Goal: Task Accomplishment & Management: Use online tool/utility

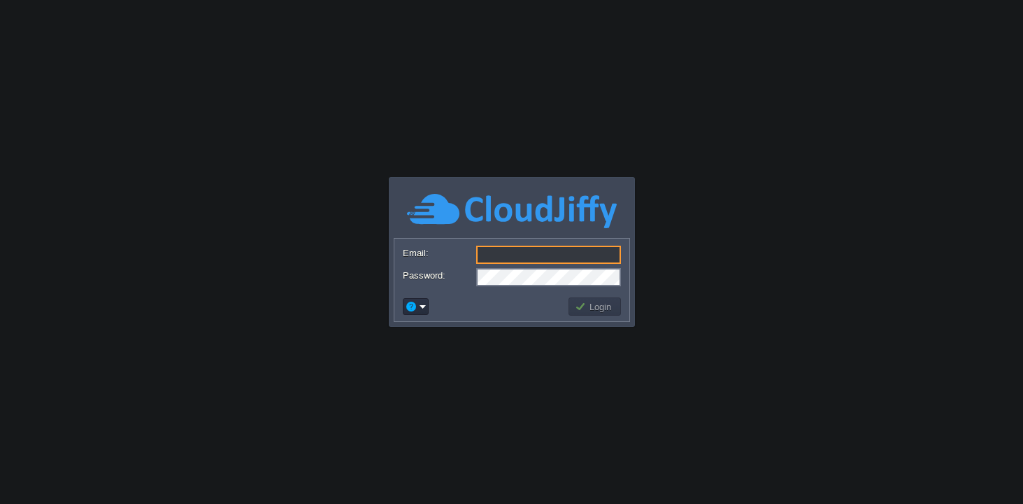
type input "[DOMAIN_NAME][EMAIL_ADDRESS][DOMAIN_NAME]"
click at [602, 306] on button "Login" at bounding box center [595, 306] width 41 height 13
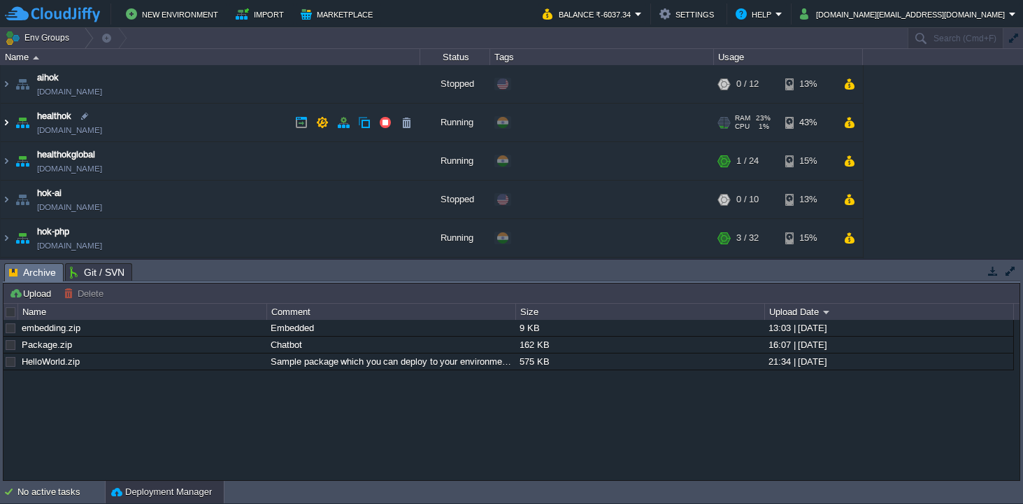
click at [6, 120] on img at bounding box center [6, 123] width 11 height 38
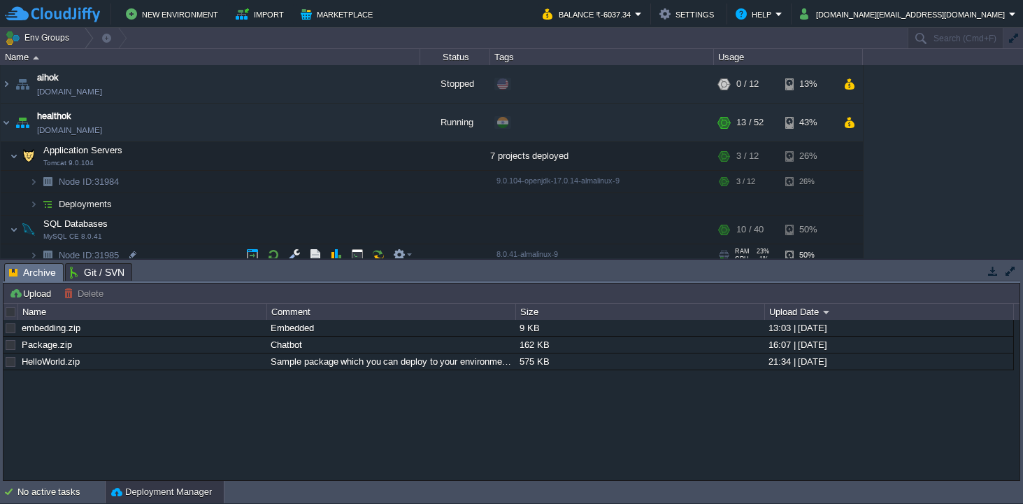
scroll to position [46, 0]
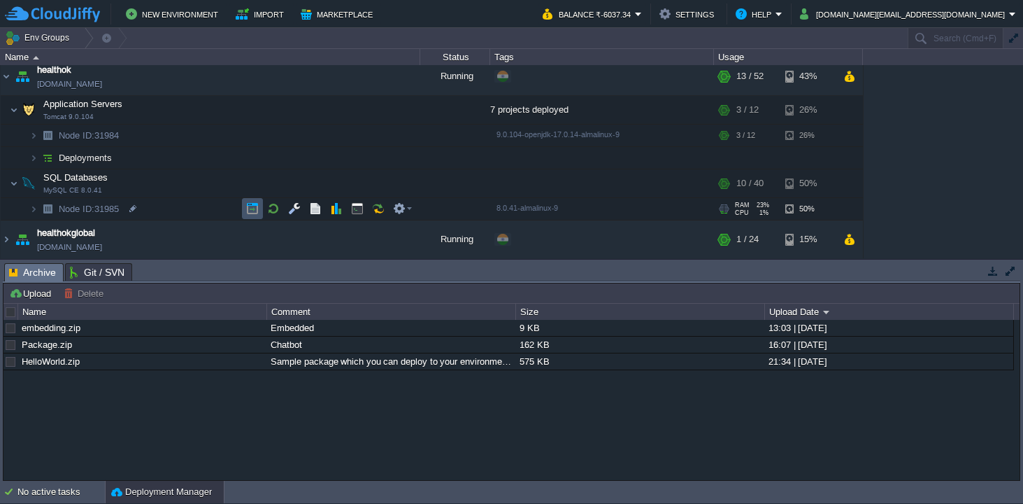
click at [251, 208] on button "button" at bounding box center [252, 208] width 13 height 13
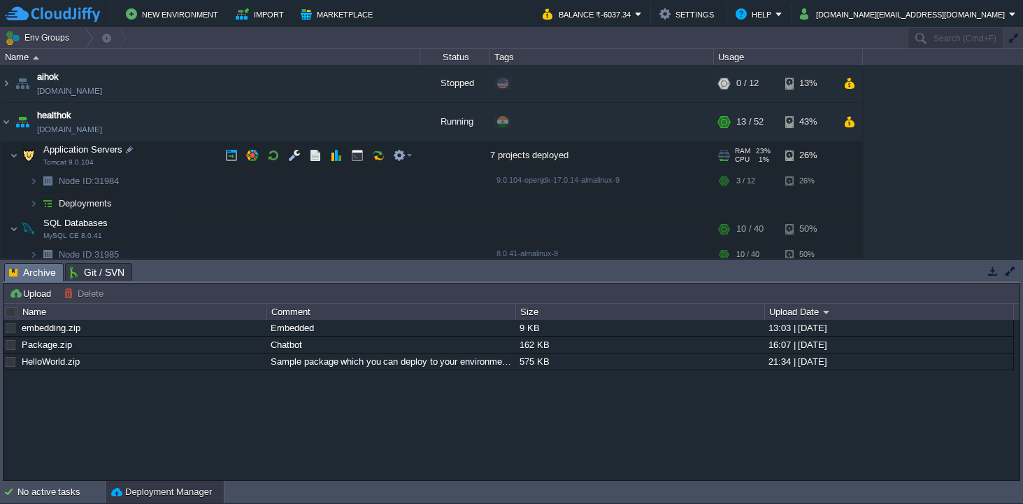
scroll to position [0, 0]
click at [235, 156] on button "button" at bounding box center [231, 156] width 13 height 13
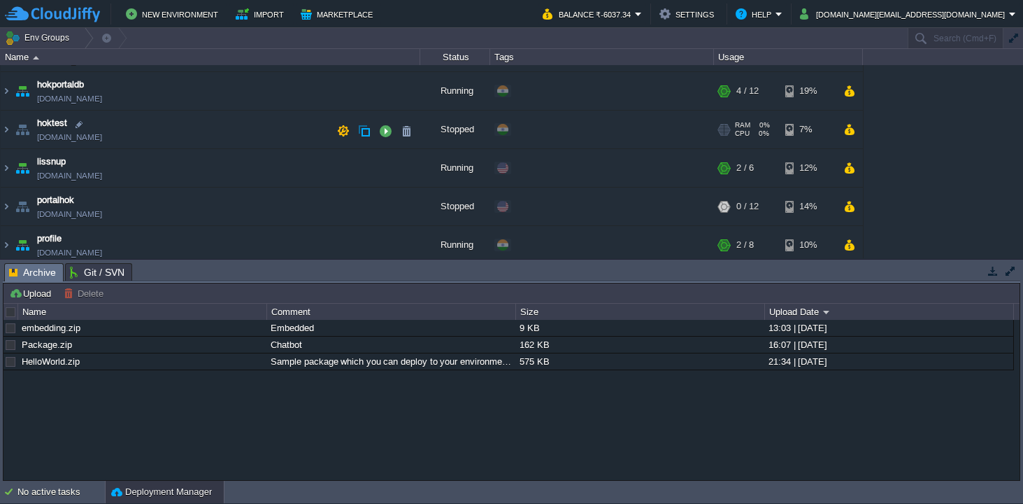
scroll to position [470, 0]
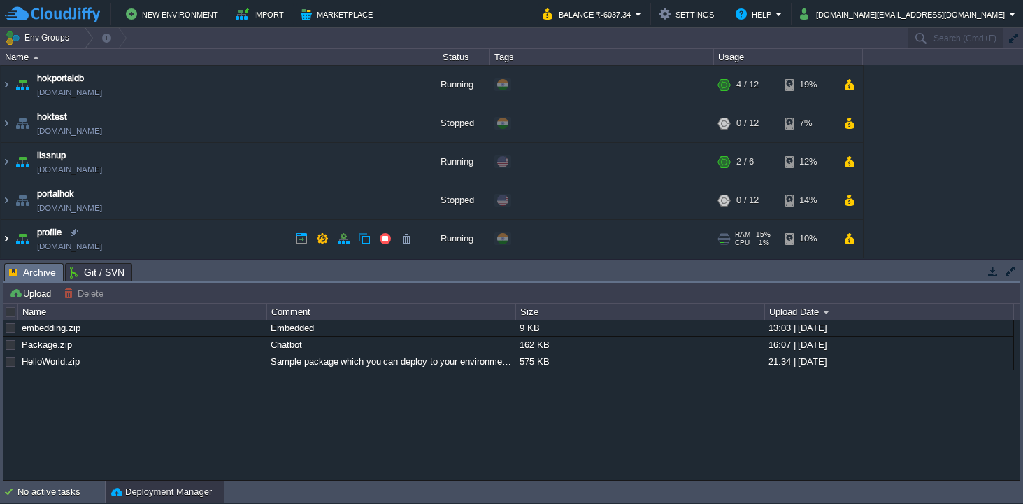
click at [9, 239] on img at bounding box center [6, 239] width 11 height 38
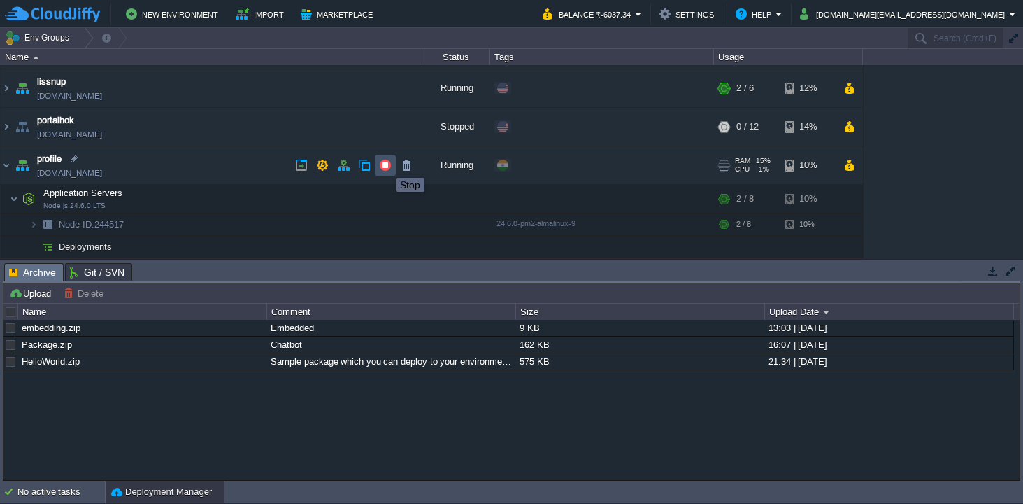
click at [386, 165] on button "button" at bounding box center [385, 165] width 13 height 13
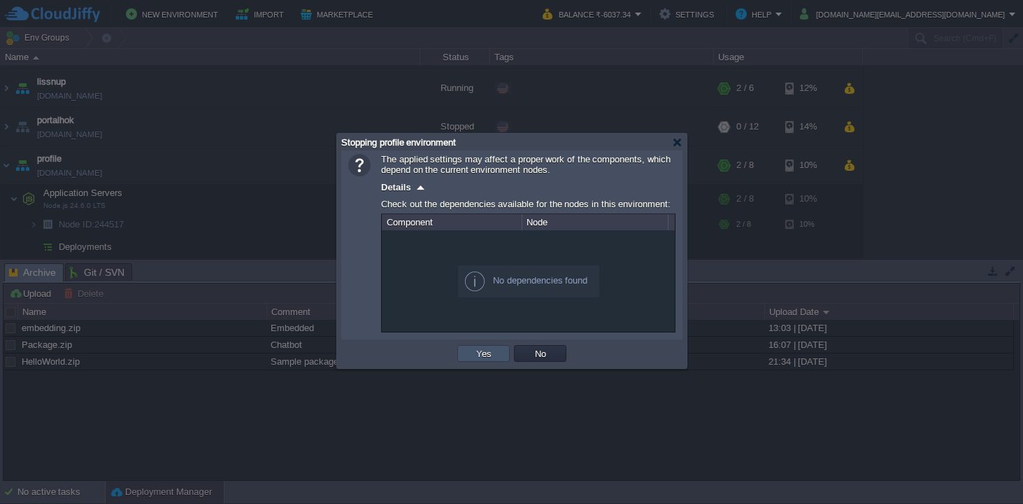
click at [486, 353] on button "Yes" at bounding box center [484, 353] width 24 height 13
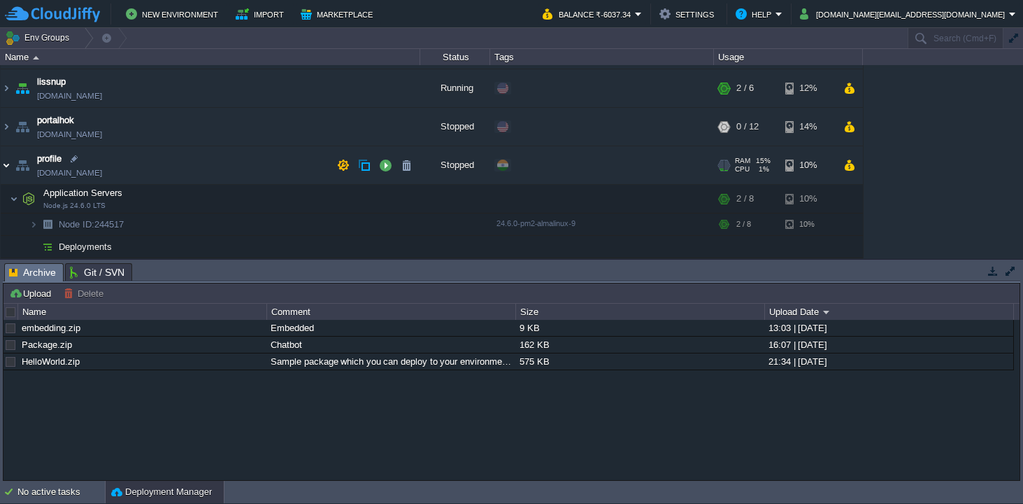
click at [8, 164] on img at bounding box center [6, 165] width 11 height 38
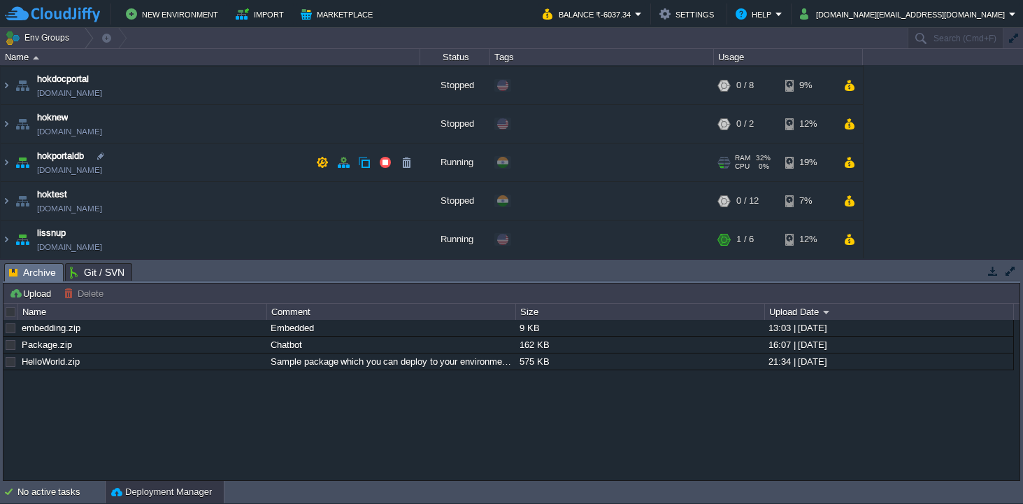
scroll to position [390, 0]
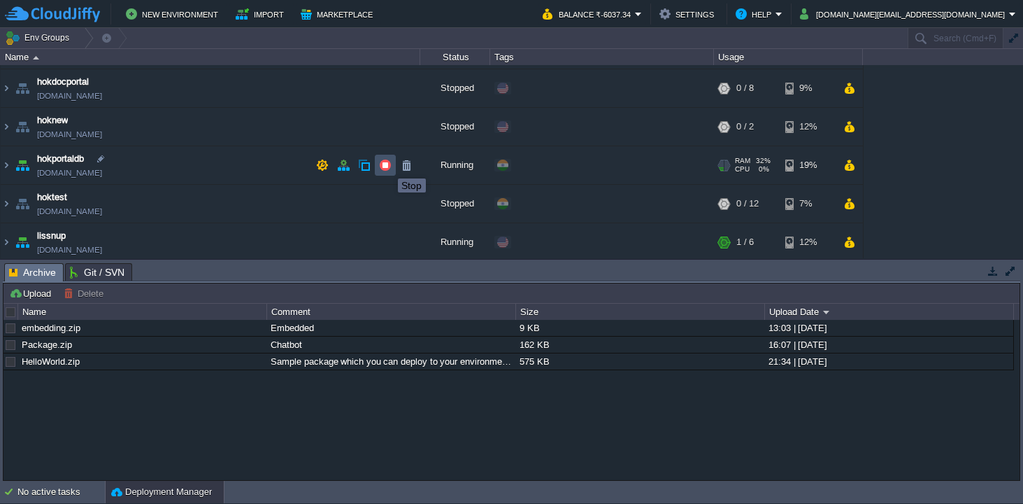
click at [388, 166] on button "button" at bounding box center [385, 165] width 13 height 13
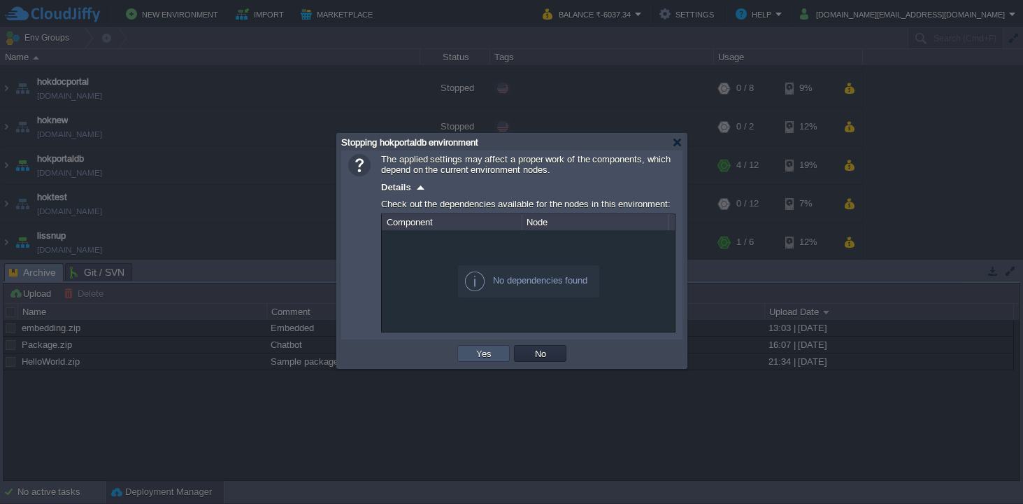
click at [479, 358] on button "Yes" at bounding box center [484, 353] width 24 height 13
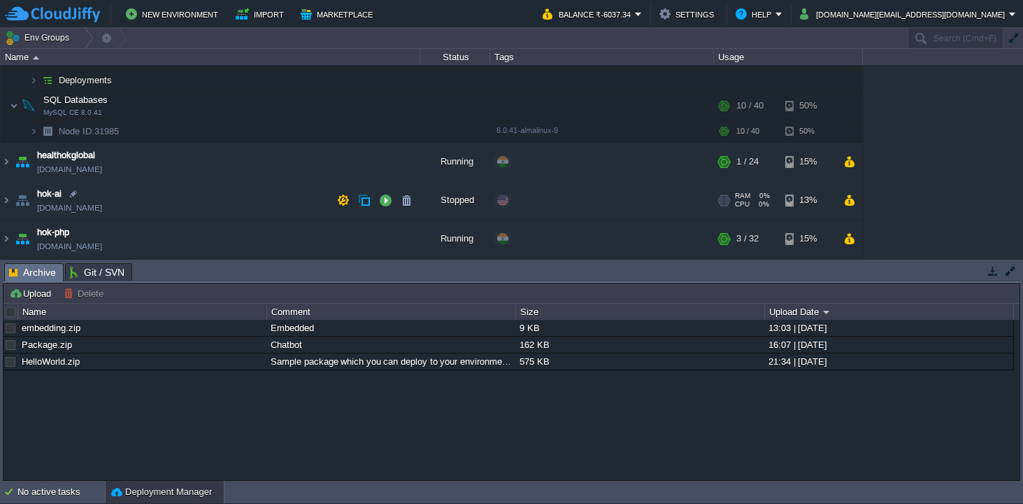
scroll to position [129, 0]
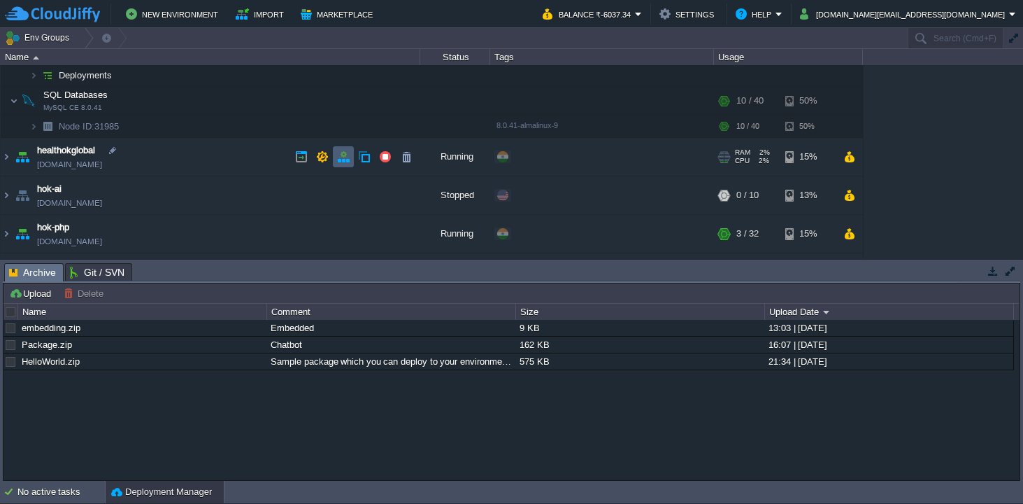
click at [346, 158] on button "button" at bounding box center [343, 156] width 13 height 13
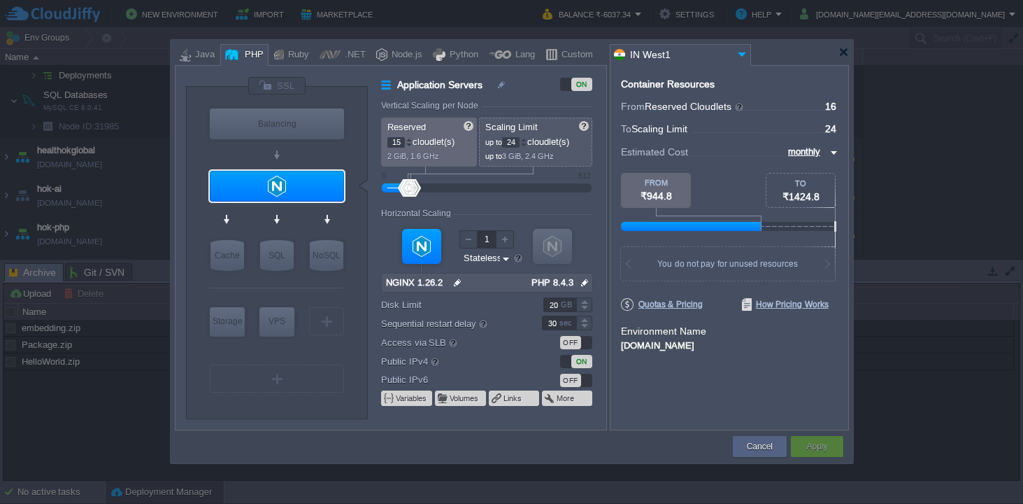
click at [411, 143] on div at bounding box center [409, 145] width 7 height 5
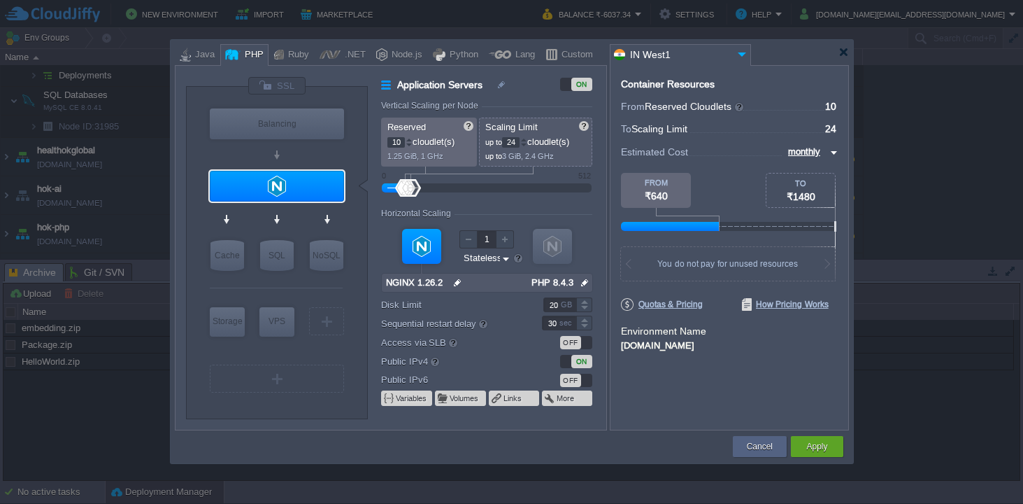
click at [411, 143] on div at bounding box center [409, 145] width 7 height 5
type input "8"
click at [411, 143] on div at bounding box center [409, 145] width 7 height 5
click at [525, 145] on div at bounding box center [523, 145] width 7 height 5
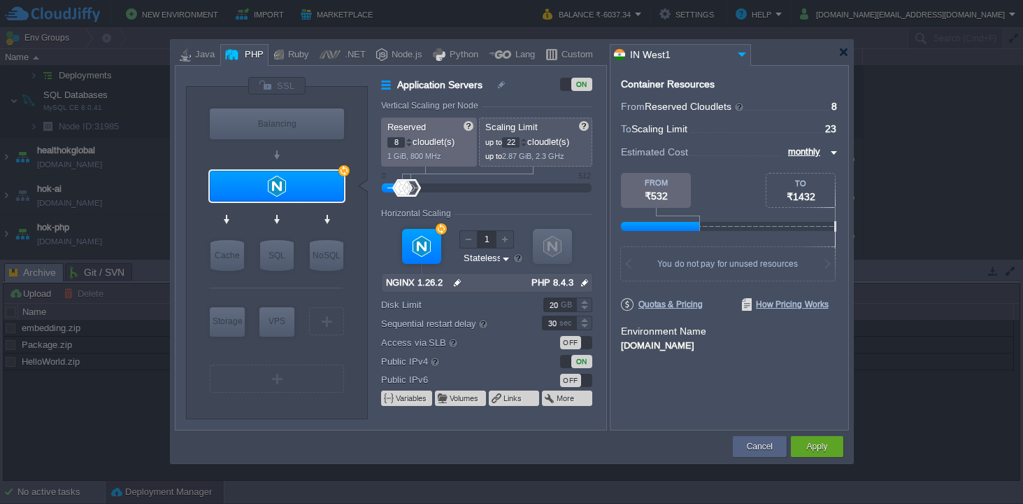
click at [525, 145] on div at bounding box center [523, 145] width 7 height 5
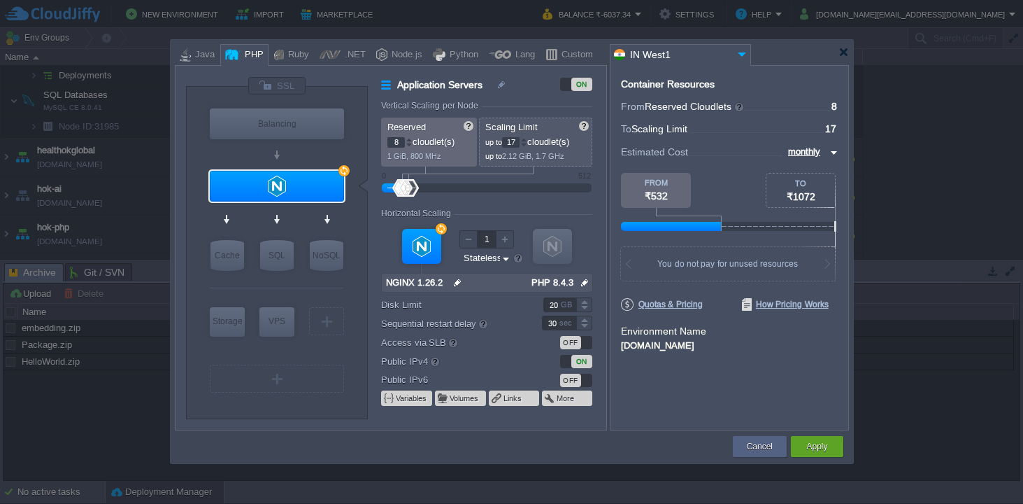
click at [525, 145] on div at bounding box center [523, 145] width 7 height 5
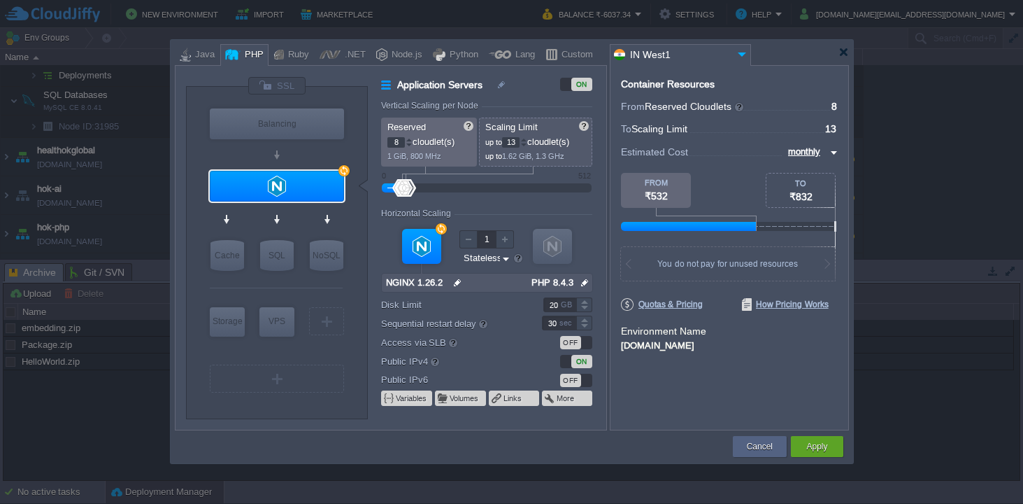
type input "12"
click at [525, 145] on div at bounding box center [523, 145] width 7 height 5
click at [807, 444] on button "Apply" at bounding box center [817, 446] width 21 height 14
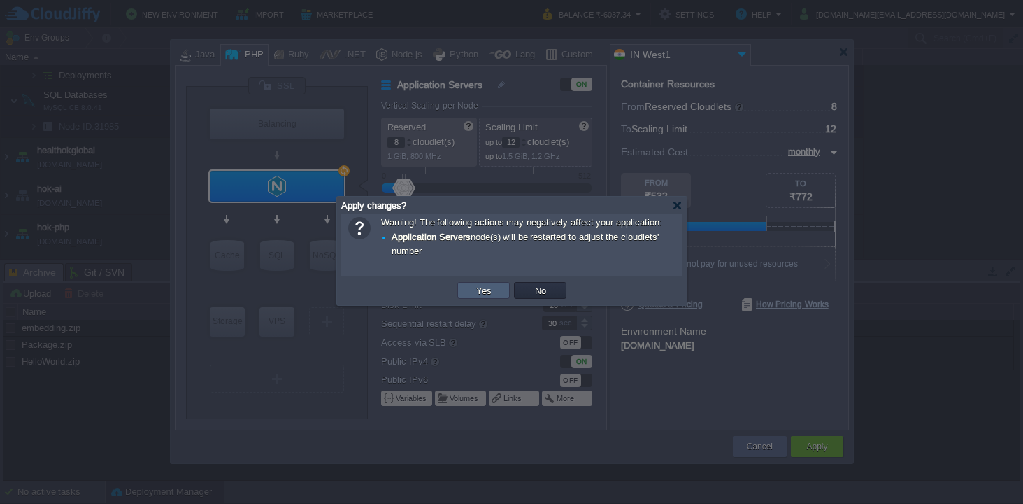
click at [488, 290] on button "Yes" at bounding box center [484, 290] width 24 height 13
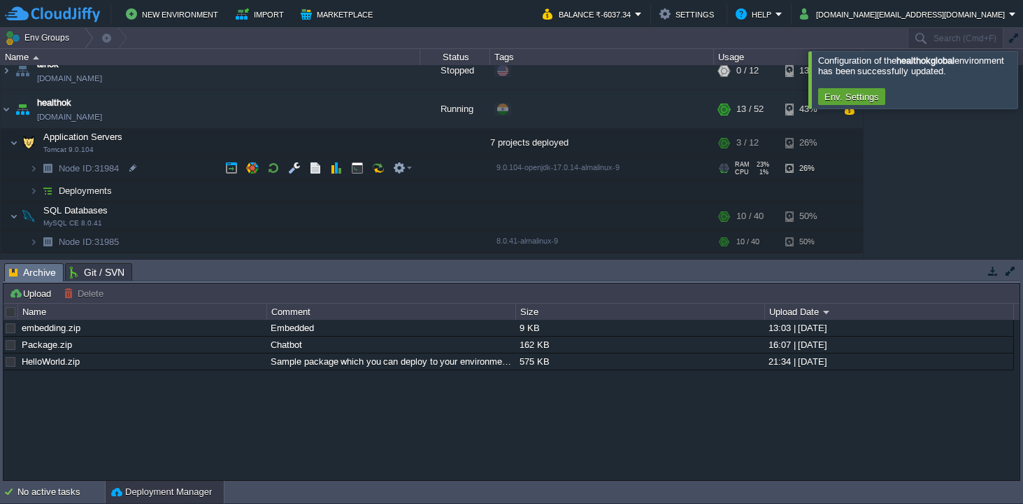
scroll to position [0, 0]
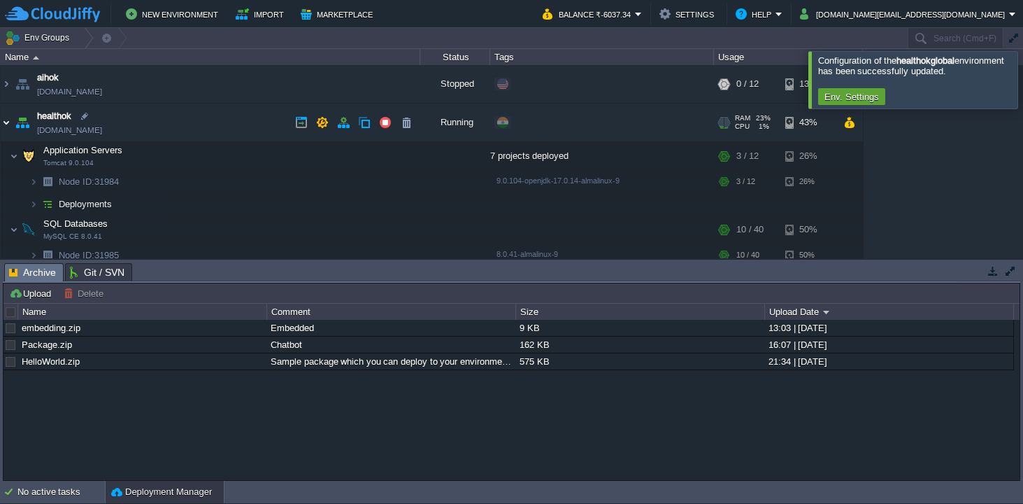
click at [7, 122] on img at bounding box center [6, 123] width 11 height 38
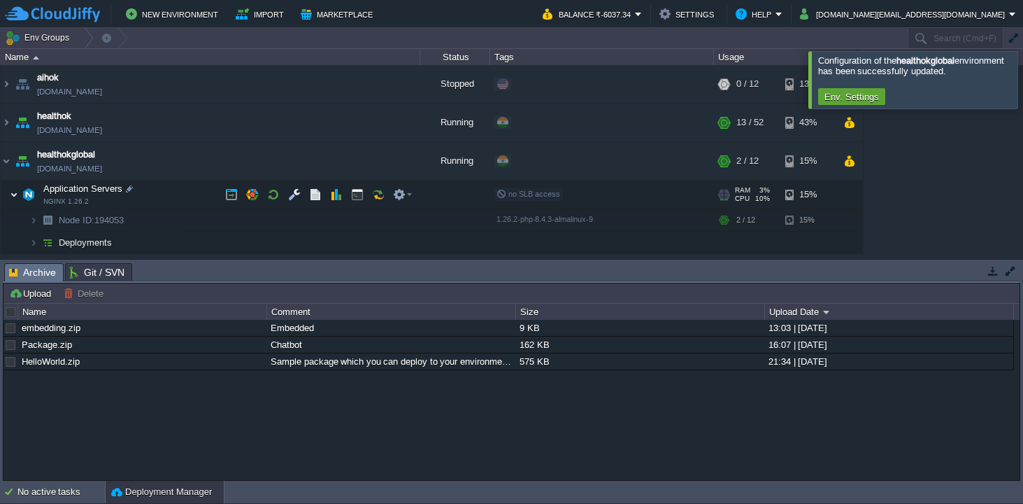
click at [14, 194] on img at bounding box center [14, 194] width 8 height 28
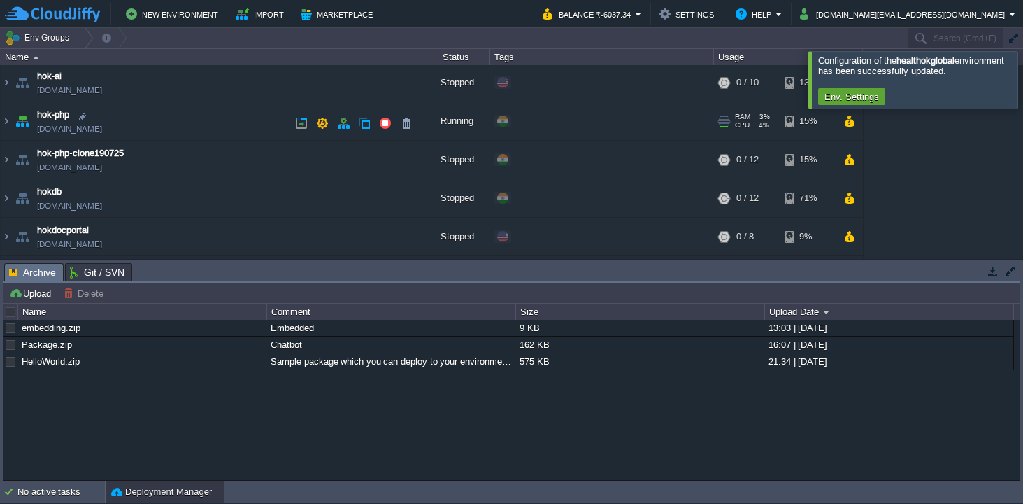
scroll to position [157, 0]
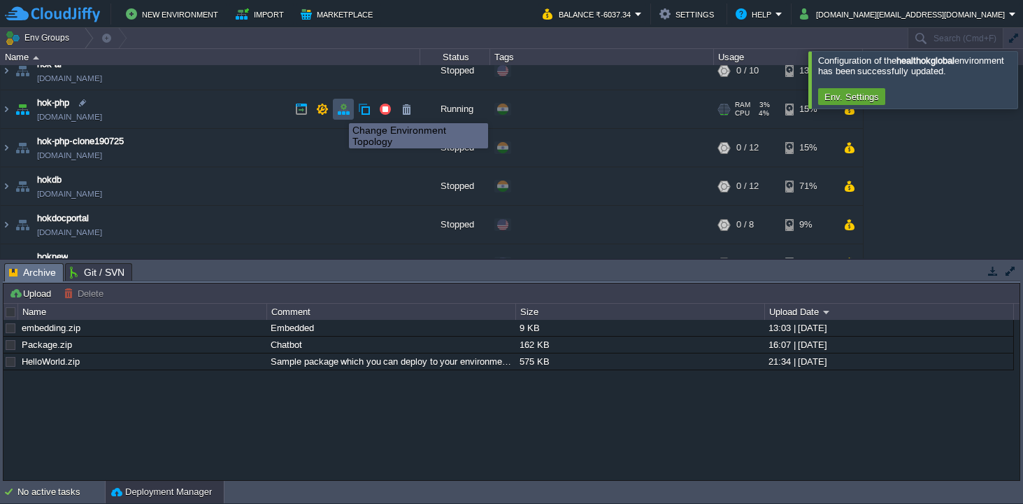
click at [341, 111] on button "button" at bounding box center [343, 109] width 13 height 13
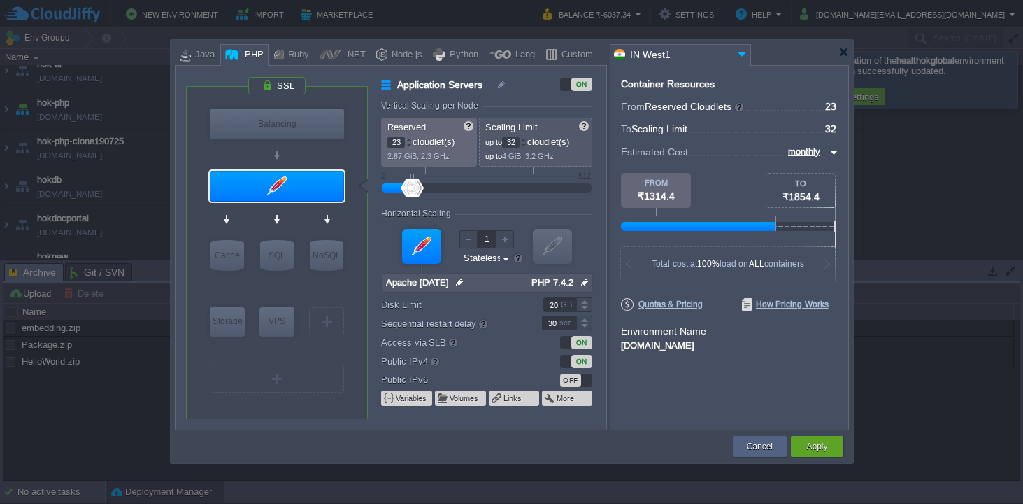
click at [410, 144] on div at bounding box center [409, 145] width 7 height 5
type input "20"
click at [410, 144] on div at bounding box center [409, 145] width 7 height 5
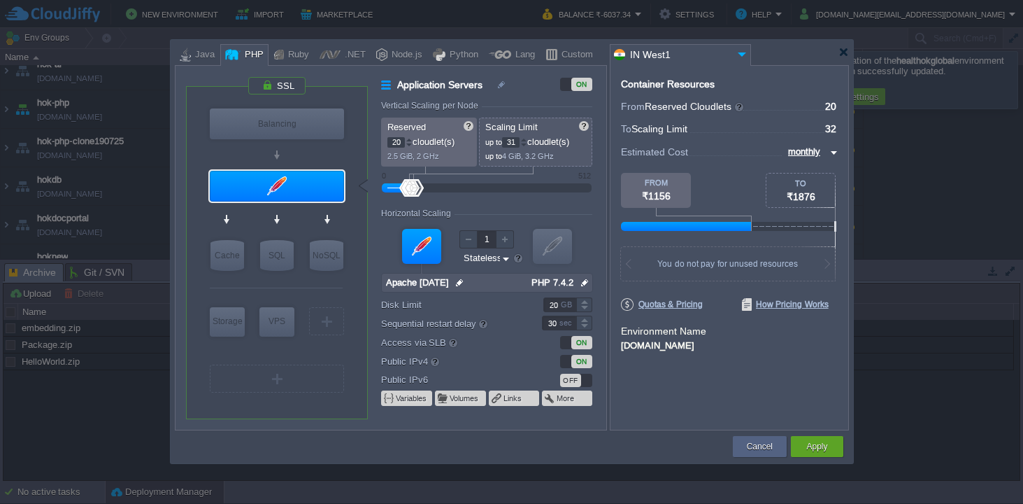
click at [527, 143] on div at bounding box center [523, 145] width 7 height 5
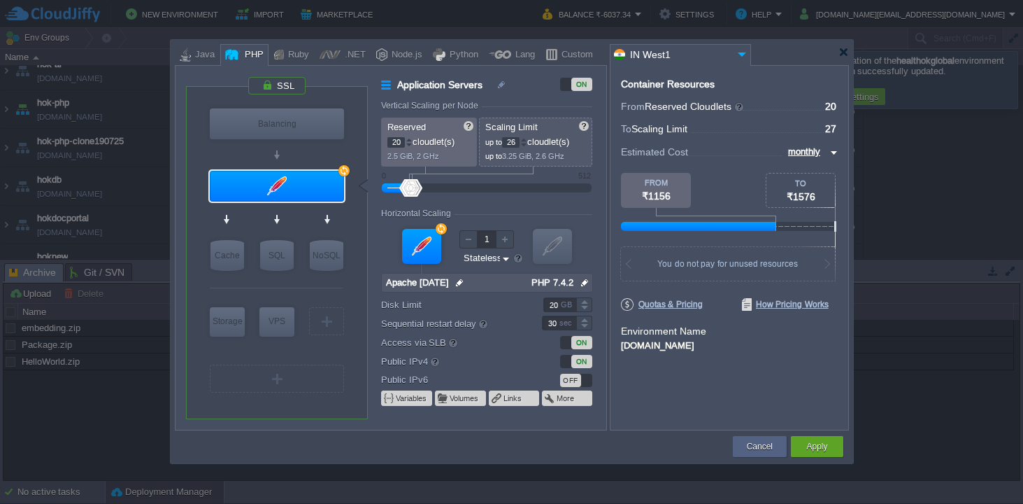
click at [527, 143] on div at bounding box center [523, 145] width 7 height 5
type input "24"
click at [527, 143] on div at bounding box center [523, 145] width 7 height 5
click at [752, 444] on button "Cancel" at bounding box center [760, 446] width 26 height 14
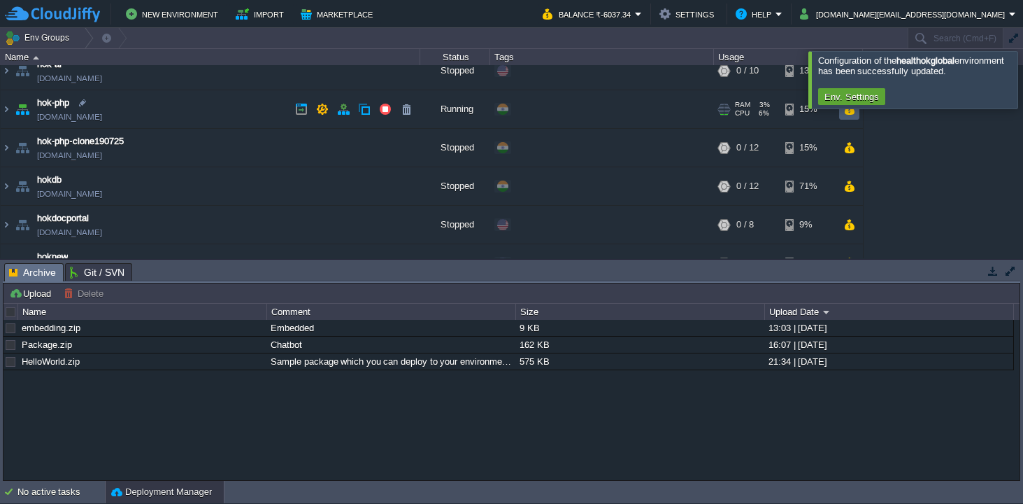
click at [851, 111] on button "button" at bounding box center [850, 109] width 12 height 13
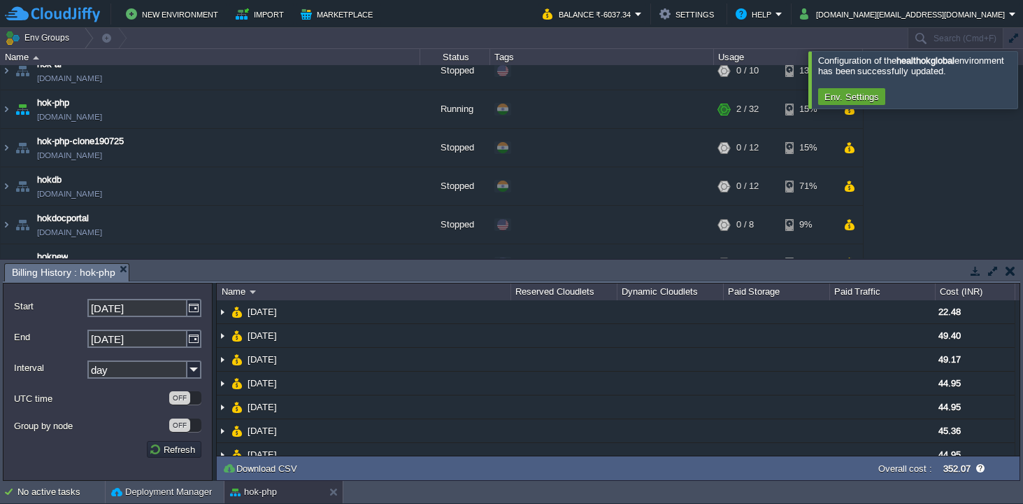
click at [1023, 76] on div at bounding box center [1040, 79] width 0 height 57
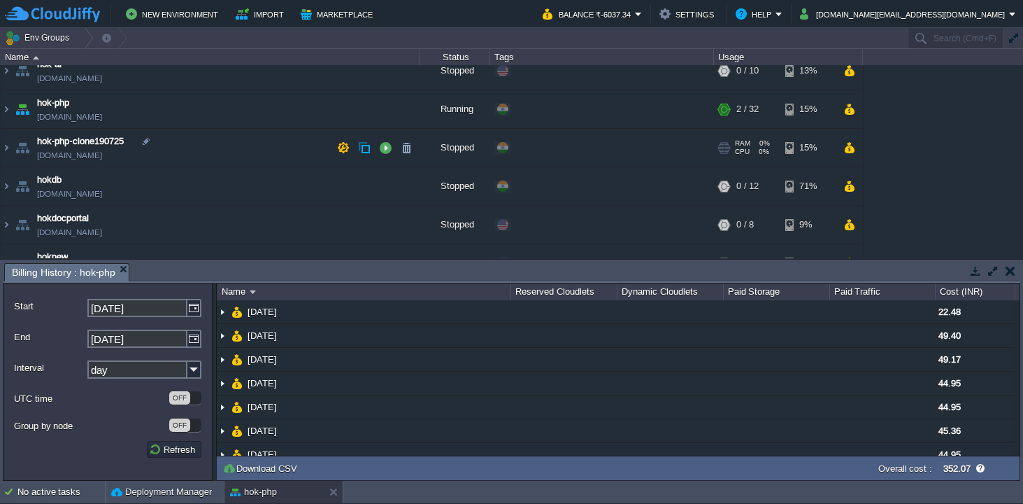
scroll to position [0, 0]
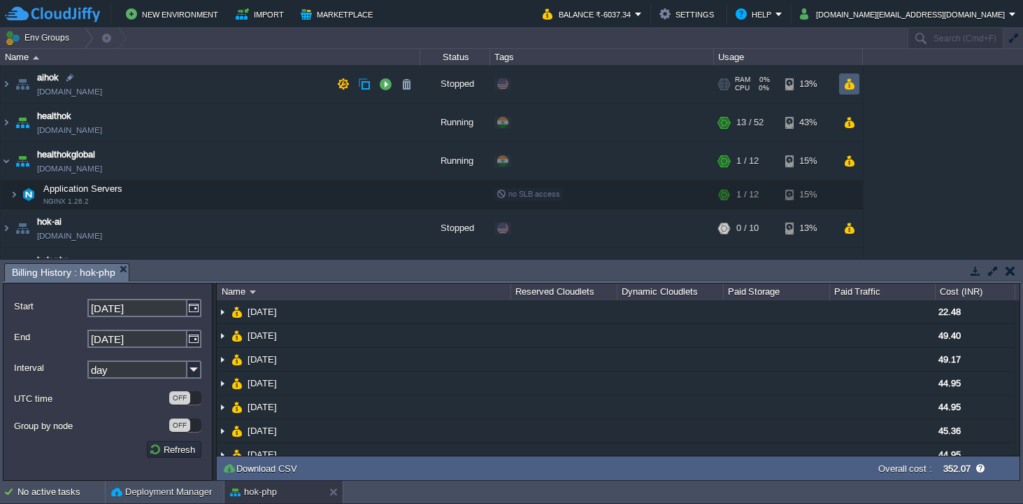
click at [857, 83] on td at bounding box center [849, 83] width 20 height 21
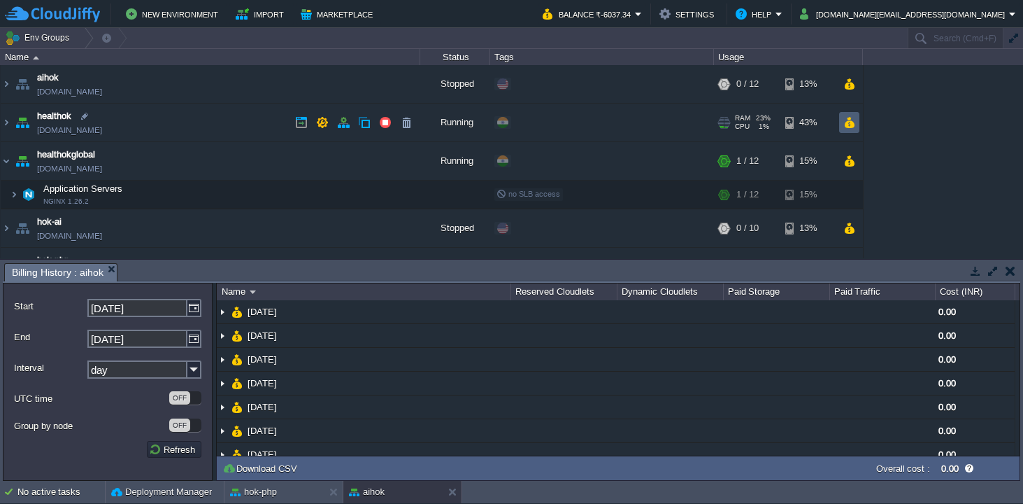
click at [856, 125] on td at bounding box center [849, 122] width 20 height 21
click at [11, 122] on img at bounding box center [6, 123] width 11 height 38
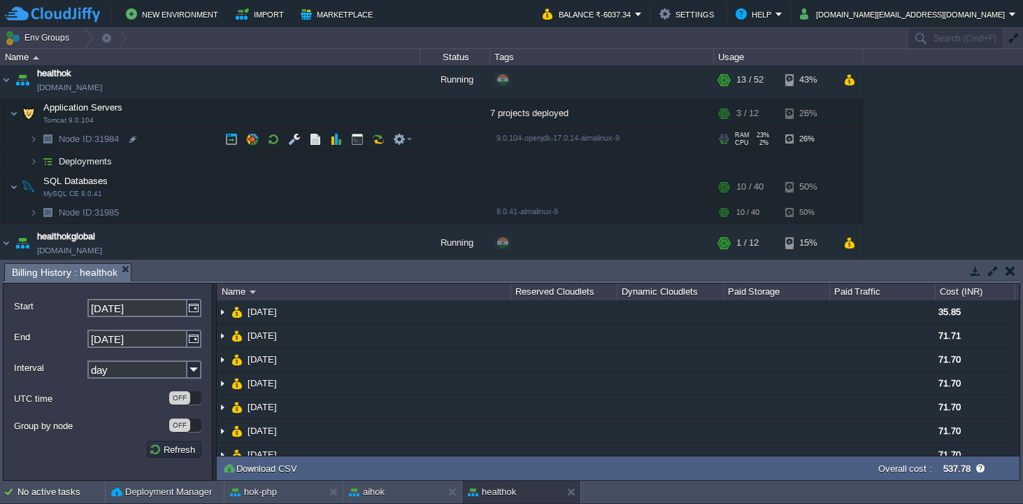
scroll to position [24, 0]
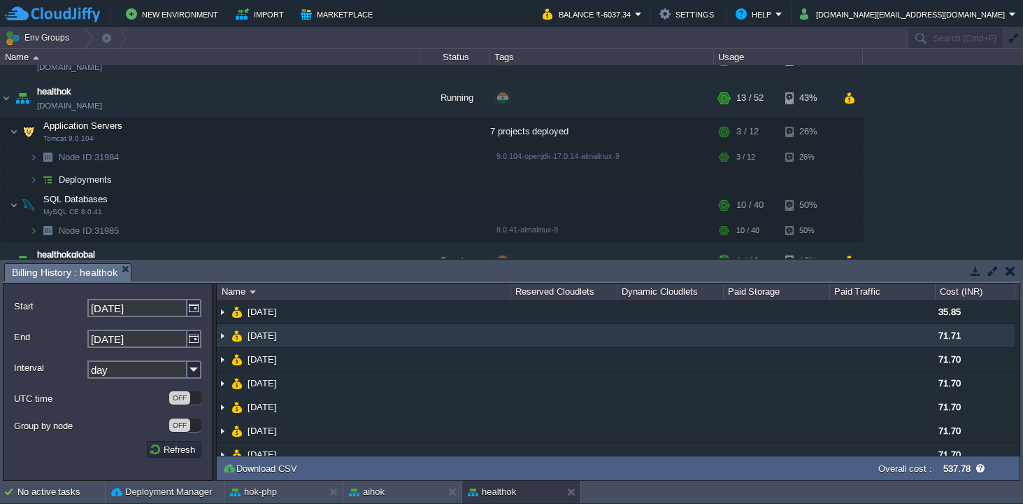
click at [224, 334] on img at bounding box center [222, 335] width 11 height 23
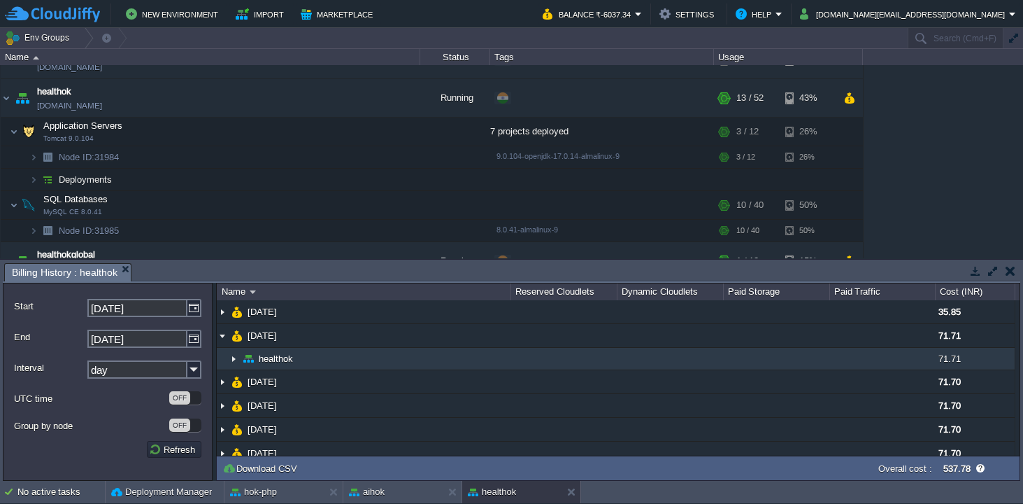
click at [232, 361] on img at bounding box center [233, 359] width 11 height 22
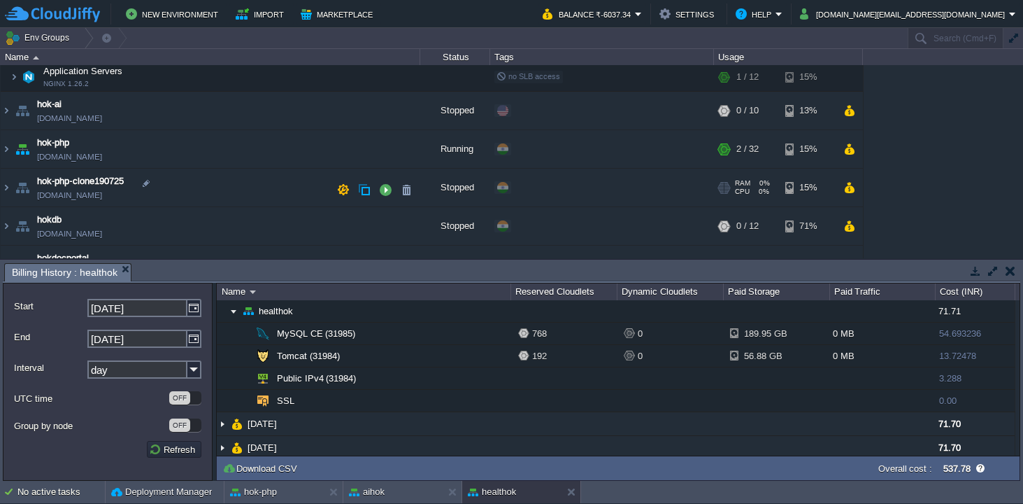
scroll to position [244, 0]
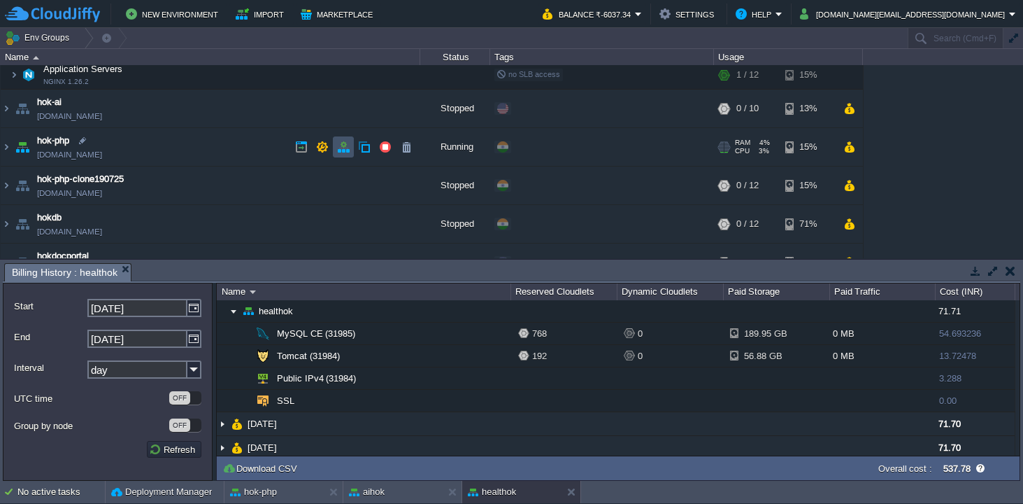
click at [343, 150] on button "button" at bounding box center [343, 147] width 13 height 13
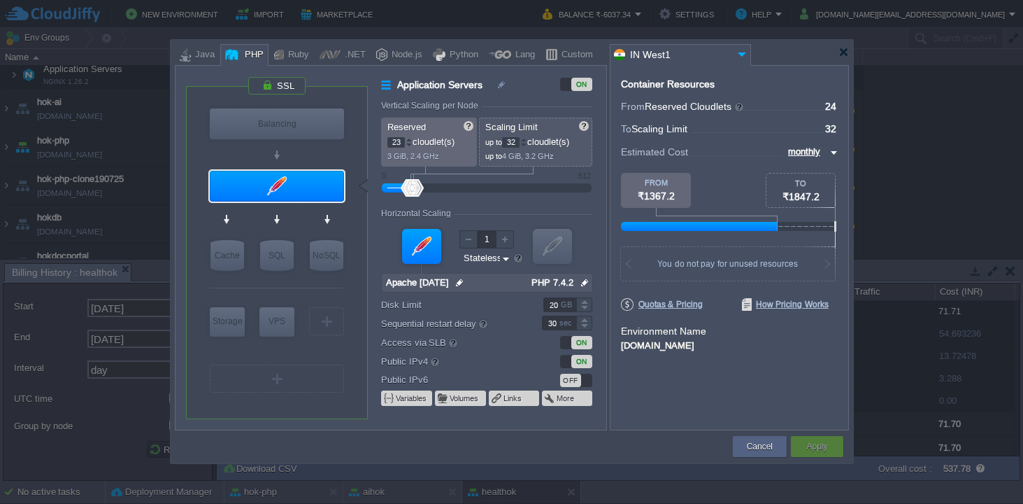
click at [409, 144] on div at bounding box center [409, 145] width 7 height 5
type input "20"
click at [409, 144] on div at bounding box center [409, 145] width 7 height 5
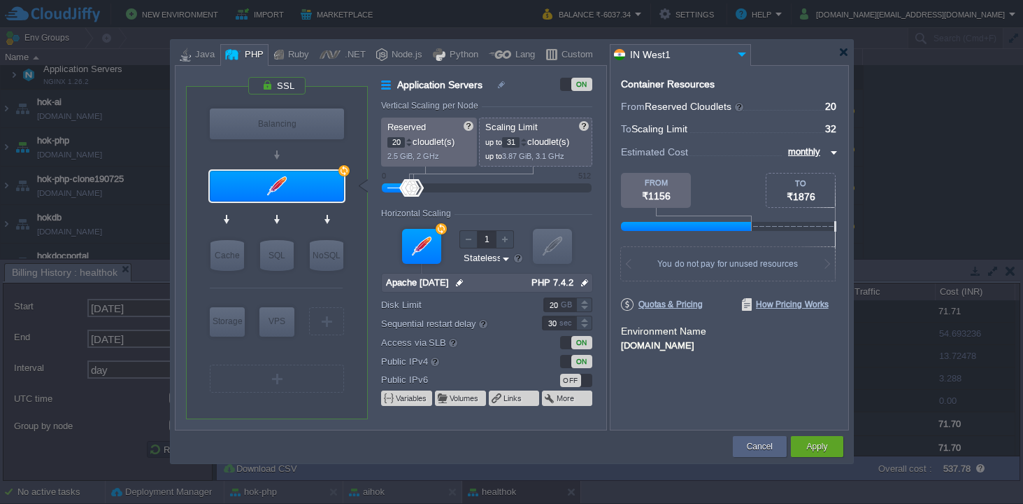
click at [526, 143] on div at bounding box center [523, 145] width 7 height 5
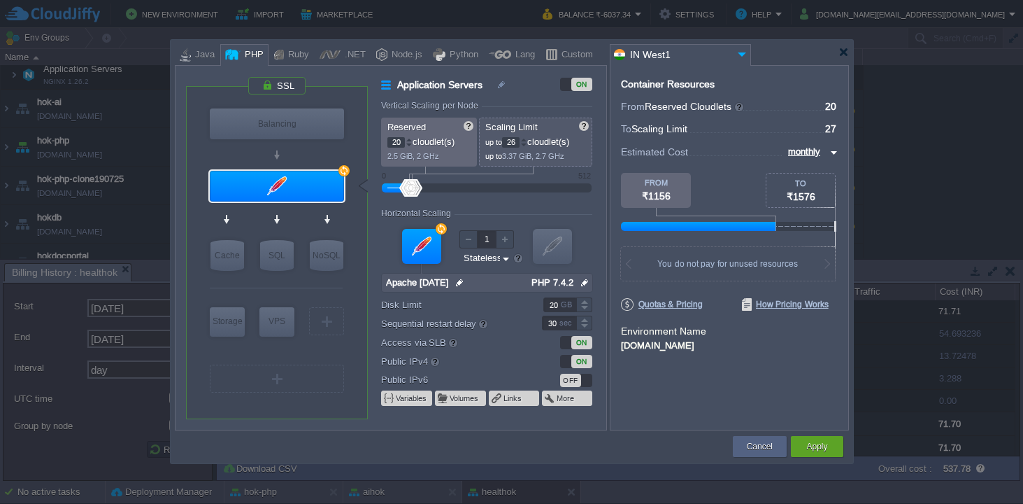
click at [526, 143] on div at bounding box center [523, 145] width 7 height 5
type input "24"
click at [526, 143] on div at bounding box center [523, 145] width 7 height 5
click at [816, 442] on button "Apply" at bounding box center [817, 446] width 21 height 14
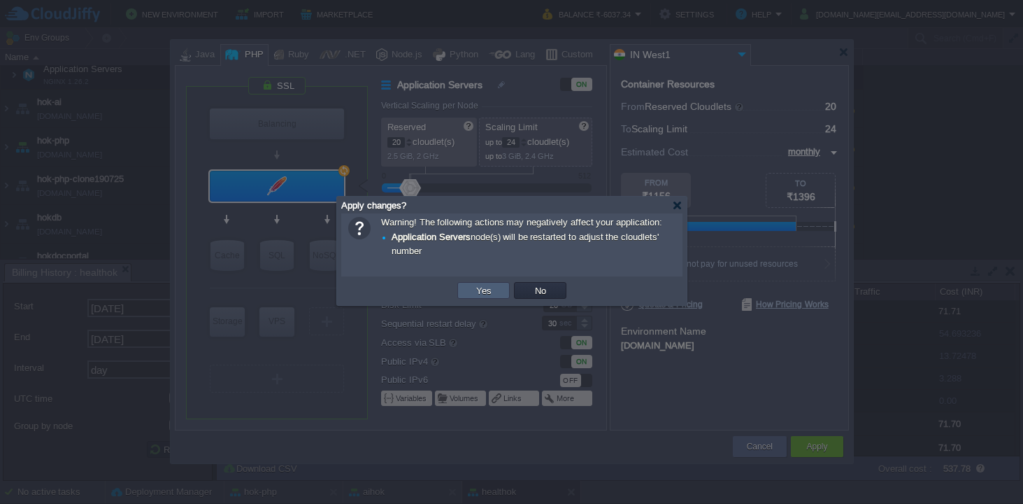
click at [472, 297] on td "Yes" at bounding box center [484, 290] width 52 height 17
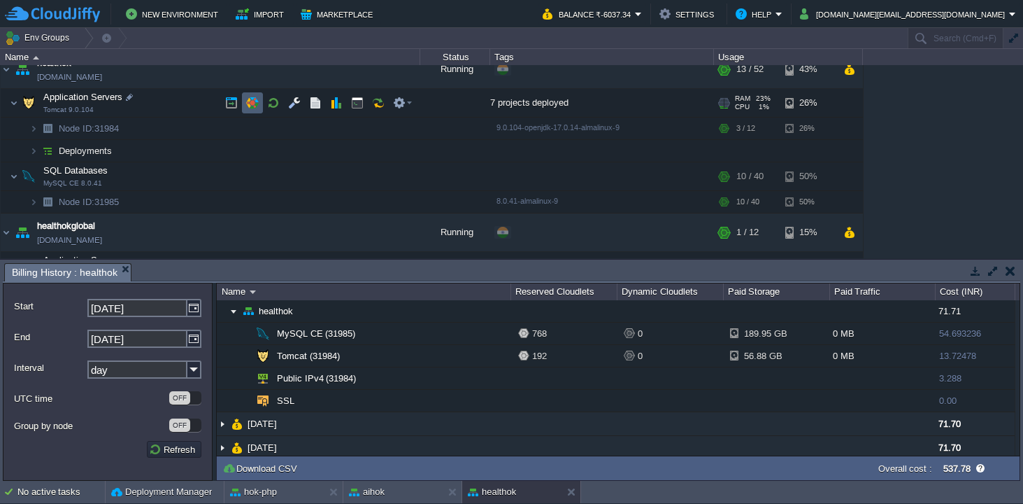
scroll to position [27, 0]
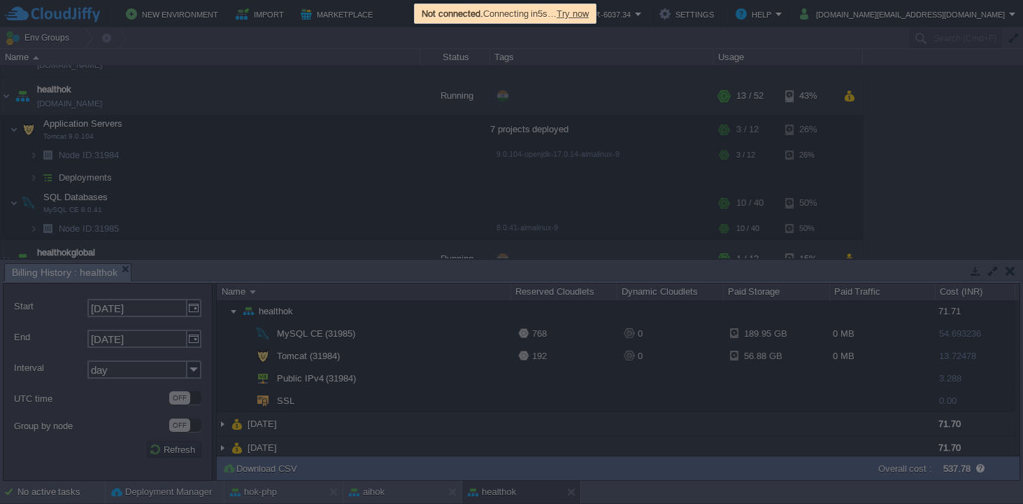
click at [342, 94] on div at bounding box center [511, 252] width 1023 height 504
click at [581, 12] on span "Try now" at bounding box center [573, 13] width 32 height 10
click at [588, 15] on span "Try now" at bounding box center [578, 13] width 32 height 10
click at [594, 14] on span "Try now" at bounding box center [578, 13] width 32 height 10
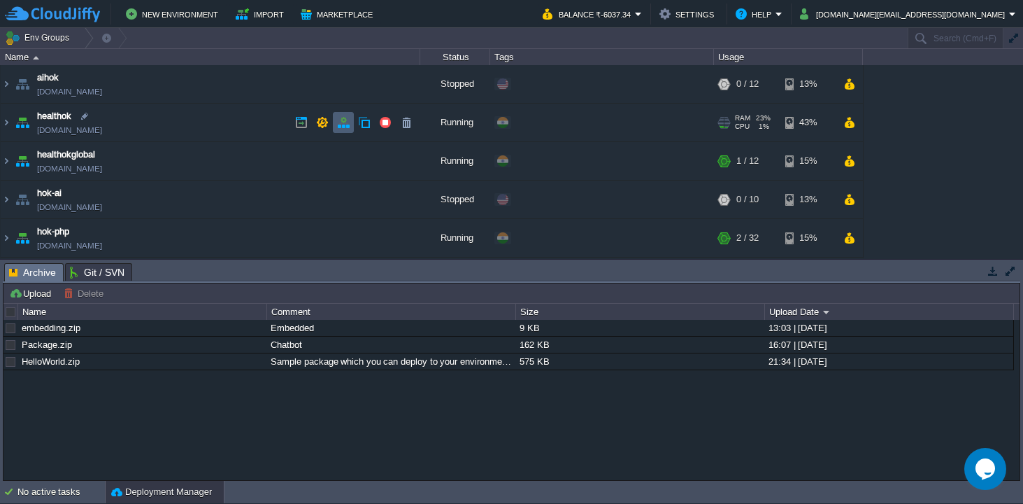
click at [343, 120] on button "button" at bounding box center [343, 122] width 13 height 13
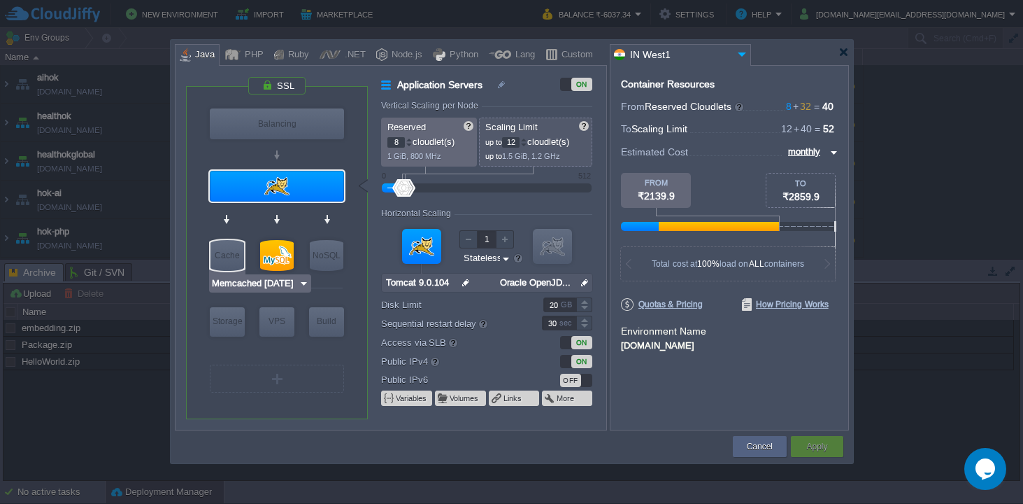
type input "MySQL CE 8.0.41"
click at [275, 250] on div at bounding box center [277, 255] width 34 height 31
type input "SQL Databases"
type input "32"
type input "40"
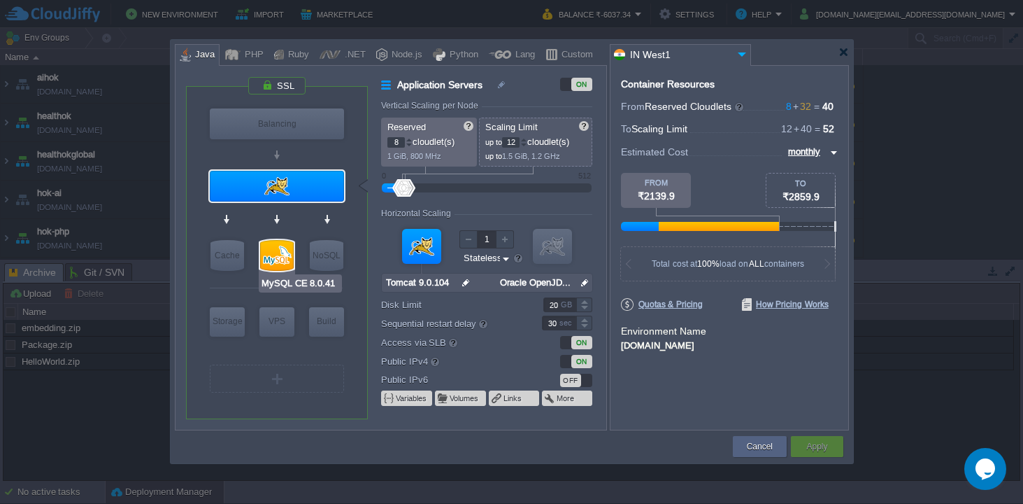
type input "MySQL CE 8.0.41"
type input "null"
type input "8.0.41-almalin..."
type input "50"
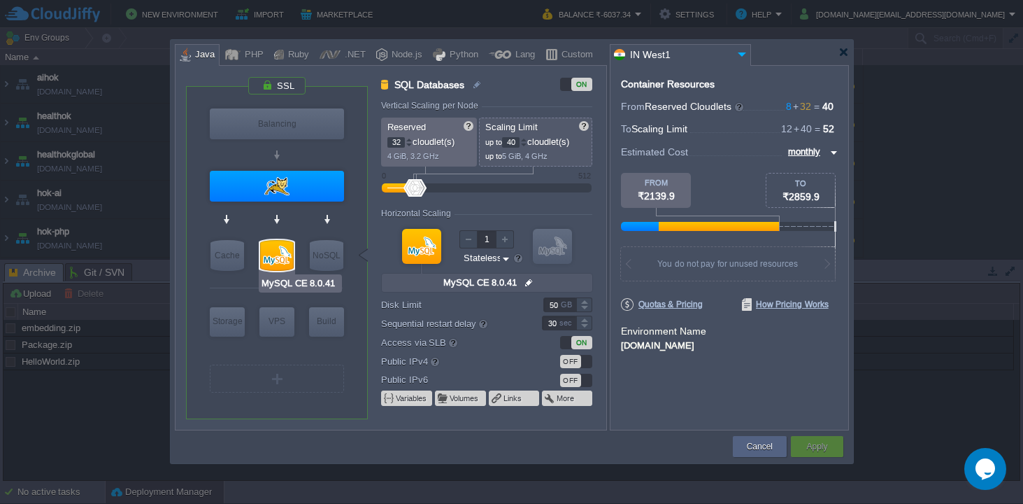
type input "Redis 7.2.4"
click at [410, 145] on div at bounding box center [409, 145] width 7 height 5
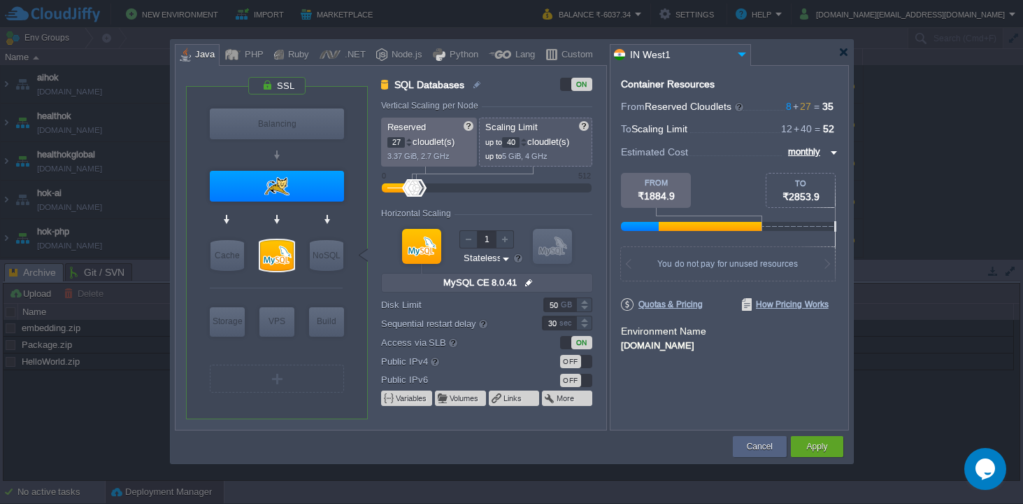
click at [410, 145] on div at bounding box center [409, 145] width 7 height 5
type input "24"
click at [410, 145] on div at bounding box center [409, 145] width 7 height 5
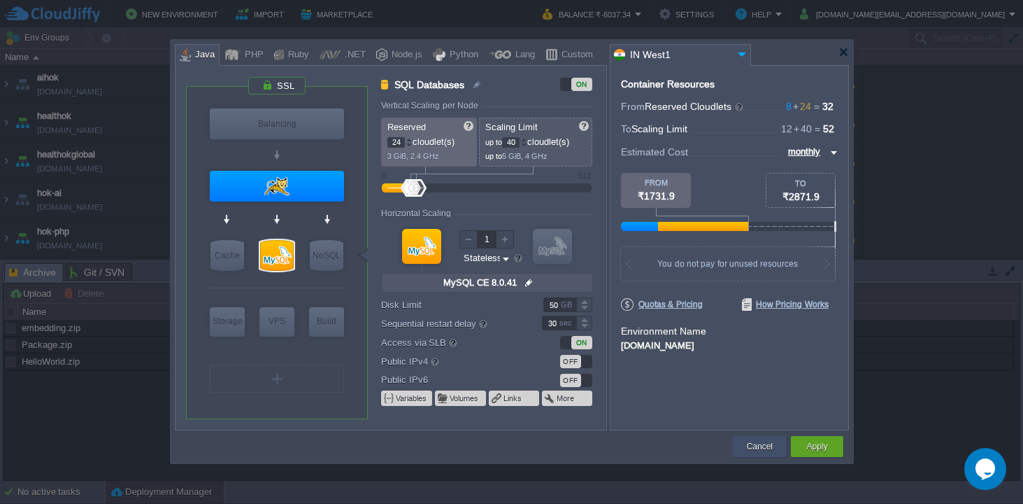
click at [747, 444] on button "Cancel" at bounding box center [760, 446] width 26 height 14
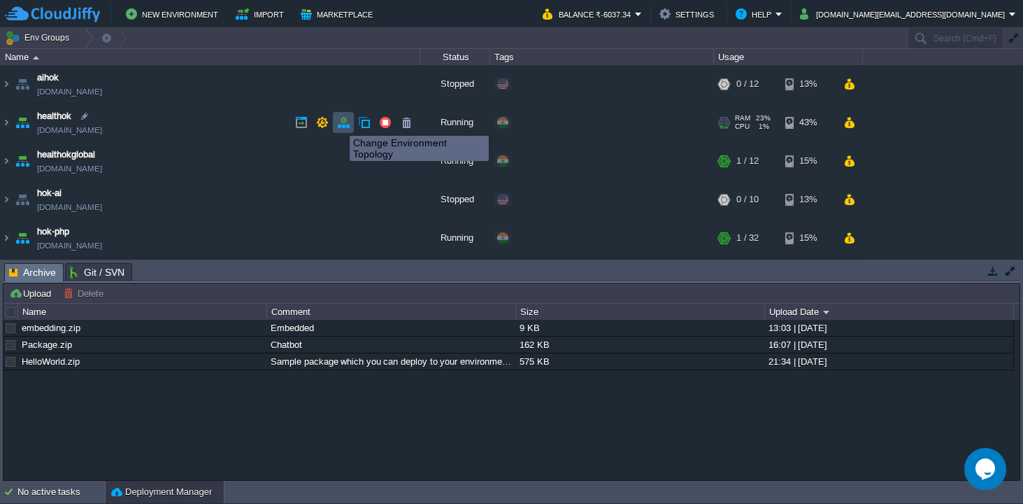
click at [345, 123] on button "button" at bounding box center [343, 122] width 13 height 13
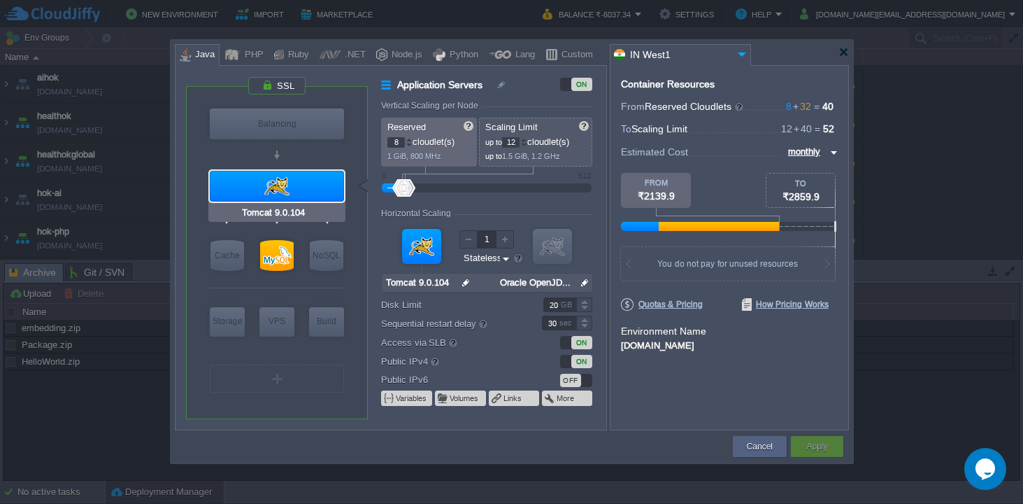
type input "MySQL CE 8.0.41"
click at [279, 255] on div at bounding box center [277, 255] width 34 height 31
type input "SQL Databases"
type input "32"
type input "40"
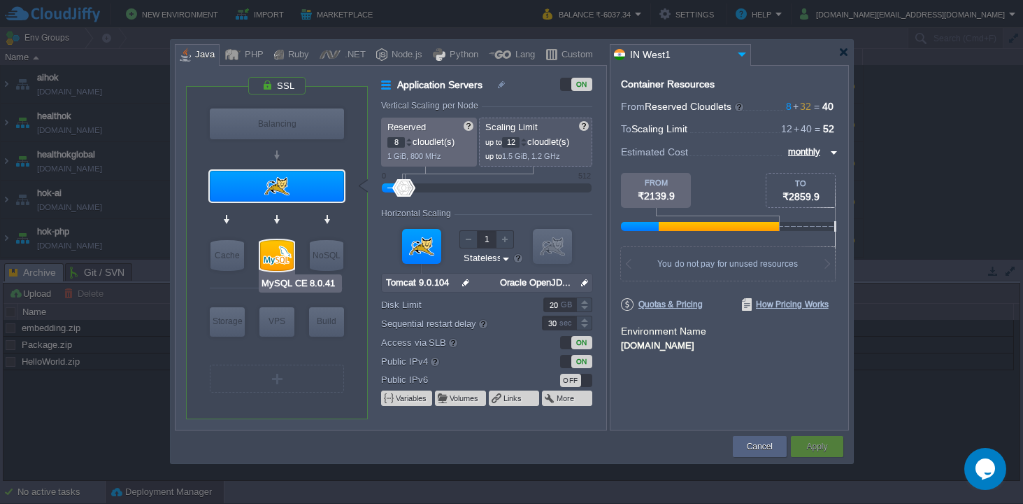
type input "MySQL CE 8.0.41"
type input "null"
type input "8.0.41-almalin..."
type input "50"
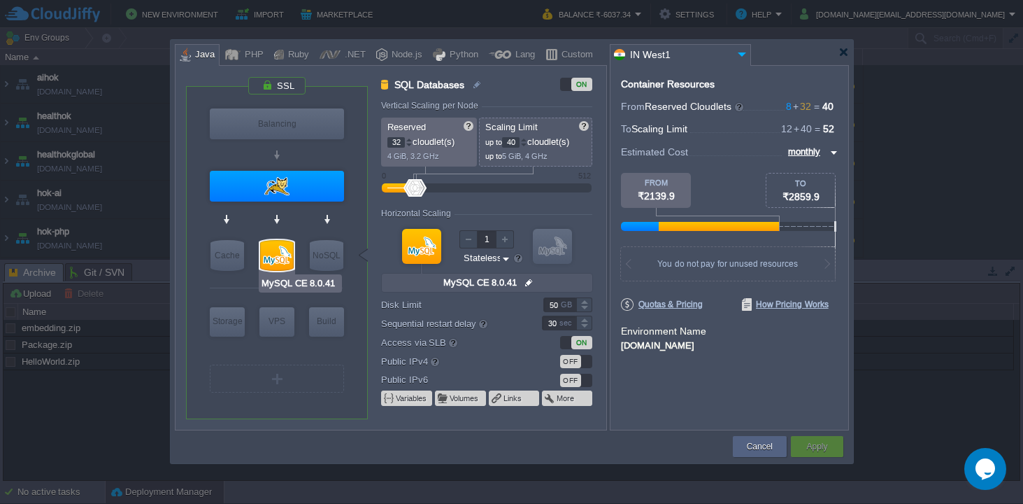
type input "Tomcat 9.0.104"
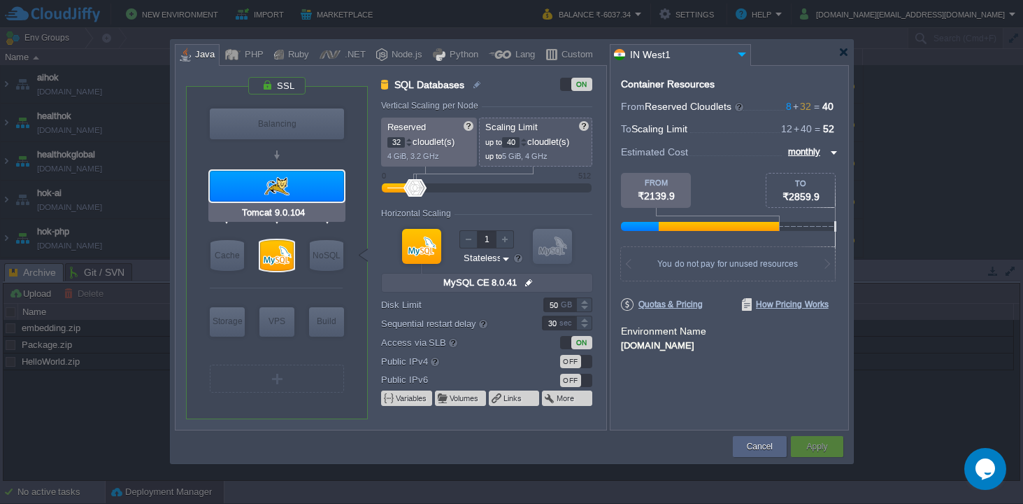
click at [276, 191] on div at bounding box center [277, 186] width 134 height 31
type input "Application Servers"
type input "8"
type input "12"
type input "Tomcat 9.0.104"
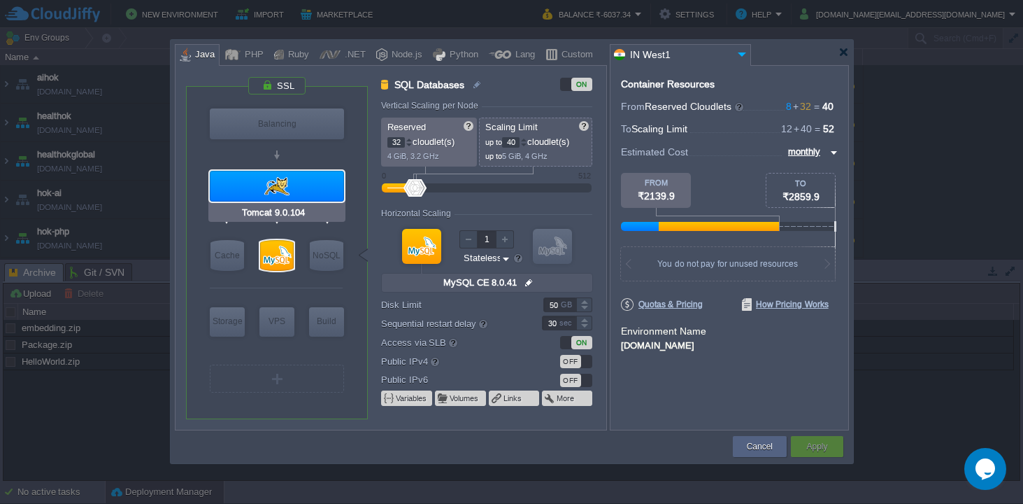
type input "null"
type input "Oracle OpenJD..."
type input "20"
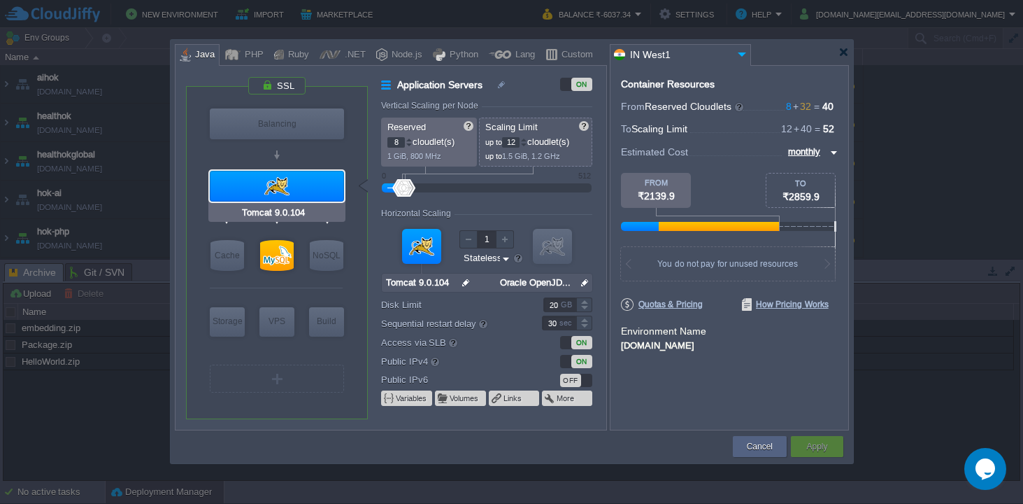
type input "MySQL CE 8.0.41"
click at [276, 252] on div at bounding box center [277, 255] width 34 height 31
type input "SQL Databases"
type input "32"
type input "40"
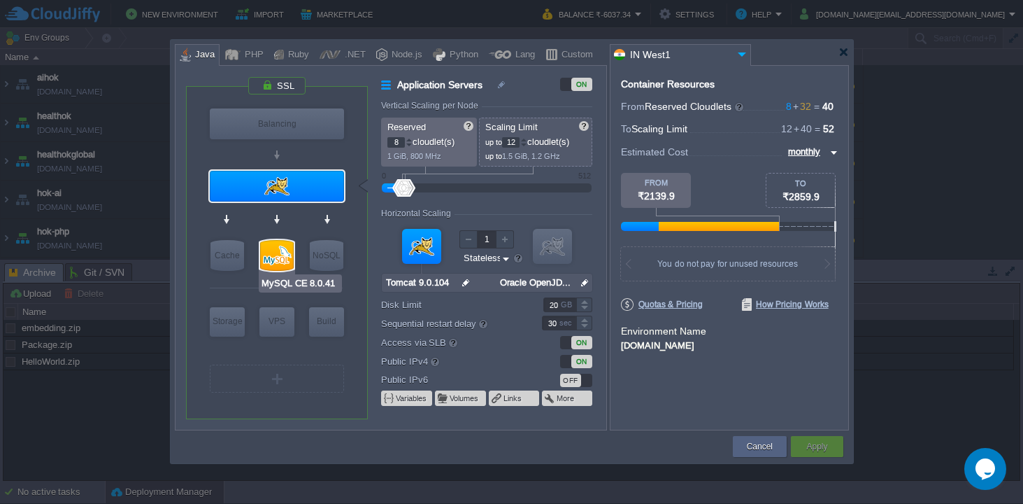
type input "MySQL CE 8.0.41"
type input "null"
type input "8.0.41-almalin..."
type input "50"
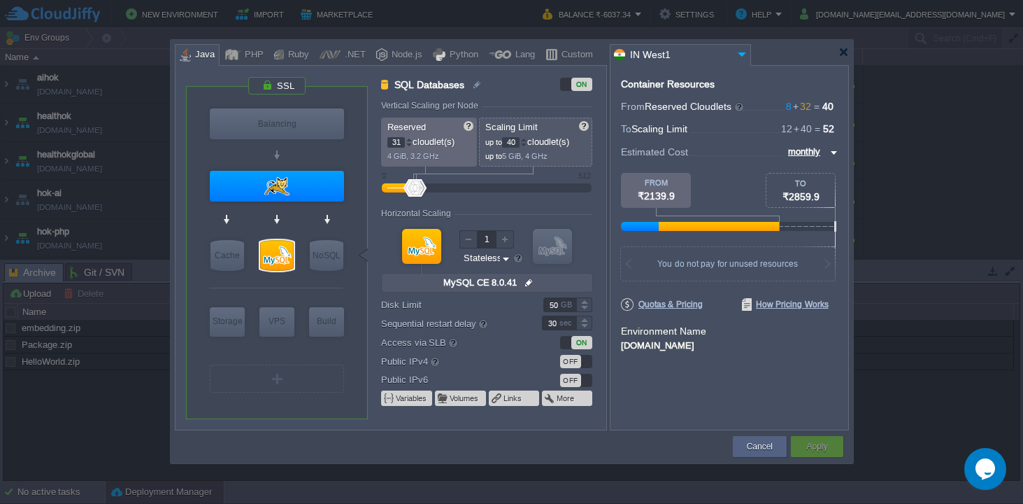
click at [411, 146] on div at bounding box center [409, 145] width 7 height 5
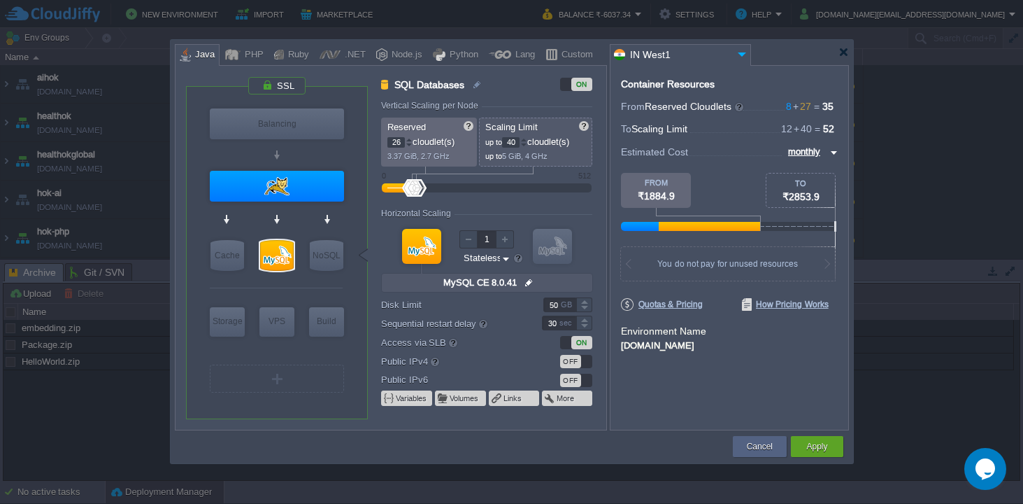
click at [411, 146] on div at bounding box center [409, 145] width 7 height 5
type input "24"
click at [411, 146] on div at bounding box center [409, 145] width 7 height 5
click at [527, 146] on div at bounding box center [523, 145] width 7 height 5
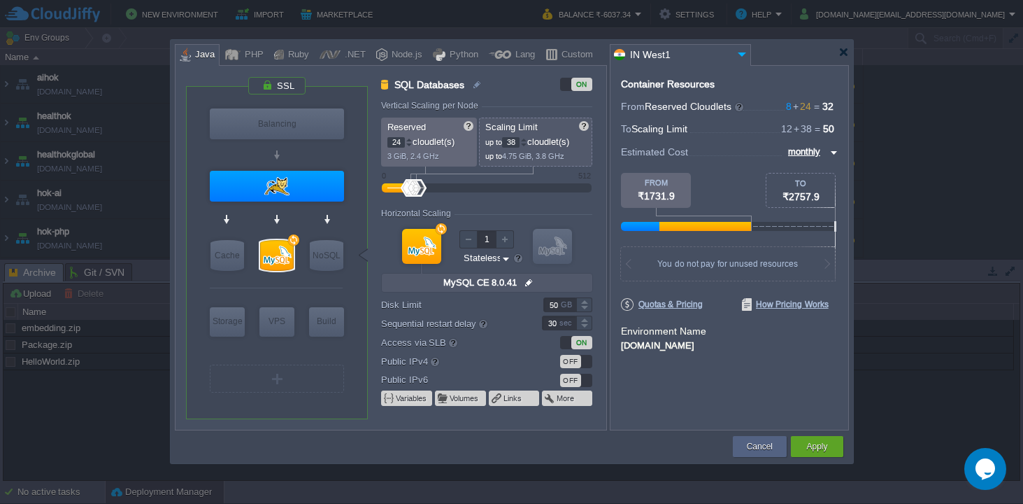
click at [527, 146] on div at bounding box center [523, 145] width 7 height 5
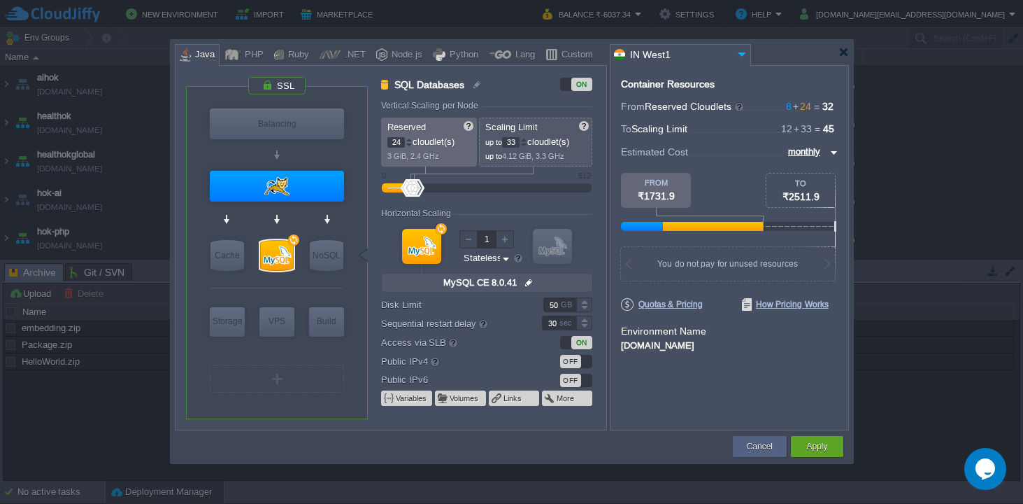
click at [527, 146] on div at bounding box center [523, 145] width 7 height 5
type input "32"
click at [527, 139] on div at bounding box center [523, 139] width 7 height 5
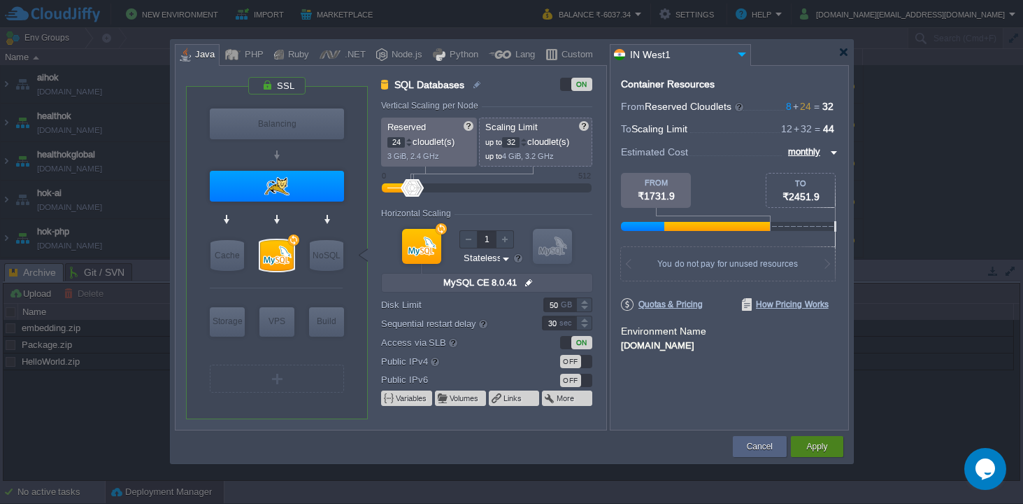
click at [824, 437] on div "Apply" at bounding box center [817, 446] width 31 height 21
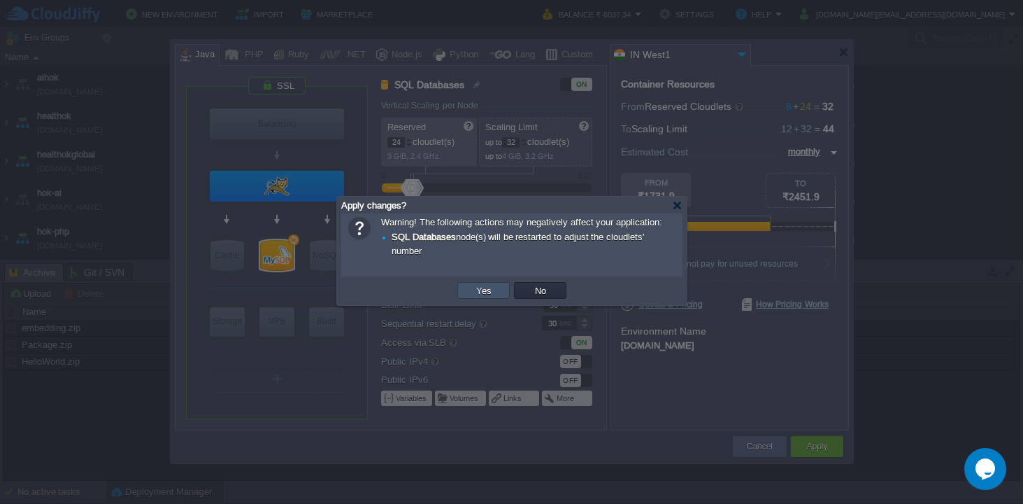
click at [487, 287] on button "Yes" at bounding box center [484, 290] width 24 height 13
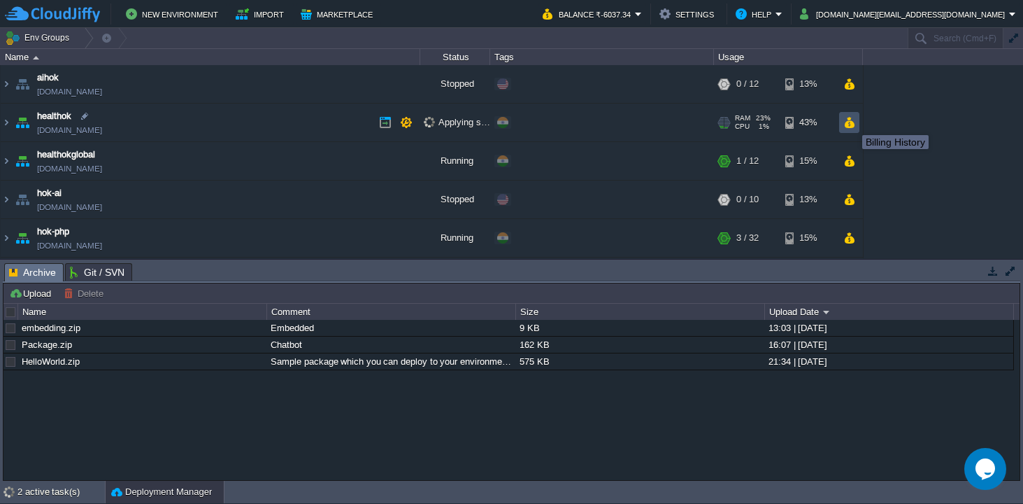
click at [852, 122] on button "button" at bounding box center [850, 122] width 12 height 13
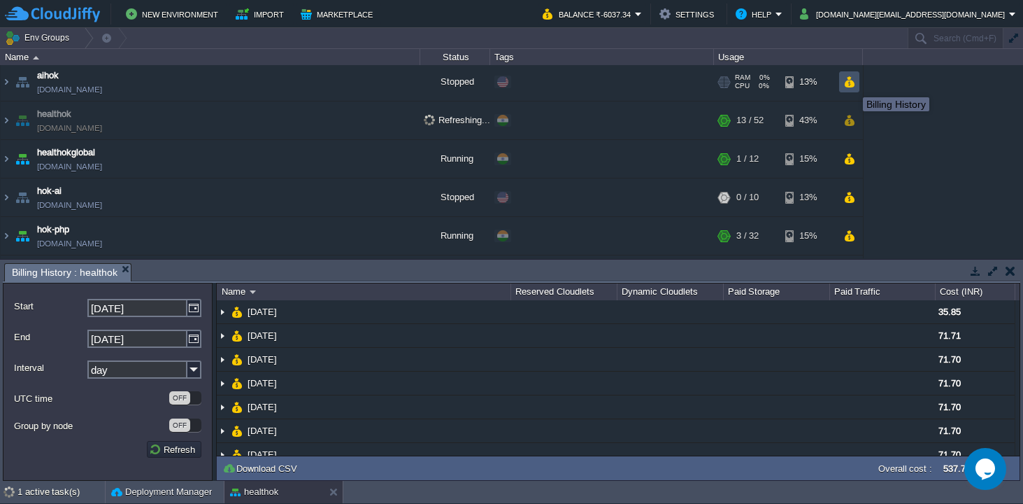
click at [853, 85] on button "button" at bounding box center [850, 82] width 12 height 13
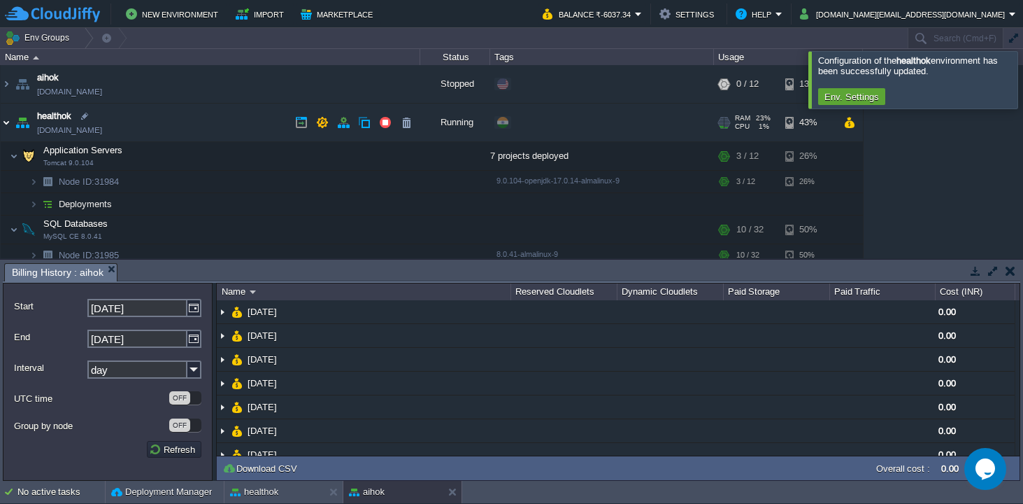
click at [10, 122] on img at bounding box center [6, 123] width 11 height 38
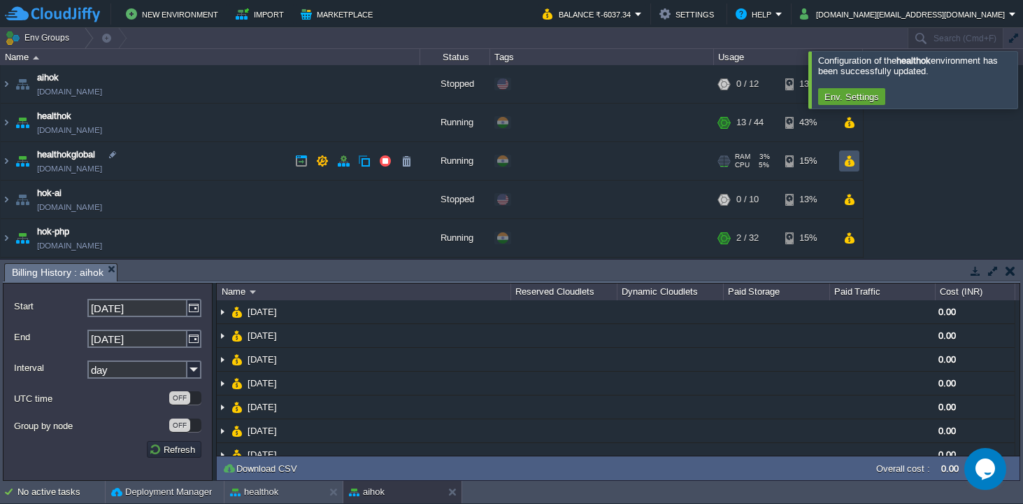
click at [853, 161] on button "button" at bounding box center [850, 161] width 12 height 13
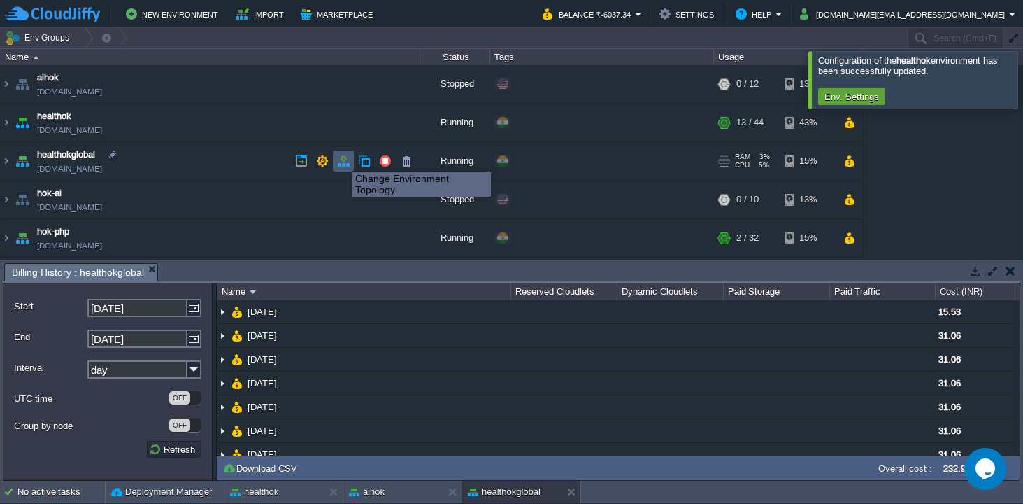
click at [341, 159] on button "button" at bounding box center [343, 161] width 13 height 13
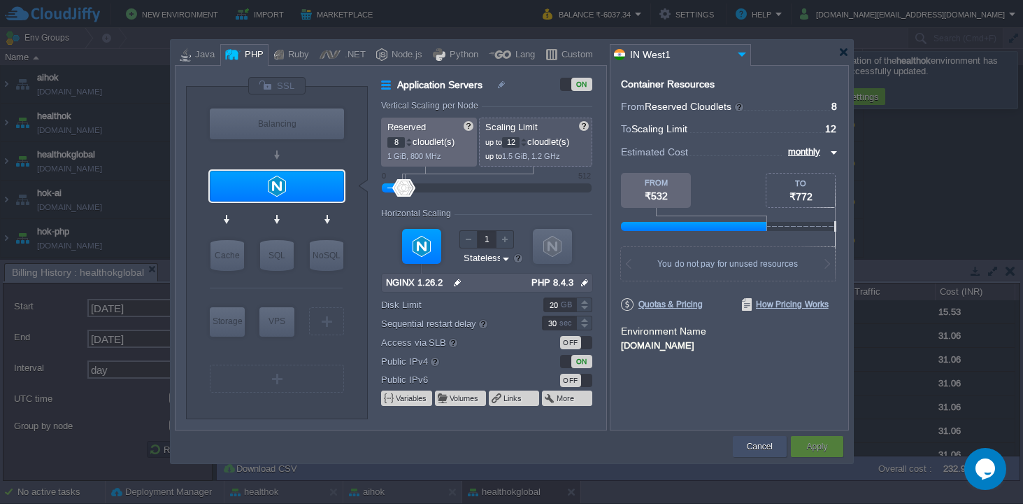
click at [758, 444] on button "Cancel" at bounding box center [760, 446] width 26 height 14
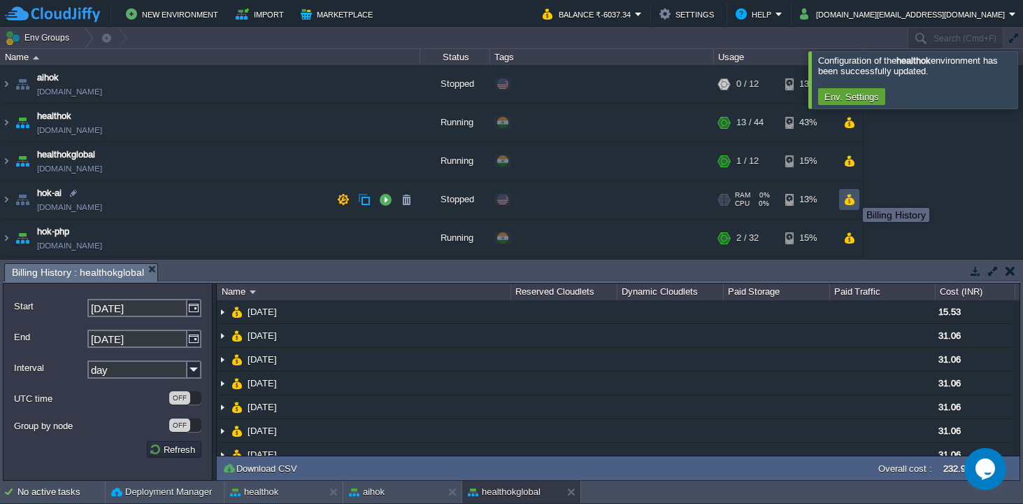
click at [852, 204] on button "button" at bounding box center [850, 199] width 12 height 13
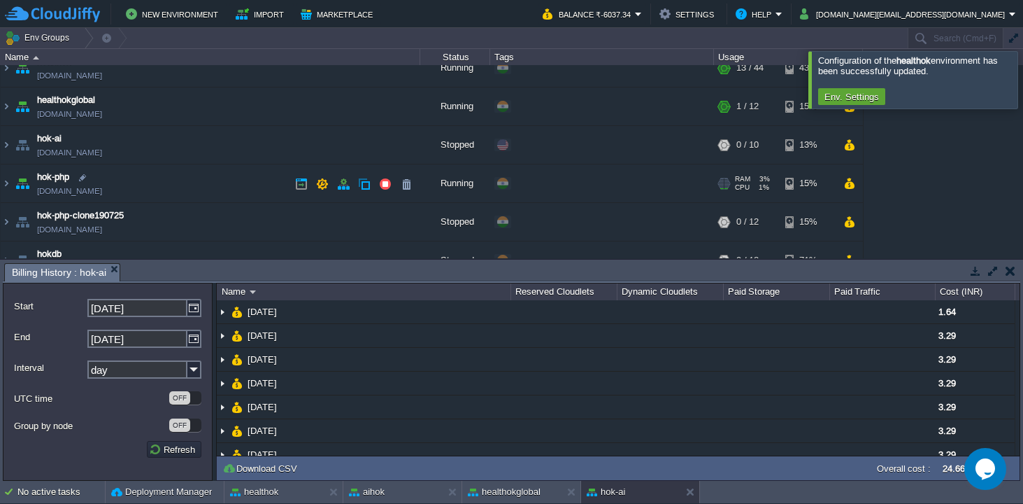
scroll to position [56, 0]
click at [8, 146] on img at bounding box center [6, 144] width 11 height 38
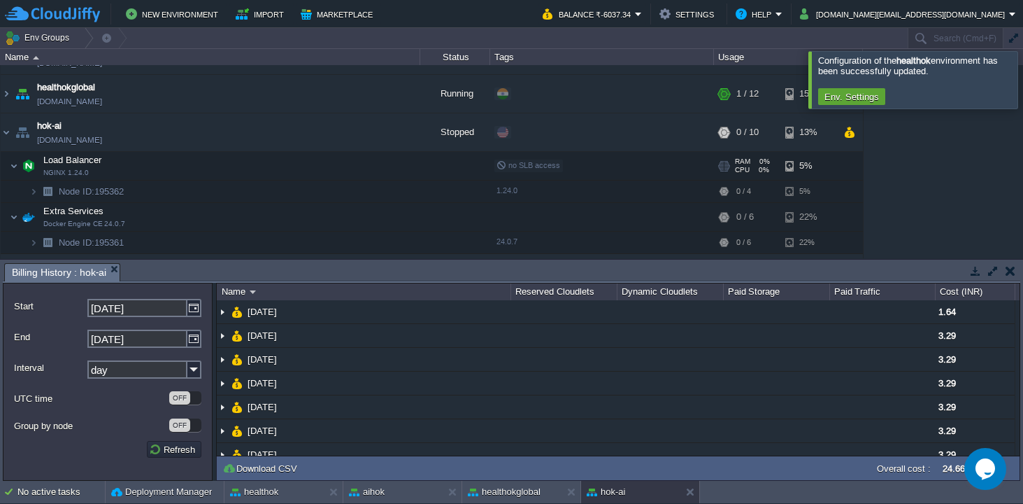
scroll to position [33, 0]
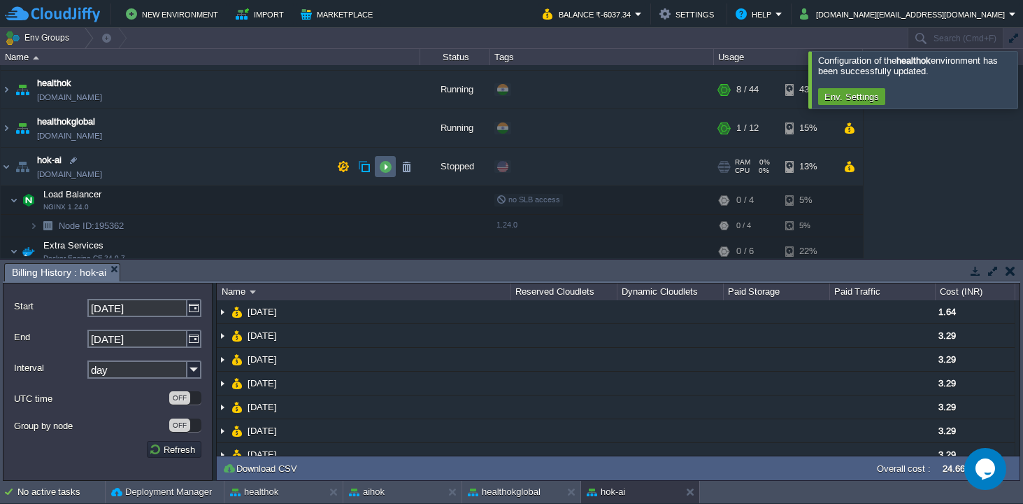
click at [392, 166] on td at bounding box center [385, 166] width 21 height 21
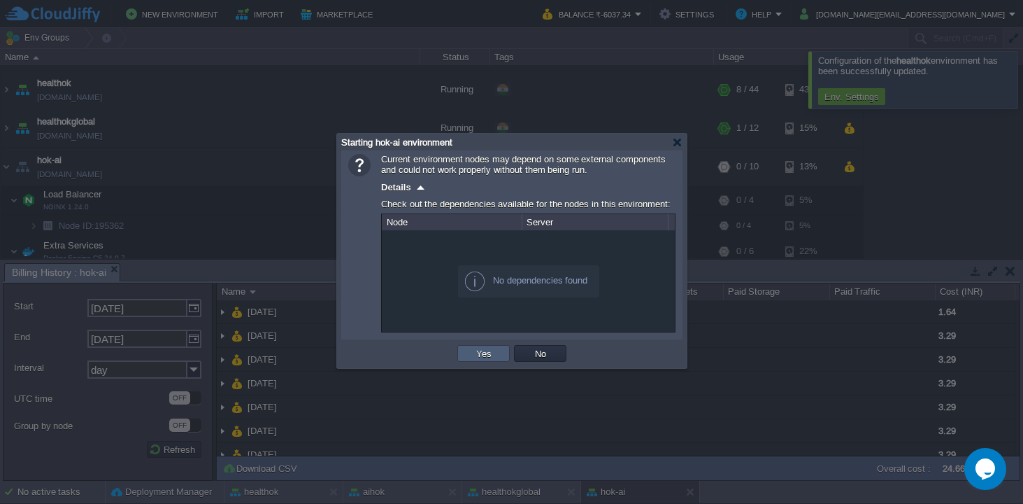
click at [488, 355] on button "Yes" at bounding box center [484, 353] width 24 height 13
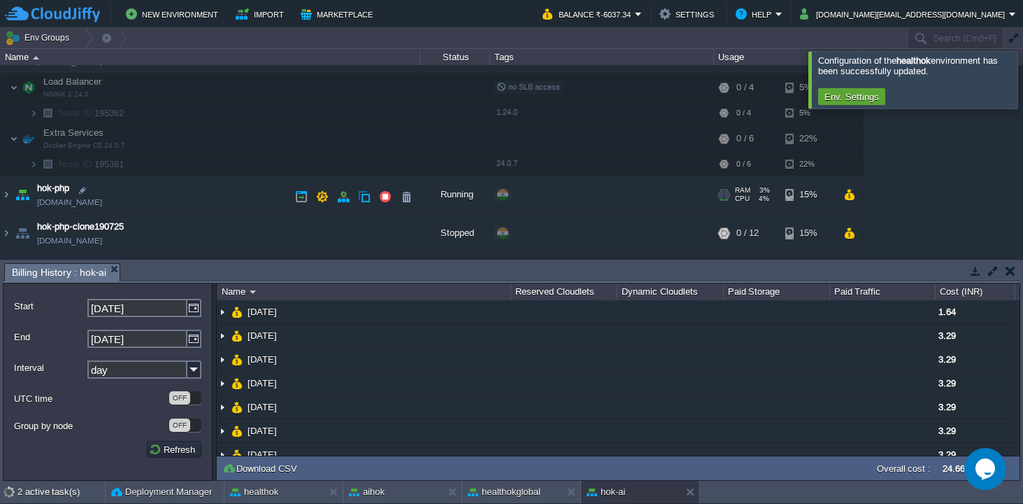
scroll to position [145, 0]
click at [853, 201] on button "button" at bounding box center [850, 195] width 12 height 13
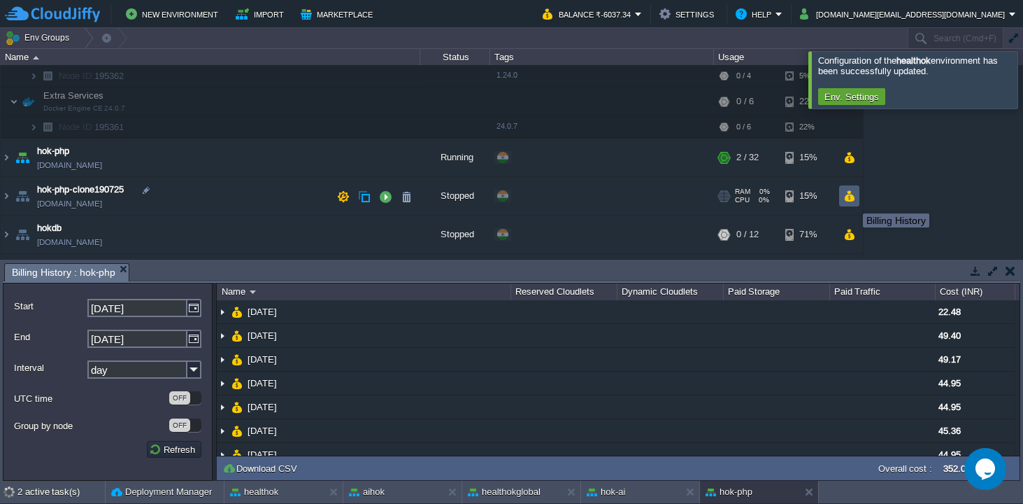
scroll to position [185, 0]
click at [853, 201] on td at bounding box center [849, 193] width 20 height 21
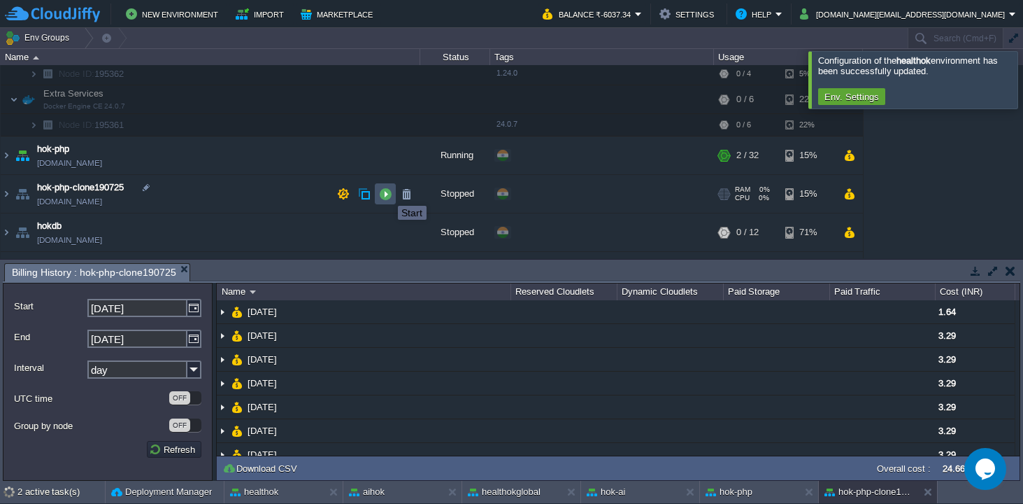
click at [388, 193] on button "button" at bounding box center [385, 193] width 13 height 13
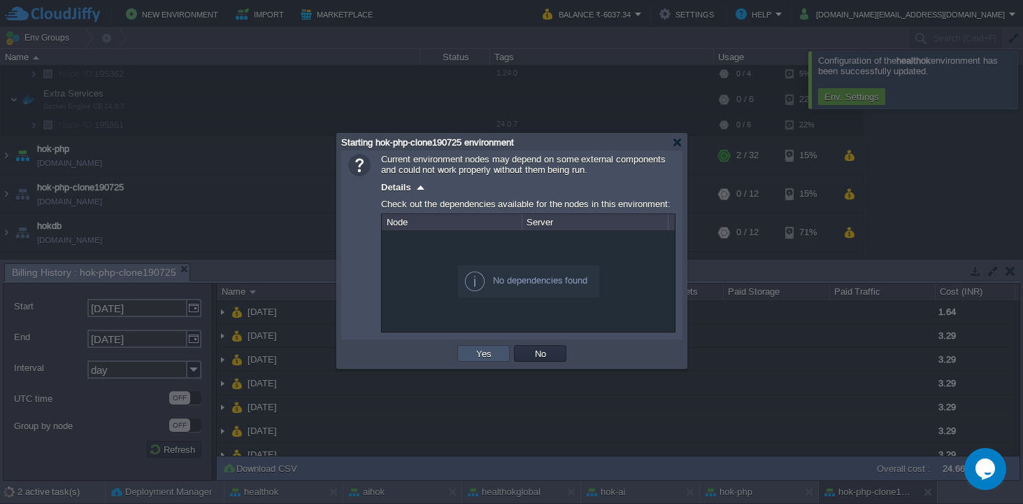
click at [490, 350] on button "Yes" at bounding box center [484, 353] width 24 height 13
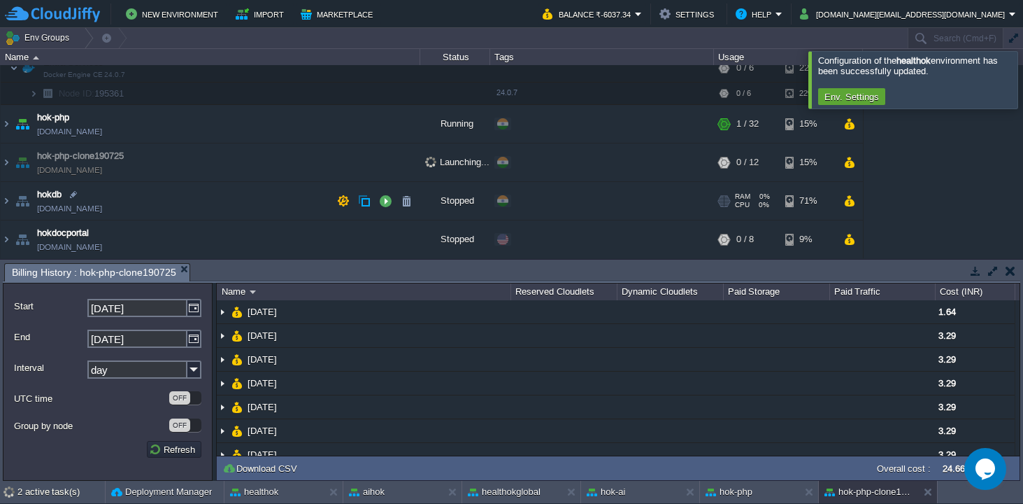
scroll to position [225, 0]
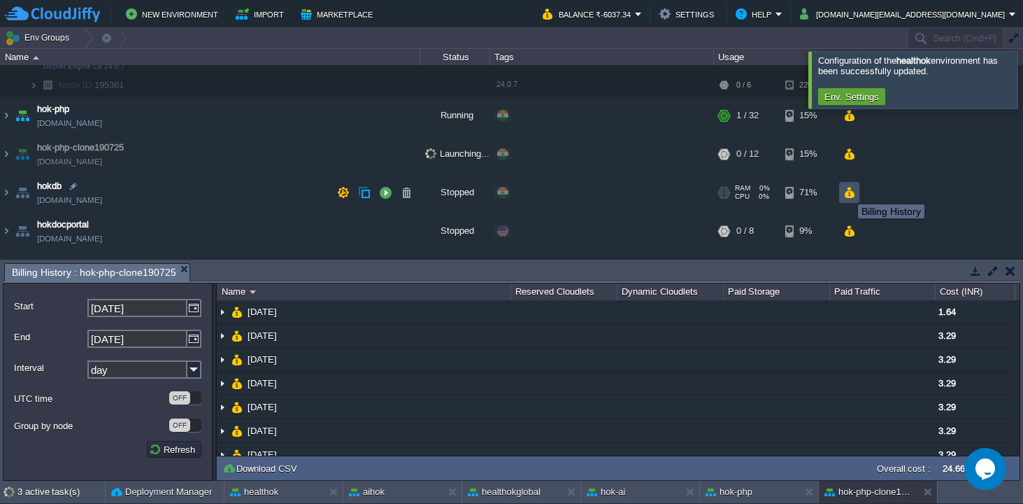
click at [848, 192] on button "button" at bounding box center [850, 192] width 12 height 13
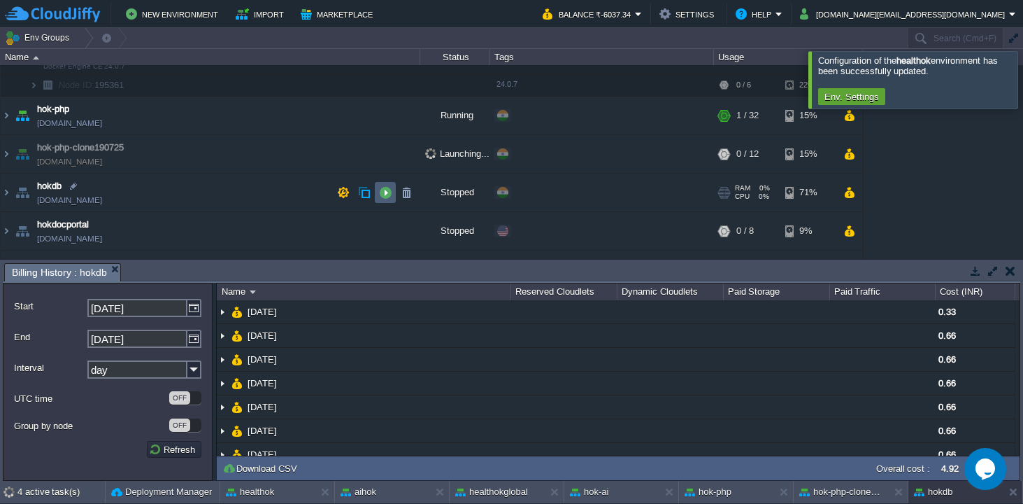
click at [389, 194] on button "button" at bounding box center [385, 192] width 13 height 13
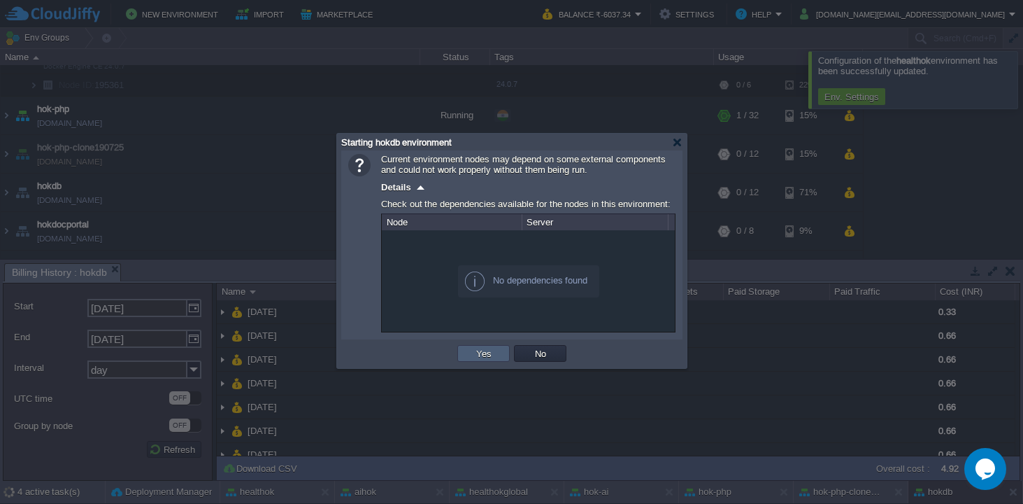
click at [474, 354] on button "Yes" at bounding box center [484, 353] width 24 height 13
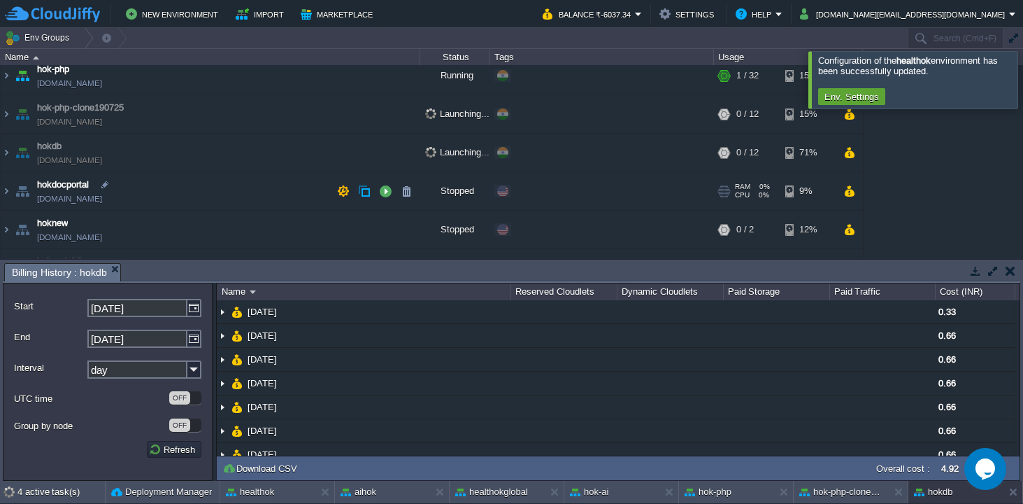
scroll to position [269, 0]
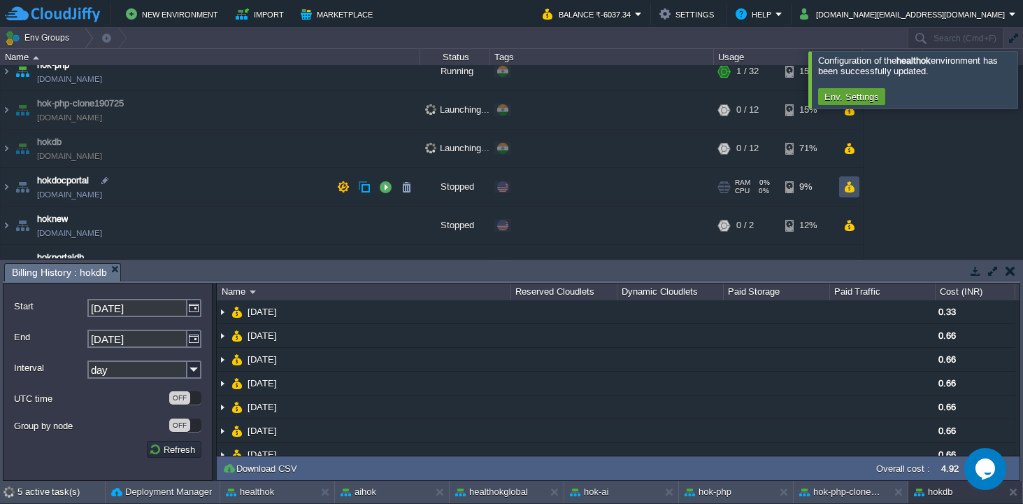
click at [851, 184] on button "button" at bounding box center [850, 186] width 12 height 13
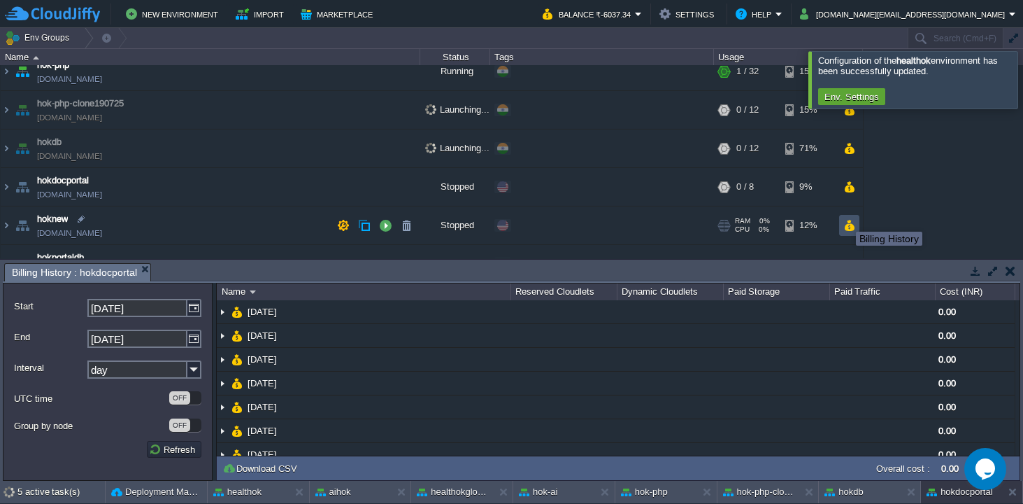
click at [846, 225] on button "button" at bounding box center [850, 225] width 12 height 13
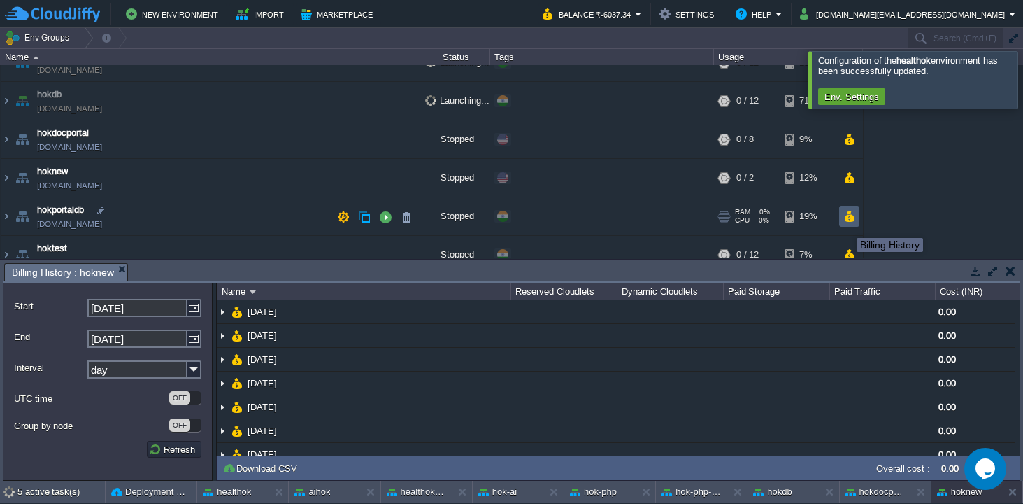
scroll to position [319, 0]
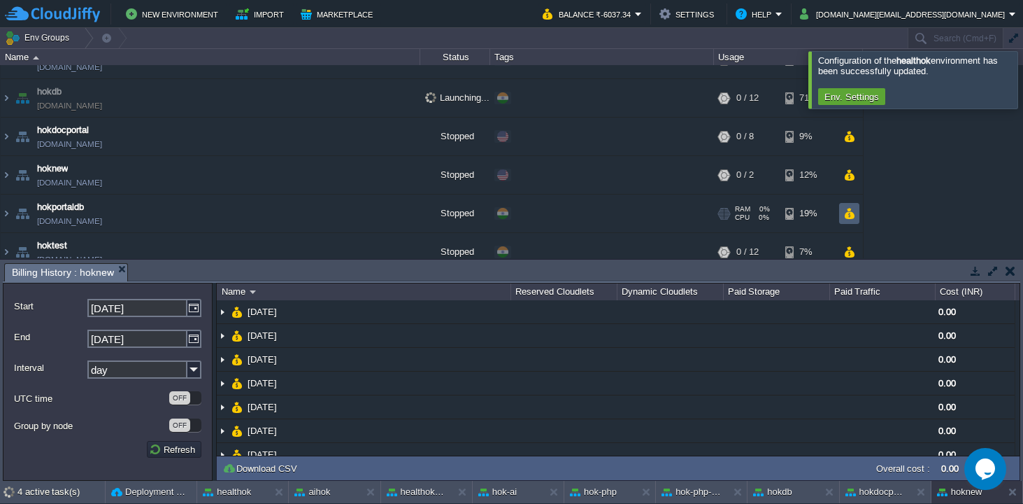
click at [849, 214] on button "button" at bounding box center [850, 213] width 12 height 13
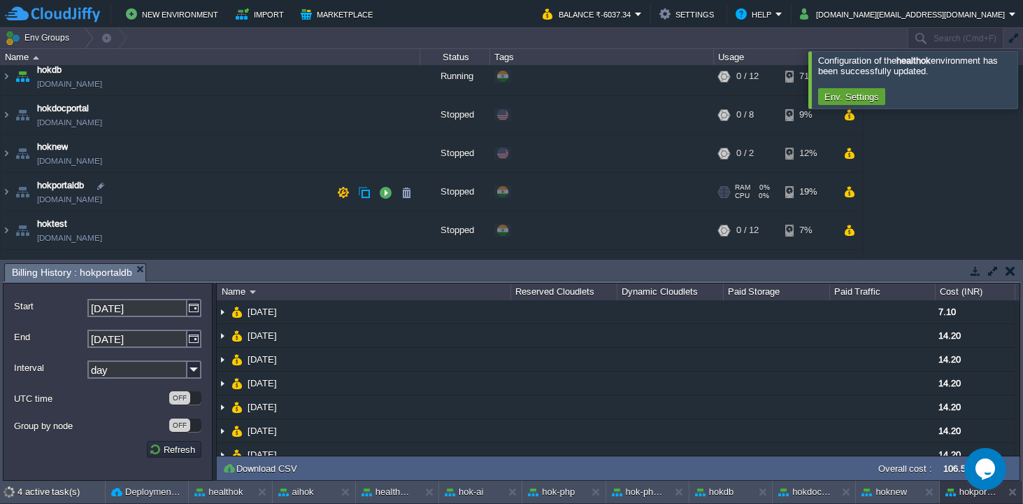
scroll to position [341, 0]
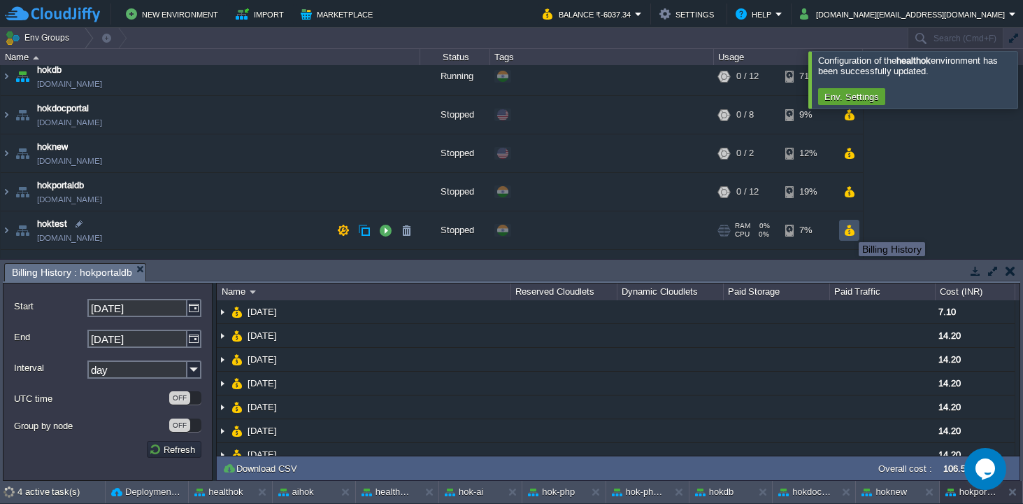
click at [849, 229] on button "button" at bounding box center [850, 230] width 12 height 13
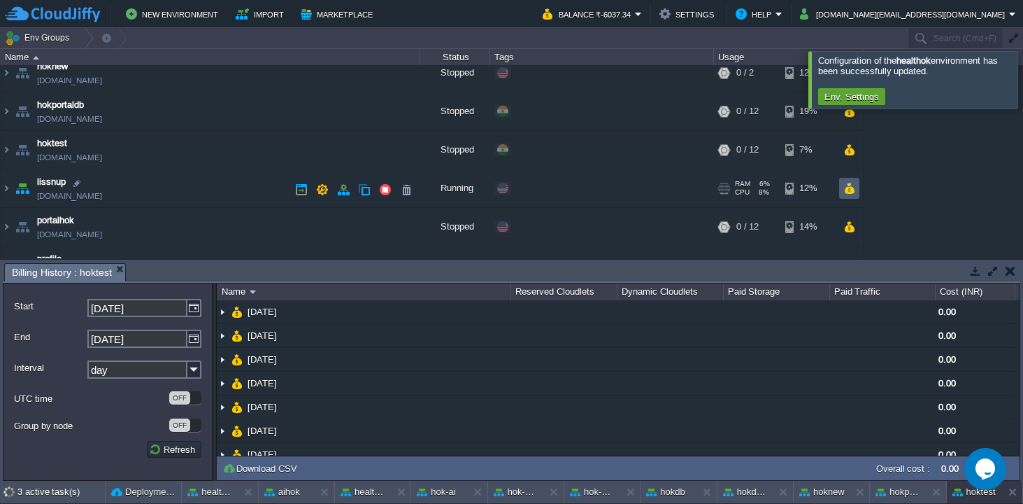
scroll to position [418, 0]
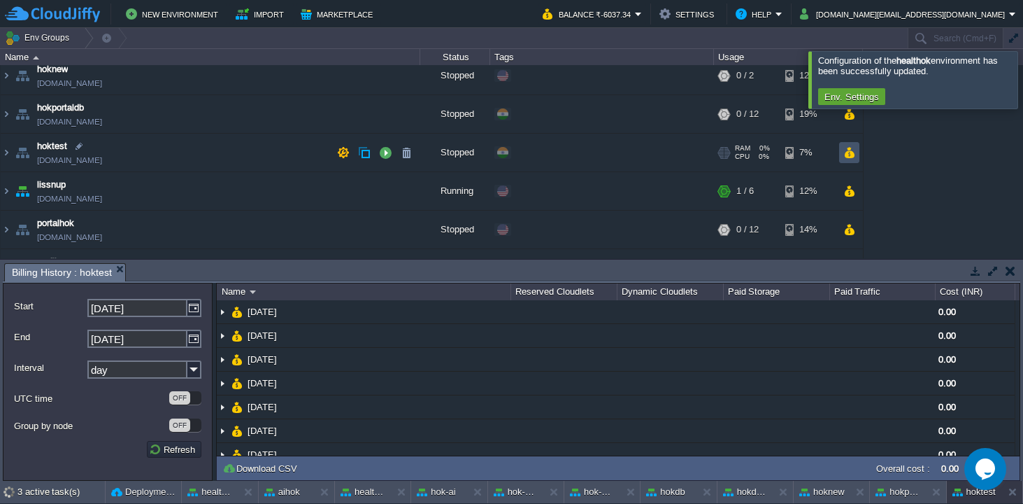
click at [847, 153] on button "button" at bounding box center [850, 152] width 12 height 13
click at [848, 152] on button "button" at bounding box center [850, 152] width 12 height 13
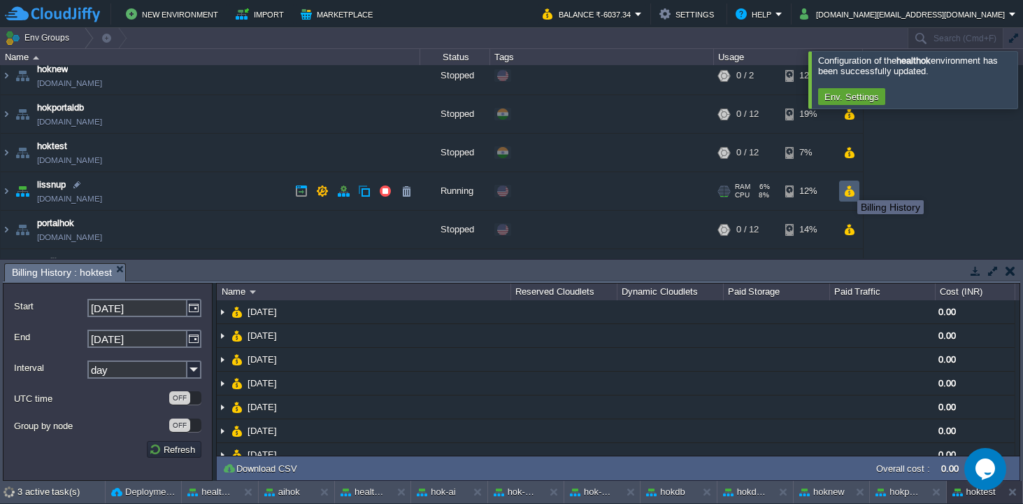
click at [847, 197] on button "button" at bounding box center [850, 191] width 12 height 13
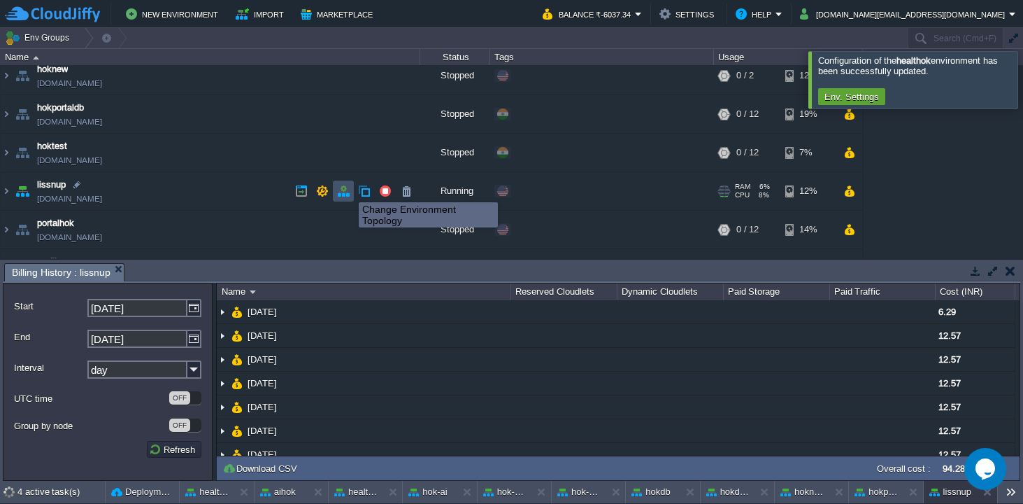
click at [348, 190] on button "button" at bounding box center [343, 191] width 13 height 13
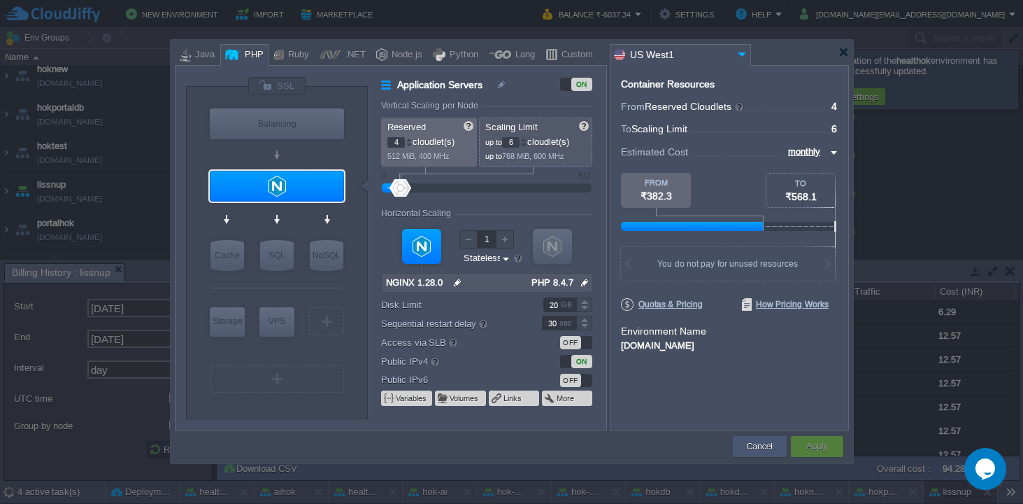
click at [763, 451] on button "Cancel" at bounding box center [760, 446] width 26 height 14
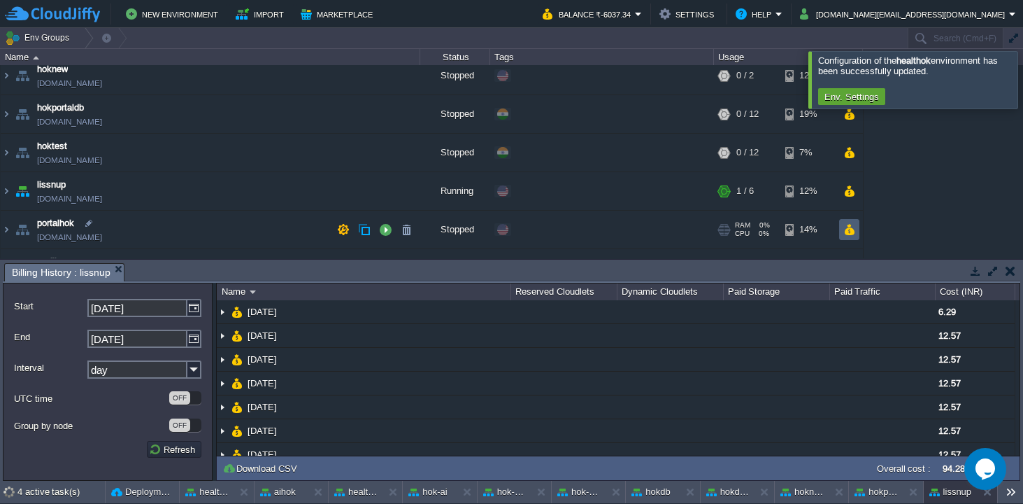
click at [853, 232] on button "button" at bounding box center [850, 229] width 12 height 13
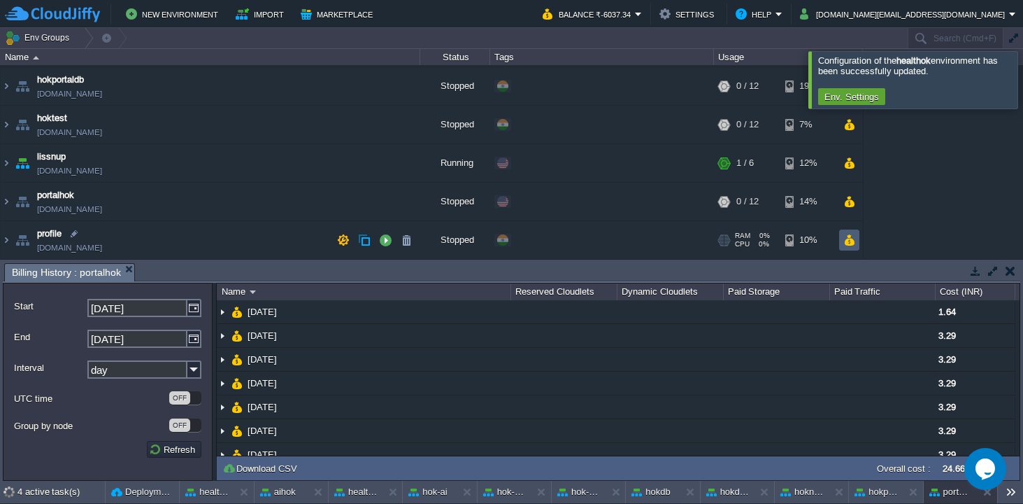
scroll to position [448, 0]
click at [388, 198] on button "button" at bounding box center [385, 200] width 13 height 13
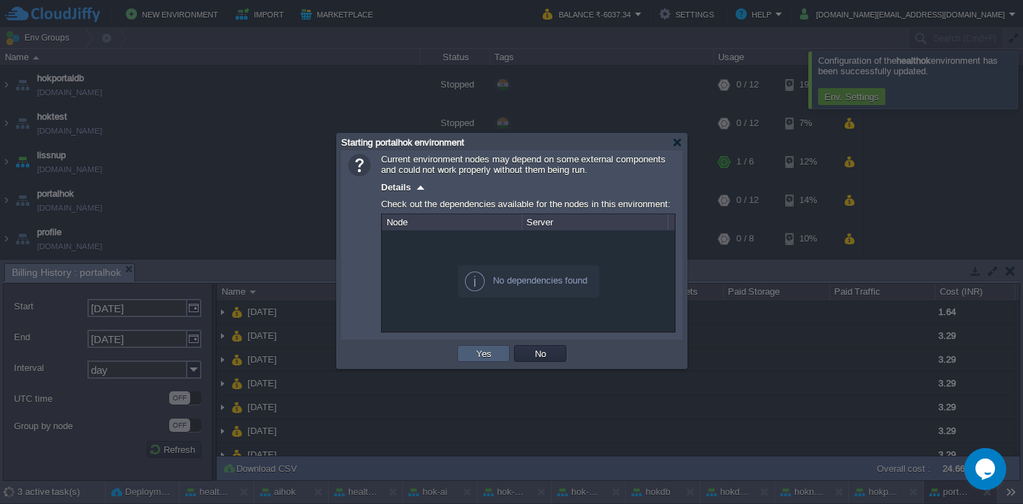
click at [491, 353] on button "Yes" at bounding box center [484, 353] width 24 height 13
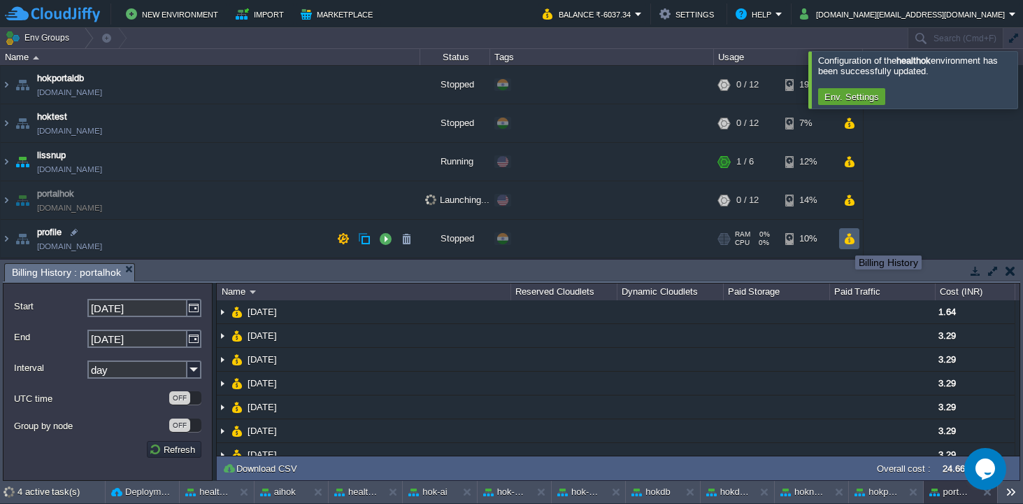
click at [853, 240] on button "button" at bounding box center [850, 238] width 12 height 13
click at [386, 235] on button "button" at bounding box center [385, 238] width 13 height 13
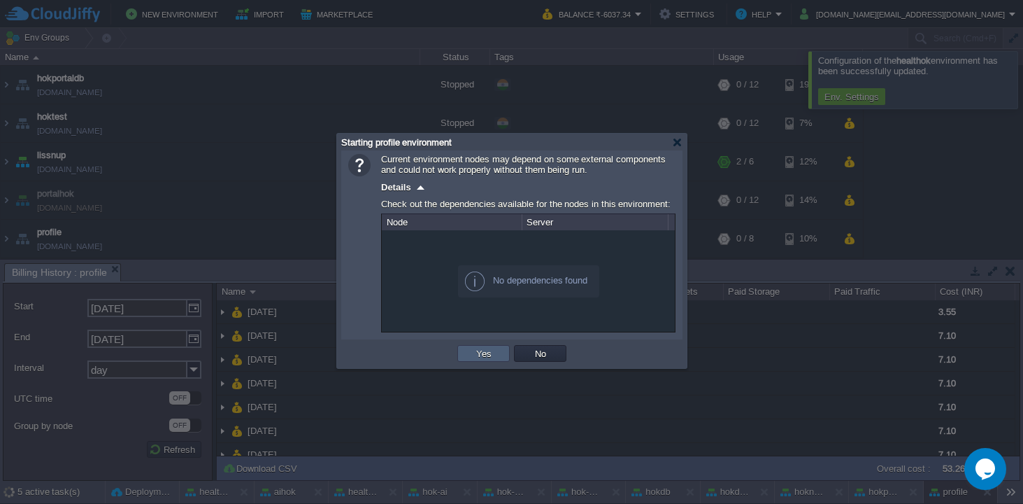
click at [480, 353] on button "Yes" at bounding box center [484, 353] width 24 height 13
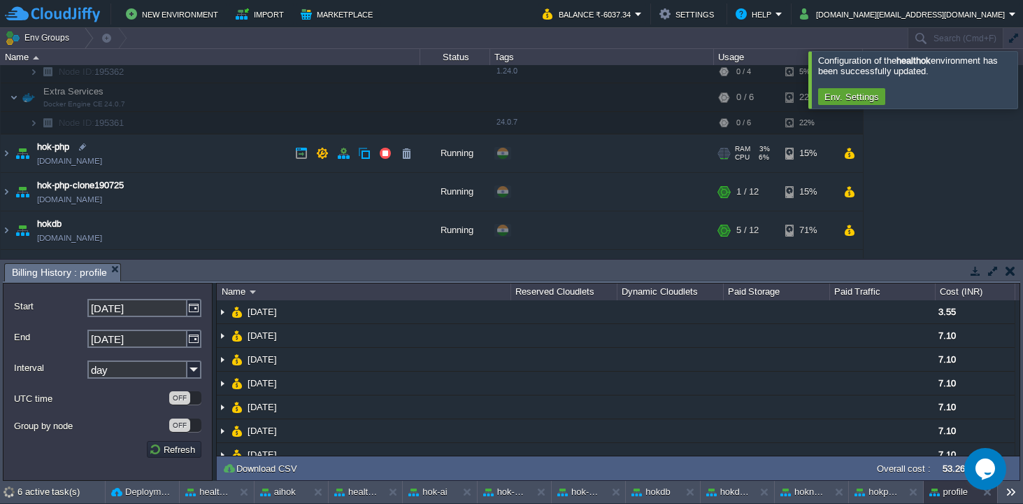
scroll to position [188, 0]
click at [854, 192] on button "button" at bounding box center [850, 190] width 12 height 13
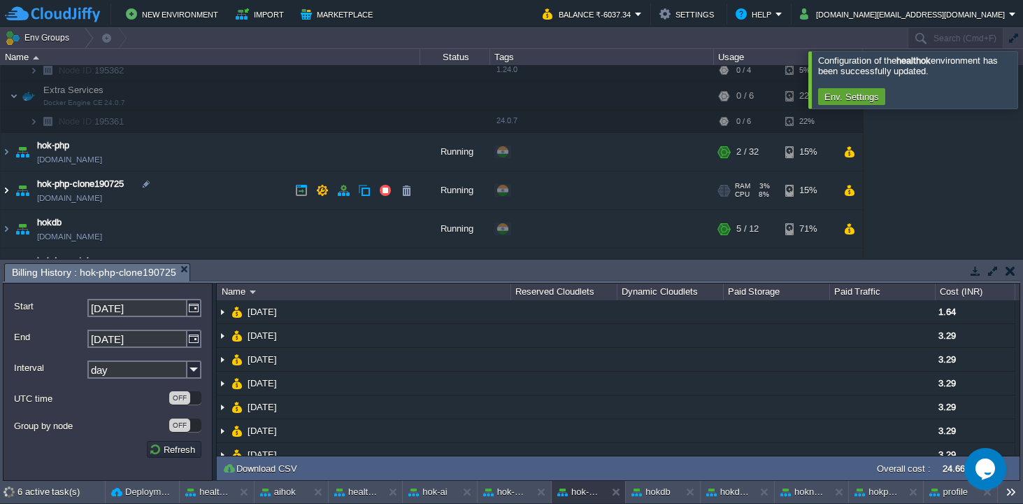
click at [6, 189] on img at bounding box center [6, 190] width 11 height 38
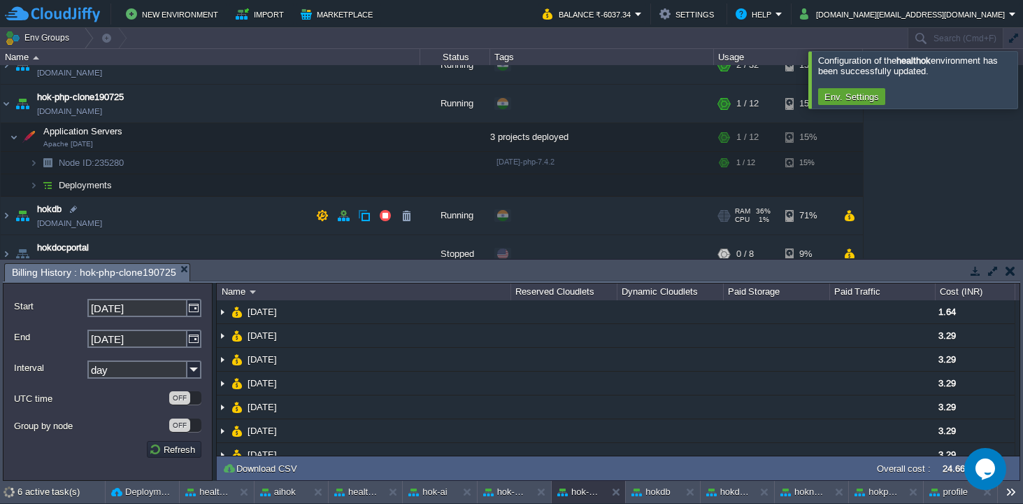
scroll to position [276, 0]
click at [36, 186] on img at bounding box center [33, 184] width 8 height 22
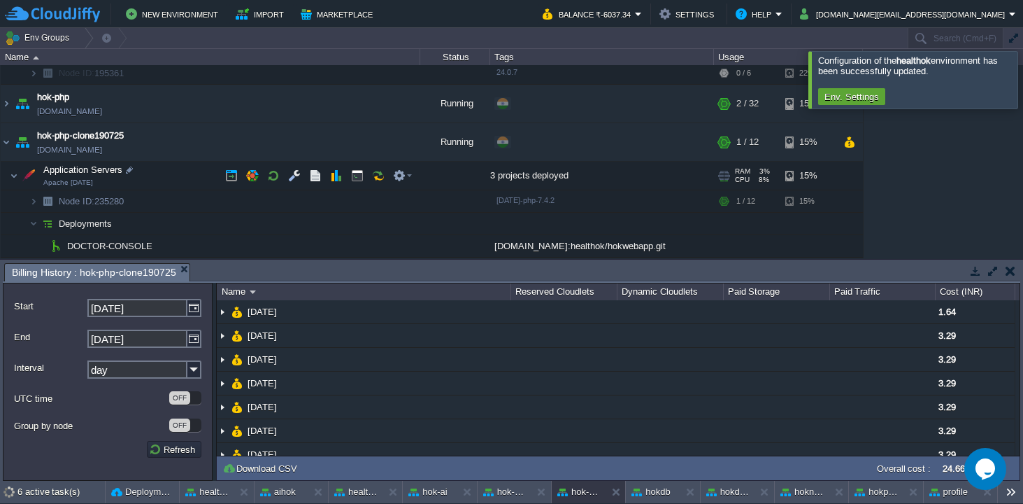
scroll to position [235, 0]
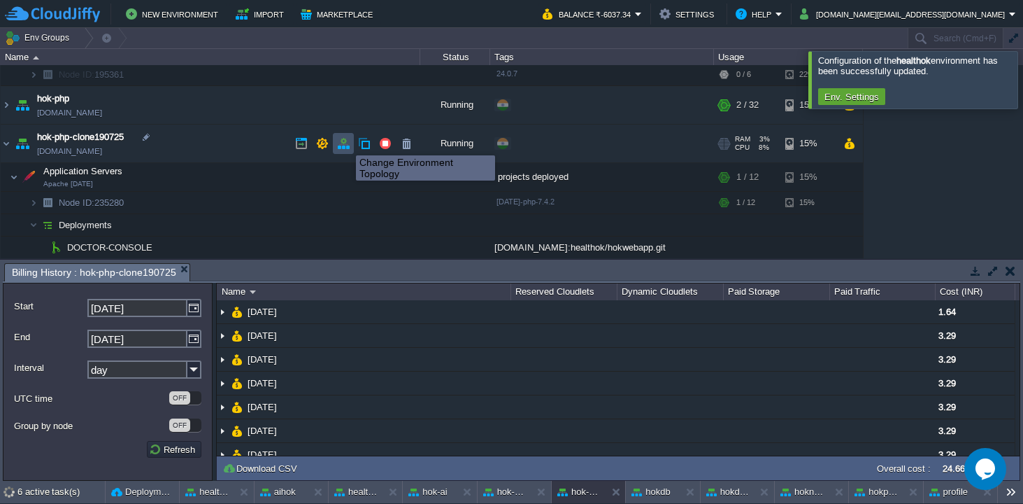
click at [346, 143] on button "button" at bounding box center [343, 143] width 13 height 13
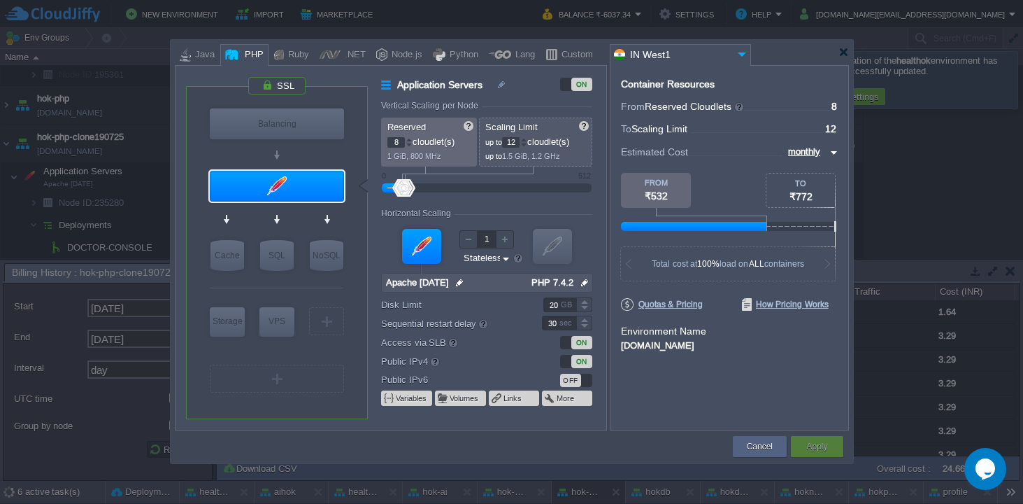
click at [565, 361] on div "ON" at bounding box center [576, 361] width 32 height 13
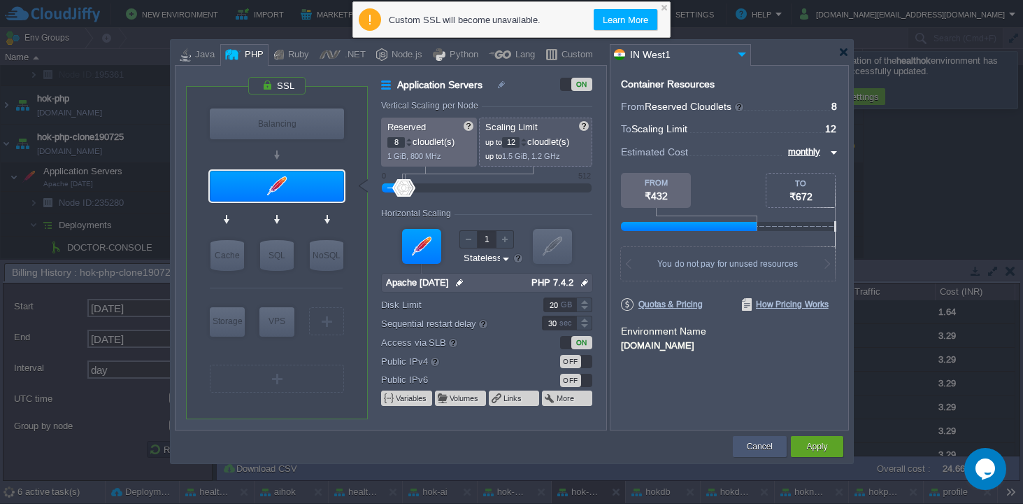
click at [757, 444] on button "Cancel" at bounding box center [760, 446] width 26 height 14
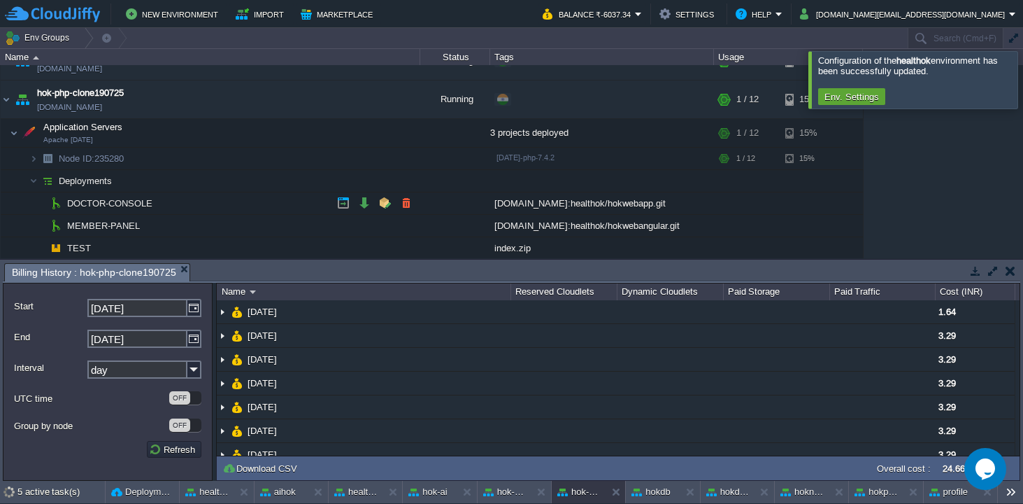
scroll to position [280, 0]
click at [36, 158] on img at bounding box center [33, 158] width 8 height 22
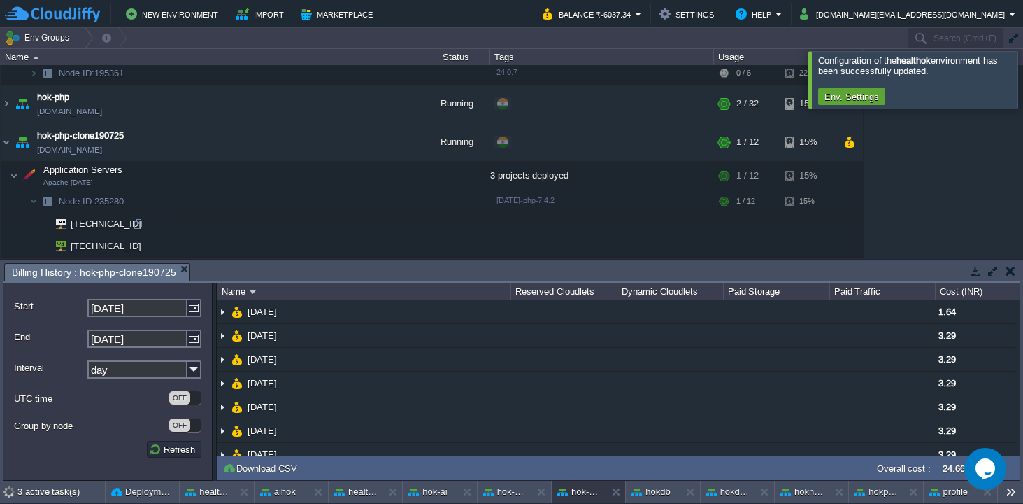
scroll to position [231, 0]
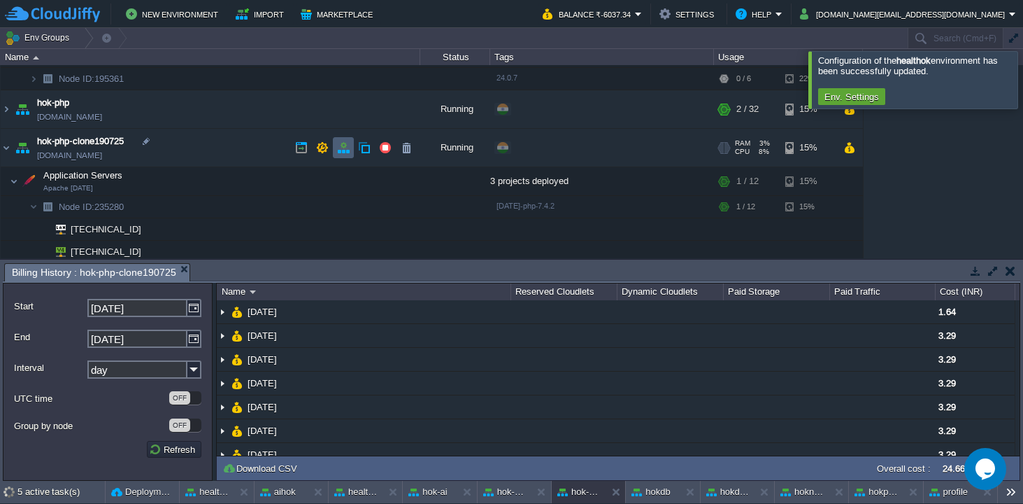
click at [350, 143] on td at bounding box center [343, 147] width 21 height 21
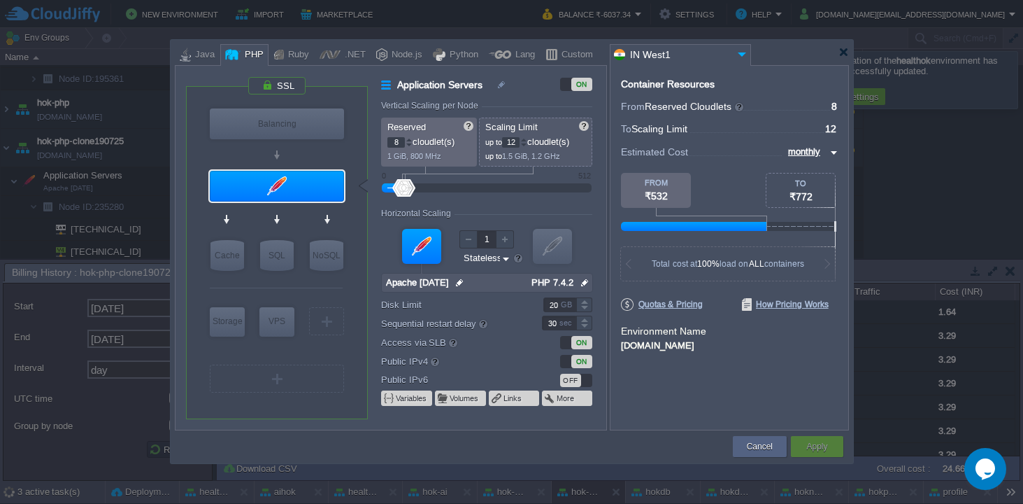
click at [567, 360] on div "ON" at bounding box center [576, 361] width 32 height 13
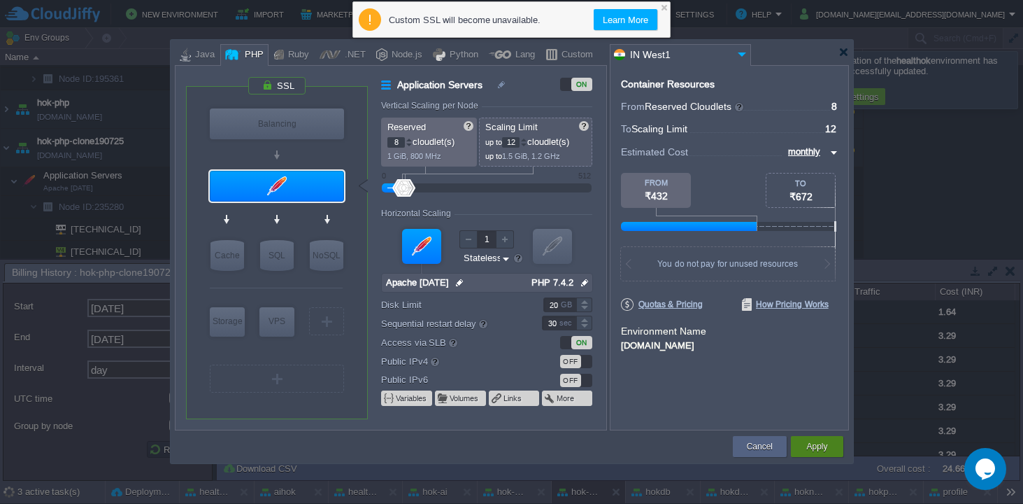
click at [817, 449] on button "Apply" at bounding box center [817, 446] width 21 height 14
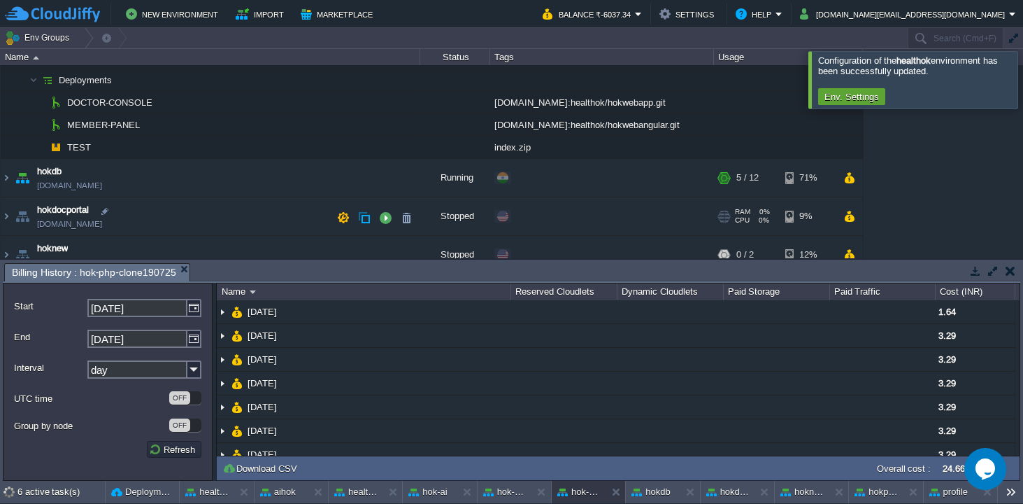
scroll to position [447, 0]
click at [846, 176] on button "button" at bounding box center [850, 177] width 12 height 13
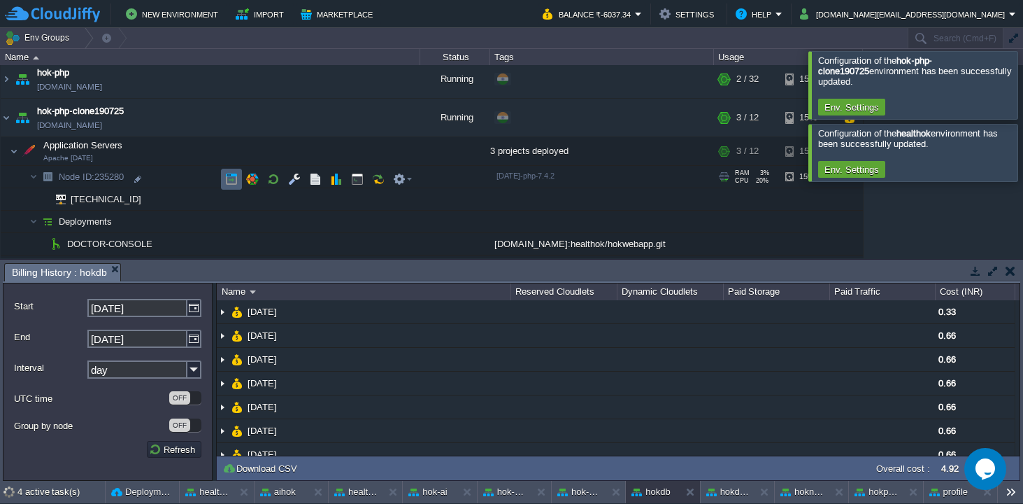
scroll to position [237, 0]
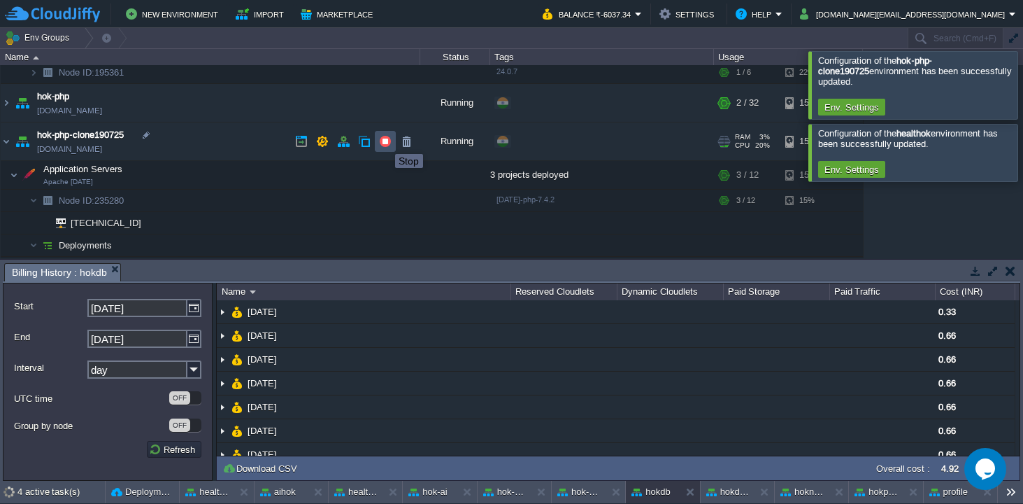
click at [385, 141] on button "button" at bounding box center [385, 141] width 13 height 13
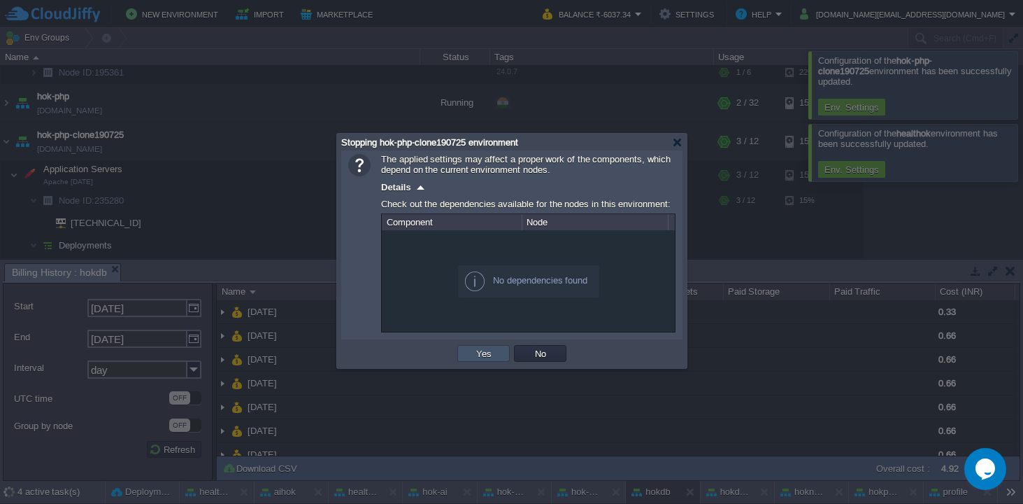
click at [474, 352] on button "Yes" at bounding box center [484, 353] width 24 height 13
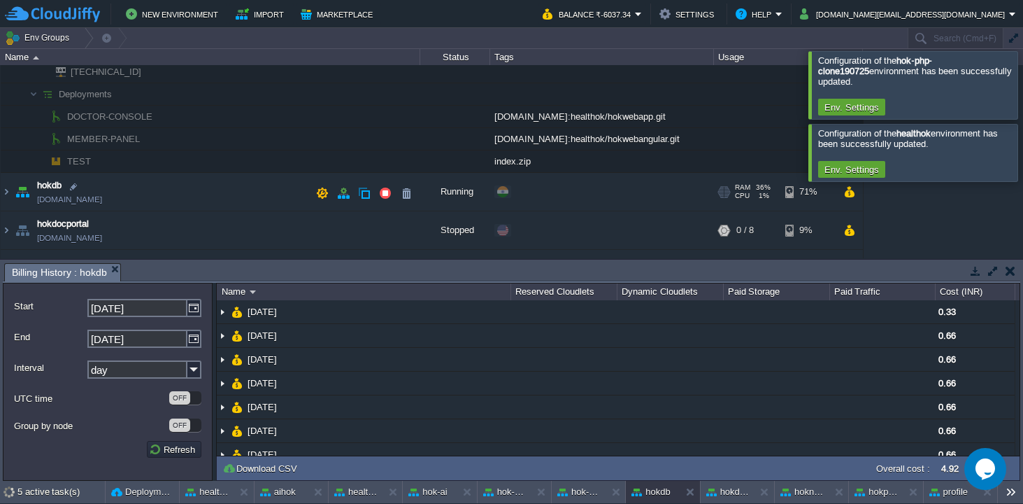
scroll to position [397, 0]
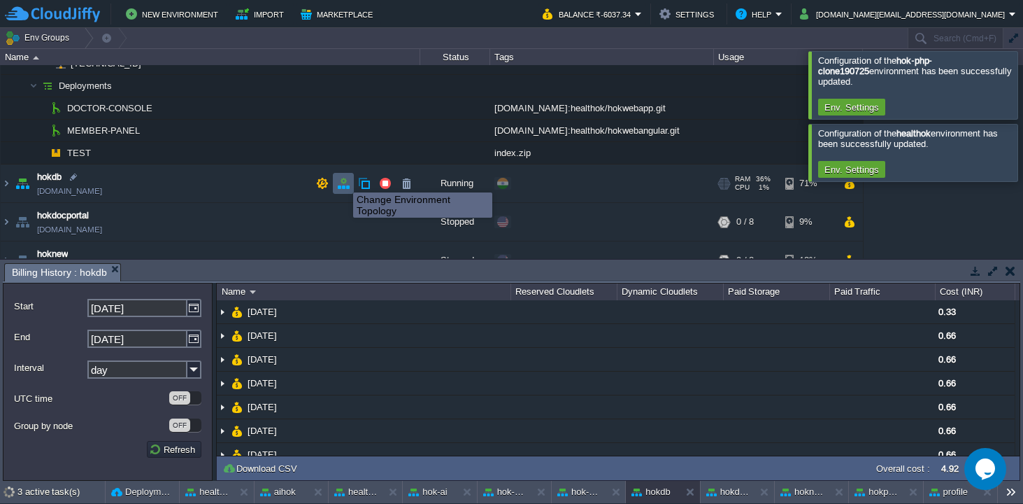
click at [343, 180] on button "button" at bounding box center [343, 183] width 13 height 13
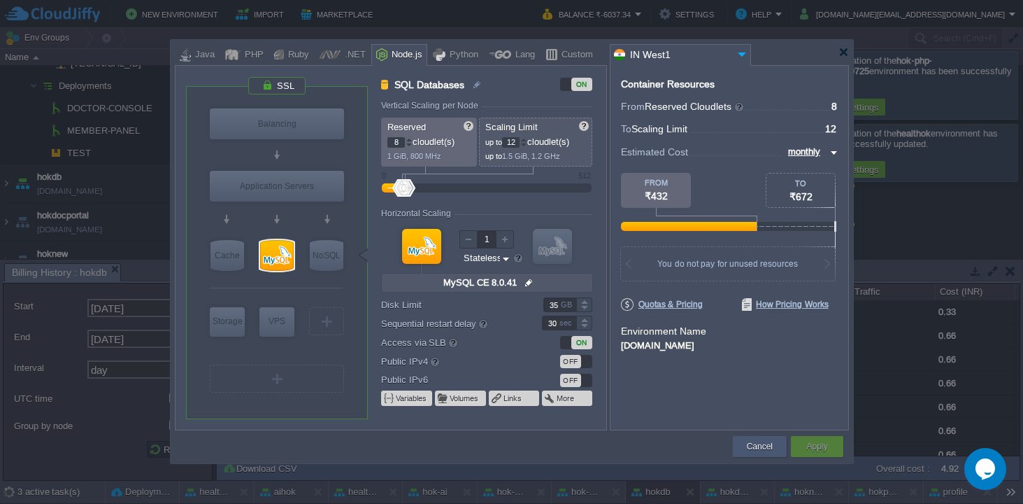
click at [769, 446] on button "Cancel" at bounding box center [760, 446] width 26 height 14
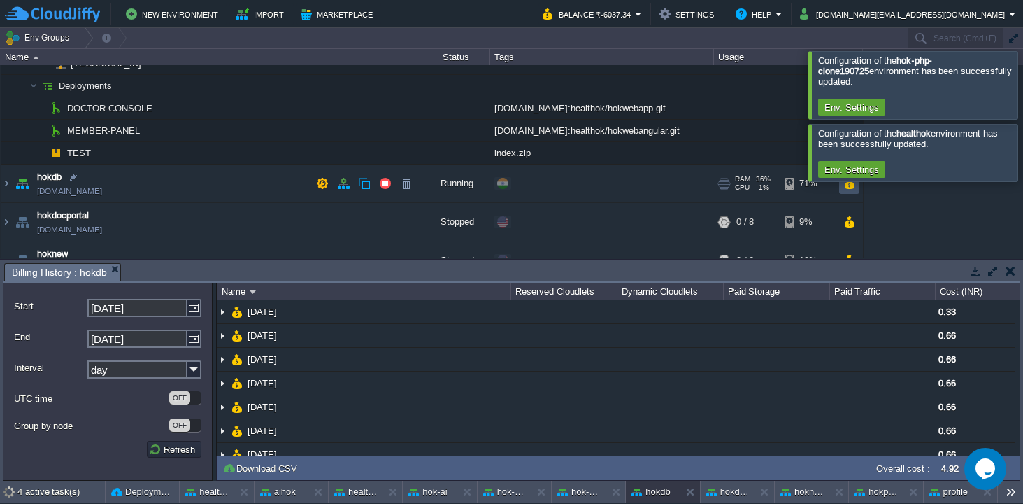
click at [851, 187] on button "button" at bounding box center [850, 183] width 12 height 13
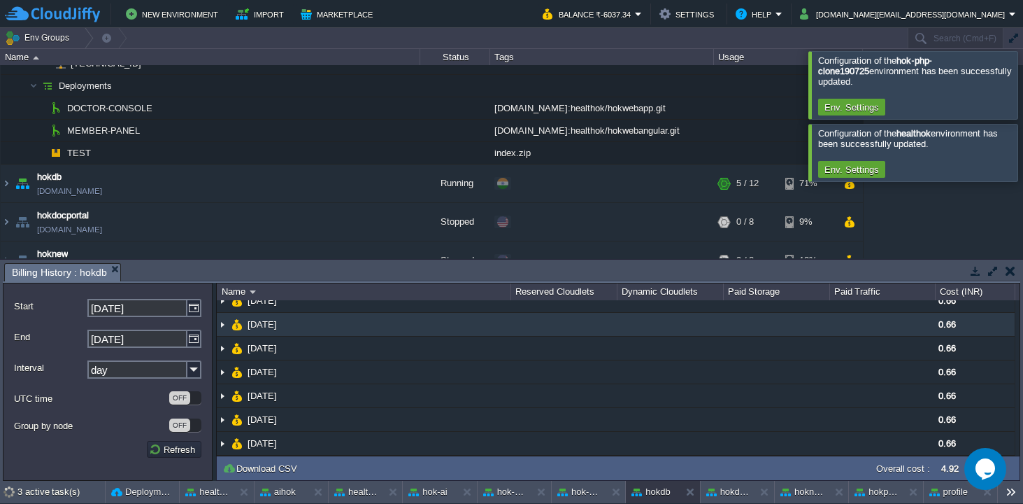
scroll to position [0, 0]
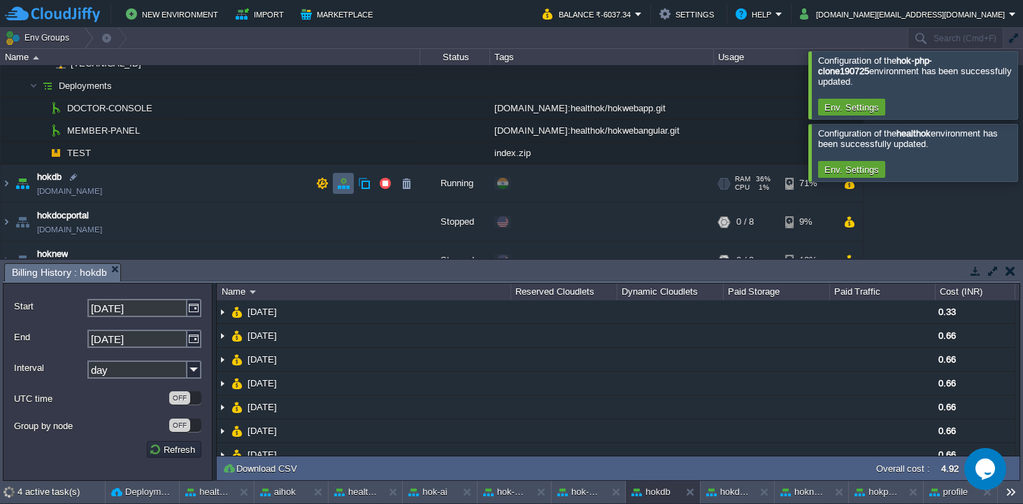
click at [346, 180] on button "button" at bounding box center [343, 183] width 13 height 13
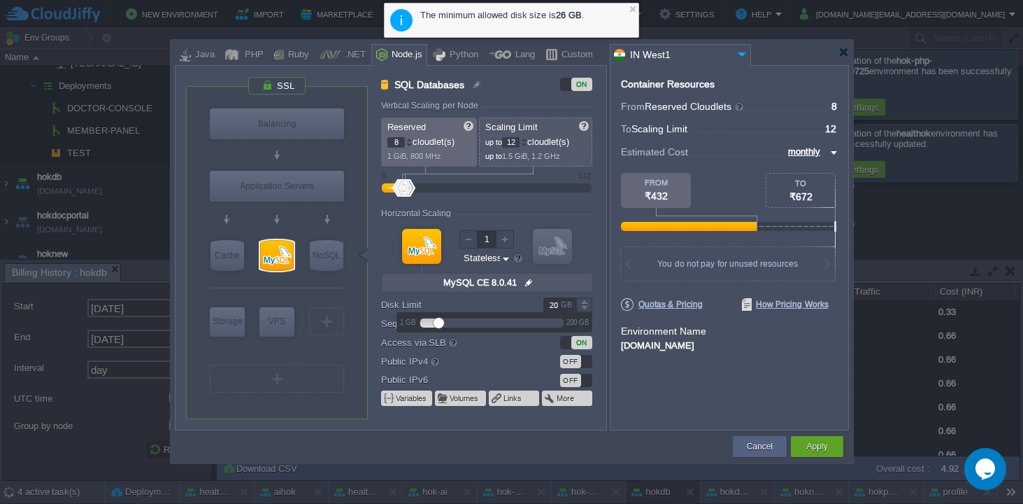
drag, startPoint x: 446, startPoint y: 322, endPoint x: 437, endPoint y: 322, distance: 8.4
click at [437, 322] on div at bounding box center [439, 323] width 10 height 10
click at [583, 312] on div "1 GB 200 GB" at bounding box center [495, 322] width 196 height 20
click at [586, 306] on div at bounding box center [584, 308] width 16 height 7
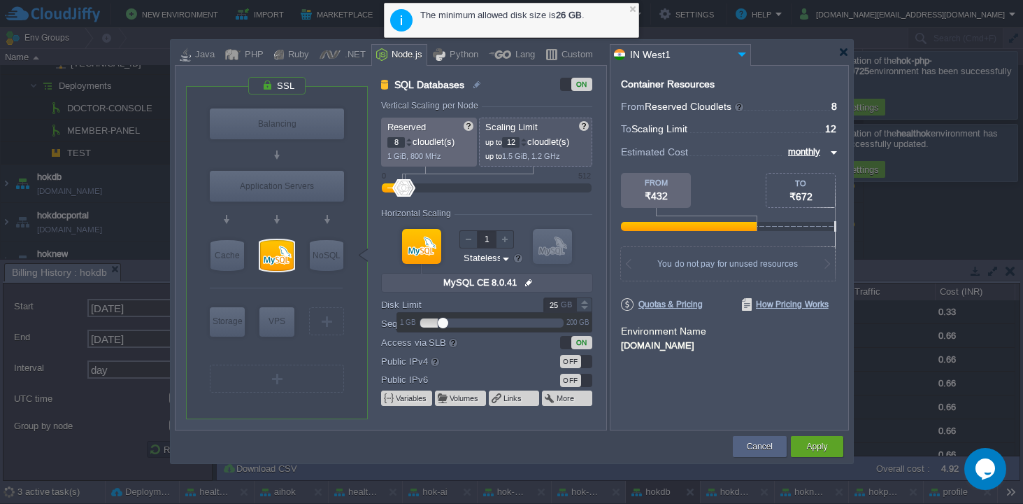
click at [586, 306] on div at bounding box center [584, 308] width 16 height 7
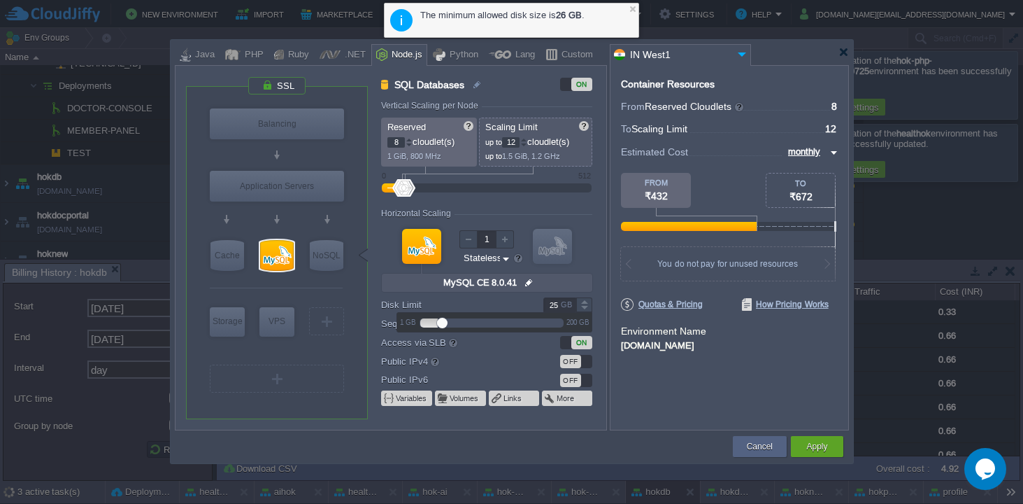
click at [586, 306] on div at bounding box center [584, 308] width 16 height 7
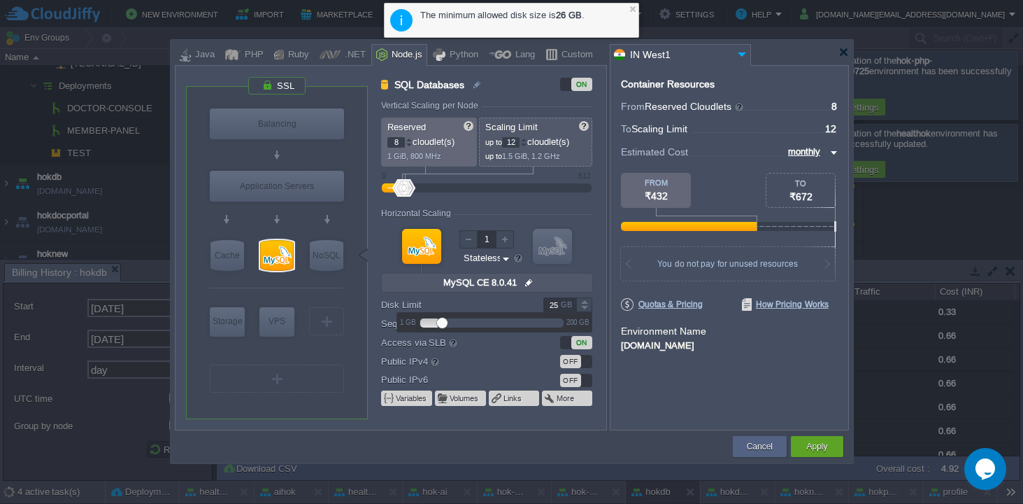
click at [586, 306] on div at bounding box center [584, 308] width 16 height 7
type input "26"
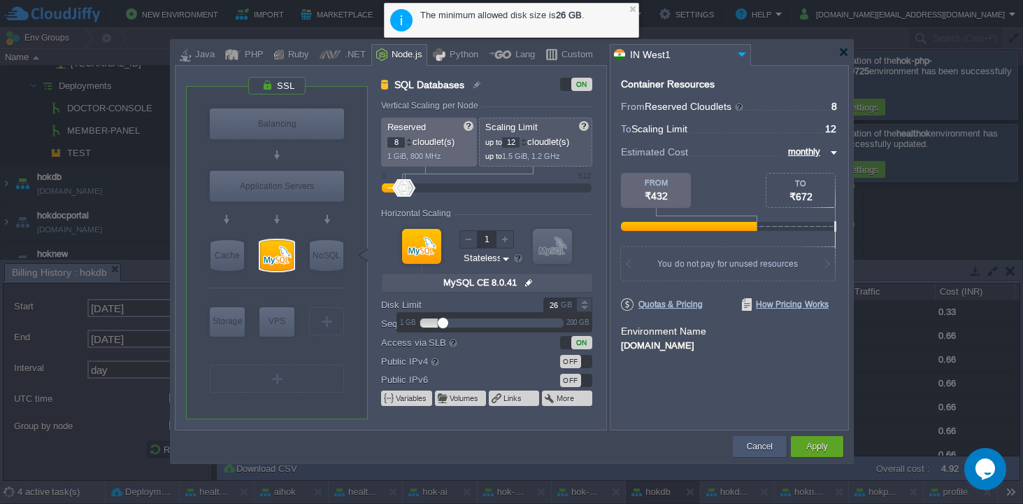
click at [742, 448] on div "Cancel" at bounding box center [760, 446] width 54 height 21
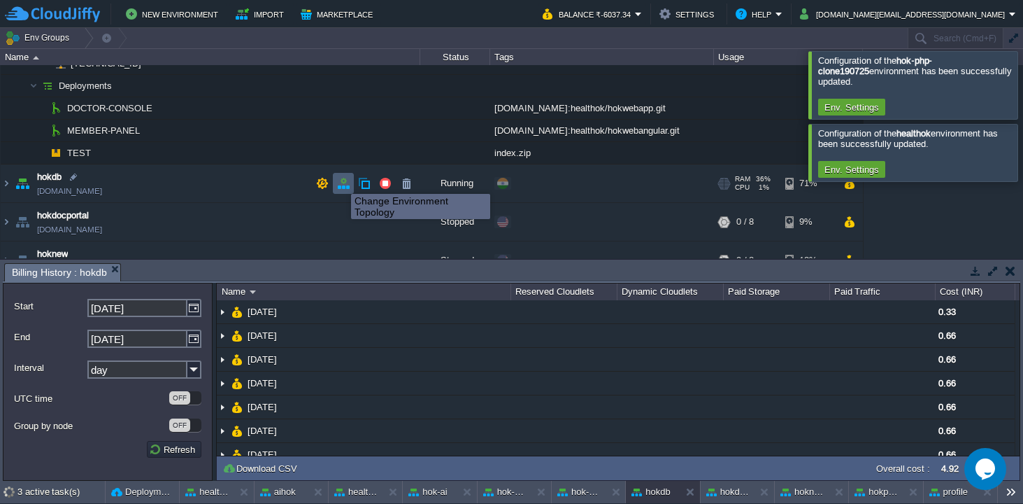
click at [341, 181] on button "button" at bounding box center [343, 183] width 13 height 13
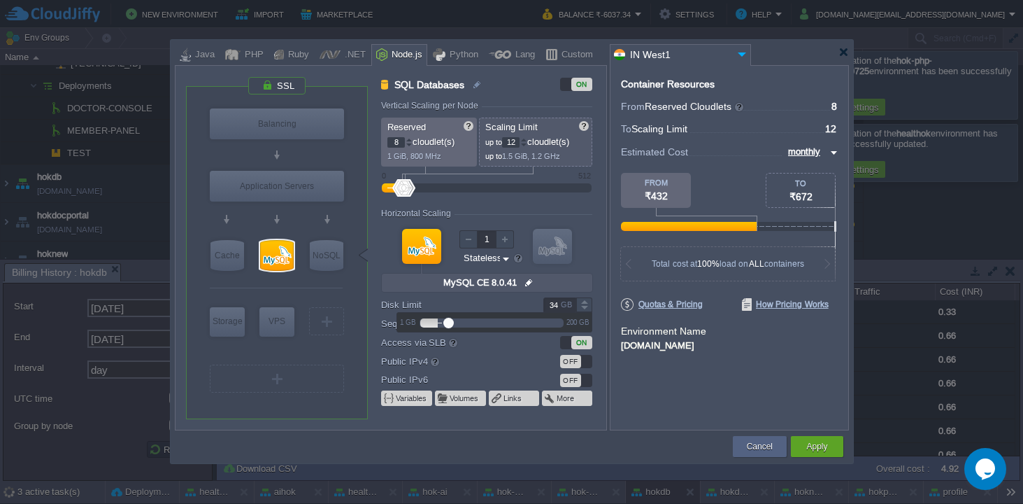
click at [585, 308] on div at bounding box center [584, 308] width 16 height 7
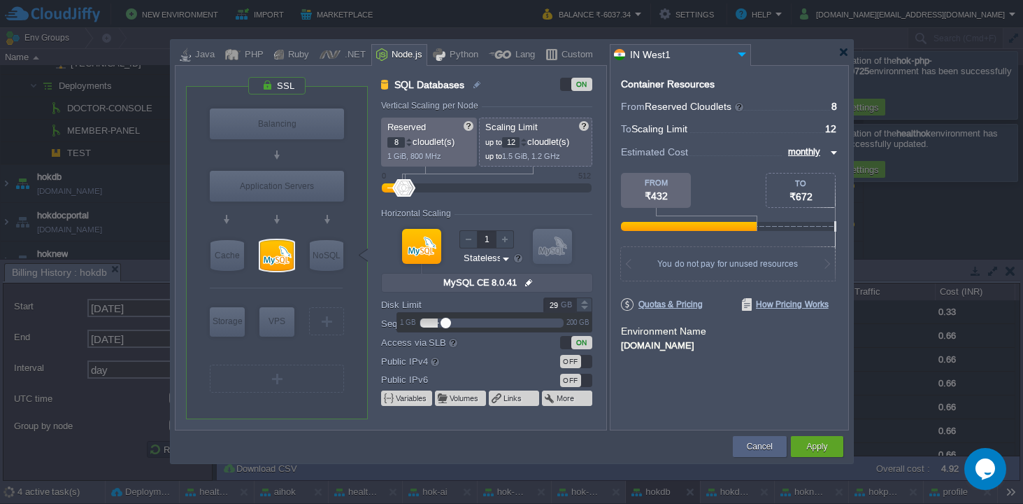
click at [585, 308] on div at bounding box center [584, 308] width 16 height 7
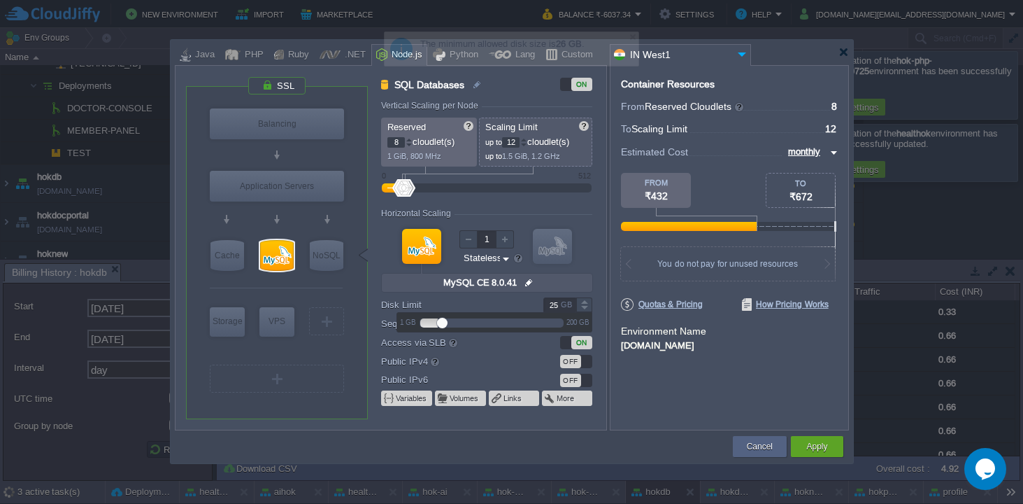
click at [585, 308] on div at bounding box center [584, 308] width 16 height 7
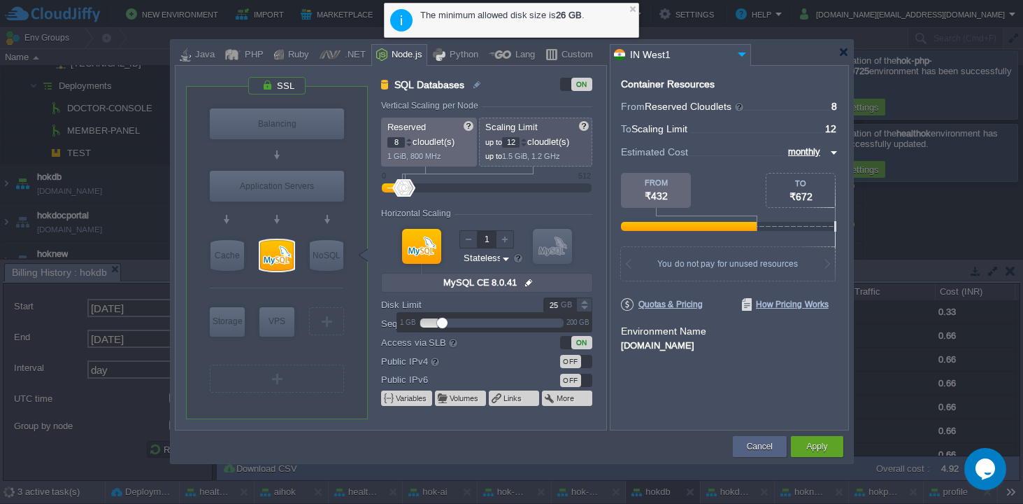
click at [585, 308] on div at bounding box center [584, 308] width 16 height 7
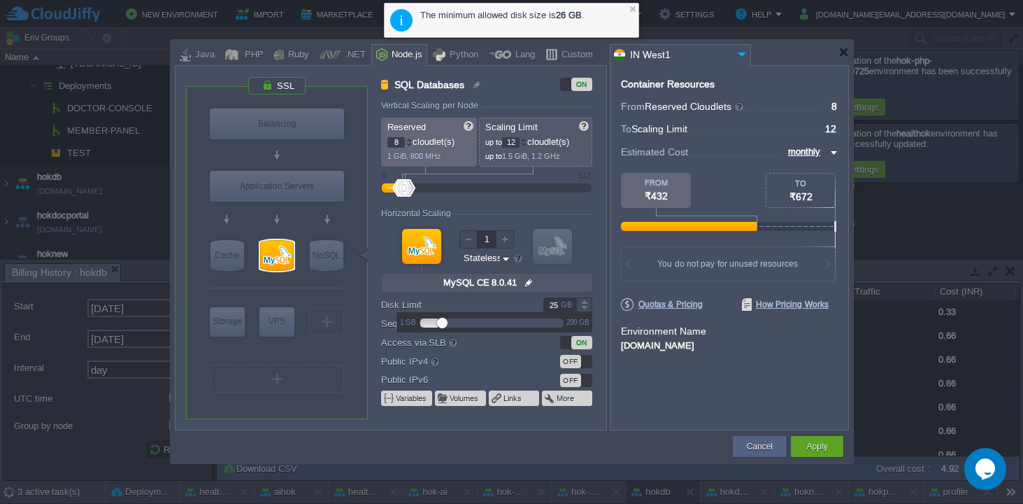
click at [585, 308] on div at bounding box center [584, 308] width 16 height 7
type input "26"
click at [668, 300] on span "Quotas & Pricing" at bounding box center [662, 304] width 82 height 13
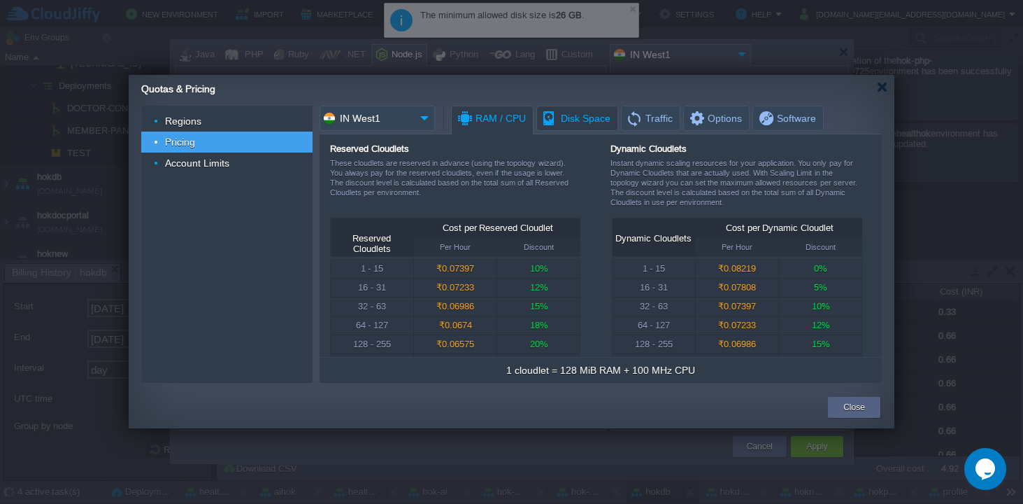
click at [581, 118] on span "Disk Space" at bounding box center [575, 118] width 69 height 24
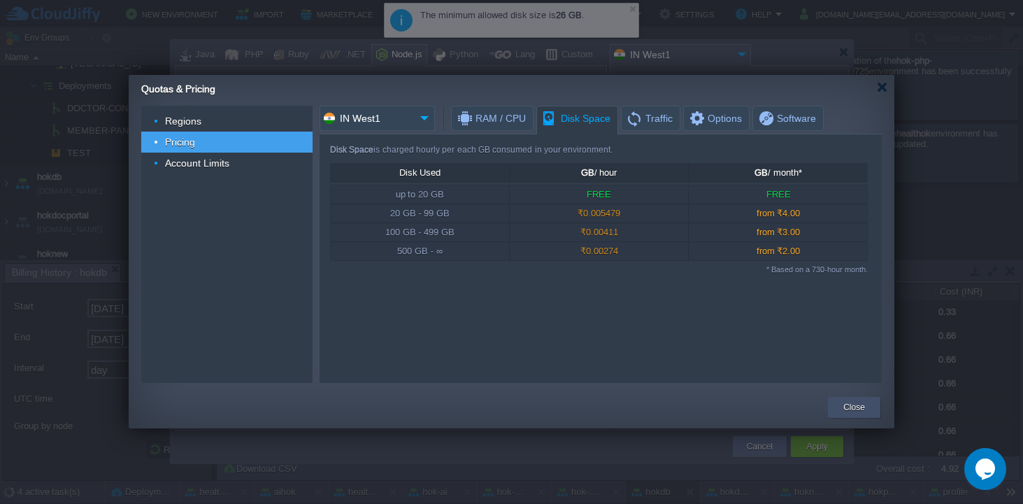
click at [863, 410] on button "Close" at bounding box center [855, 407] width 22 height 14
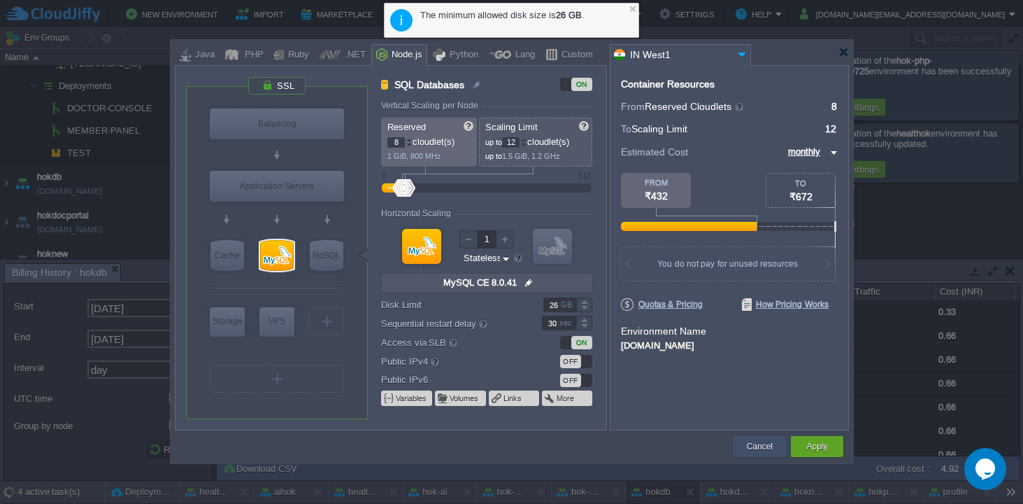
click at [752, 444] on button "Cancel" at bounding box center [760, 446] width 26 height 14
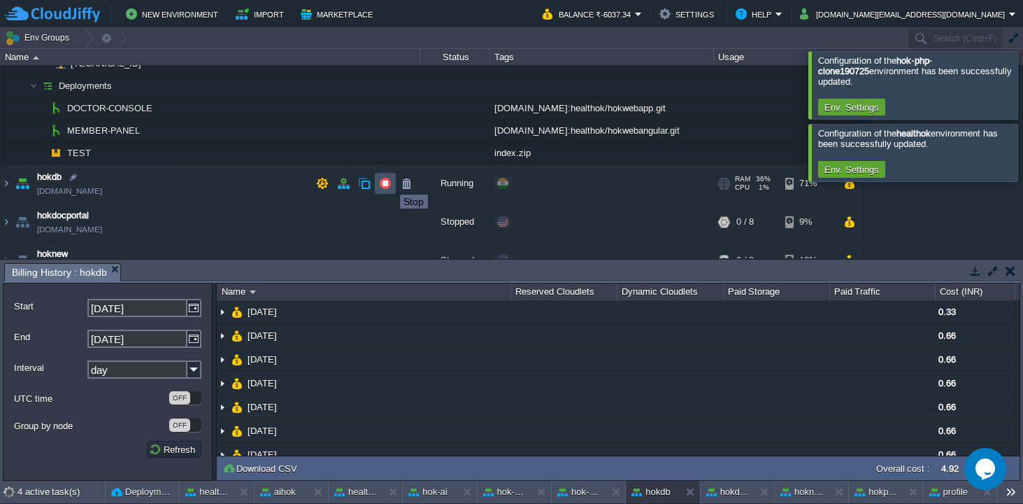
click at [390, 182] on button "button" at bounding box center [385, 183] width 13 height 13
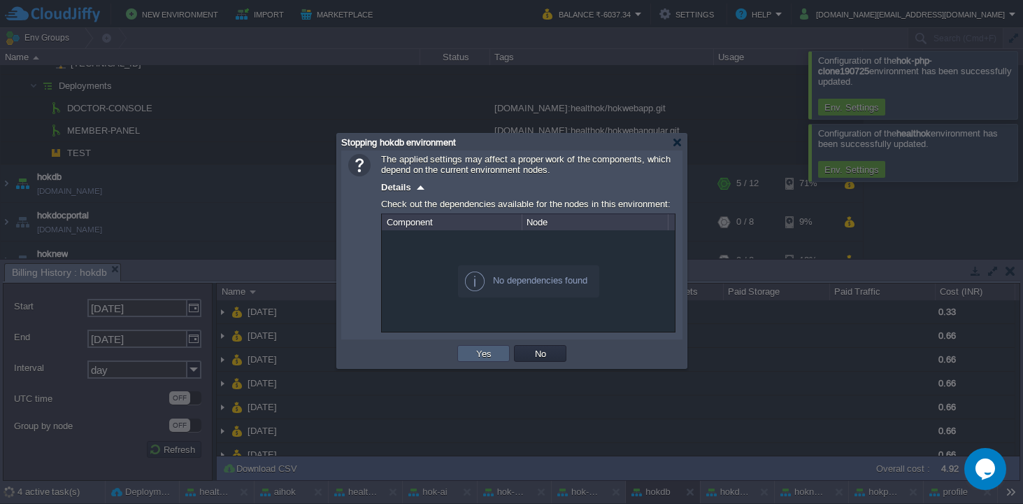
click at [475, 350] on button "Yes" at bounding box center [484, 353] width 24 height 13
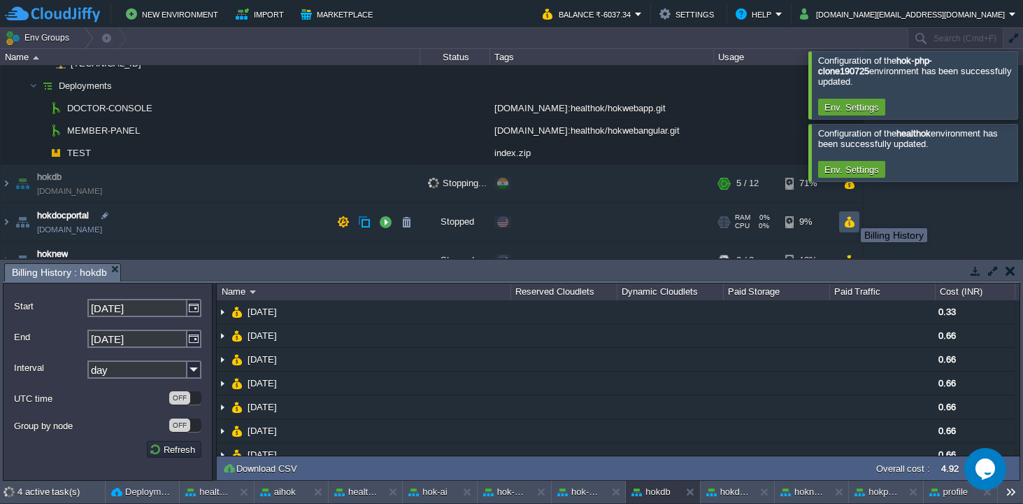
click at [851, 221] on button "button" at bounding box center [850, 221] width 12 height 13
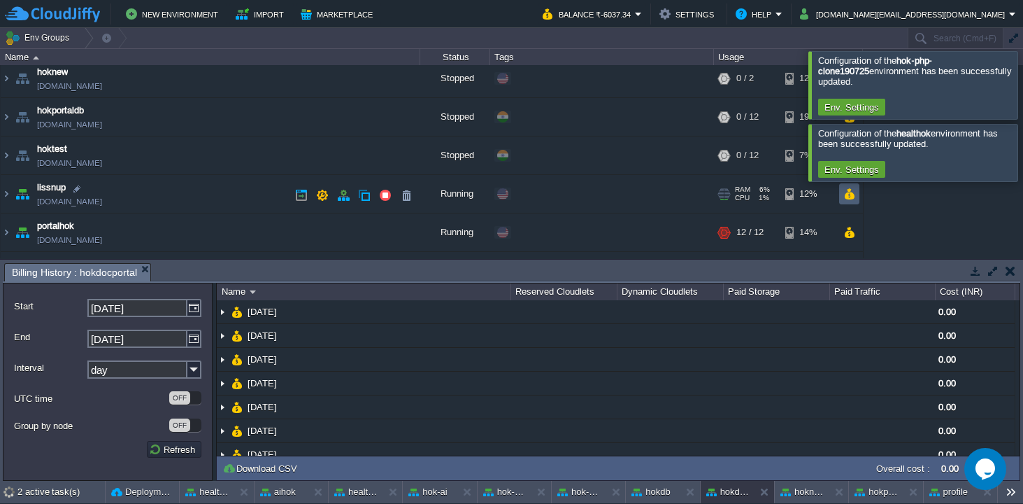
scroll to position [509, 0]
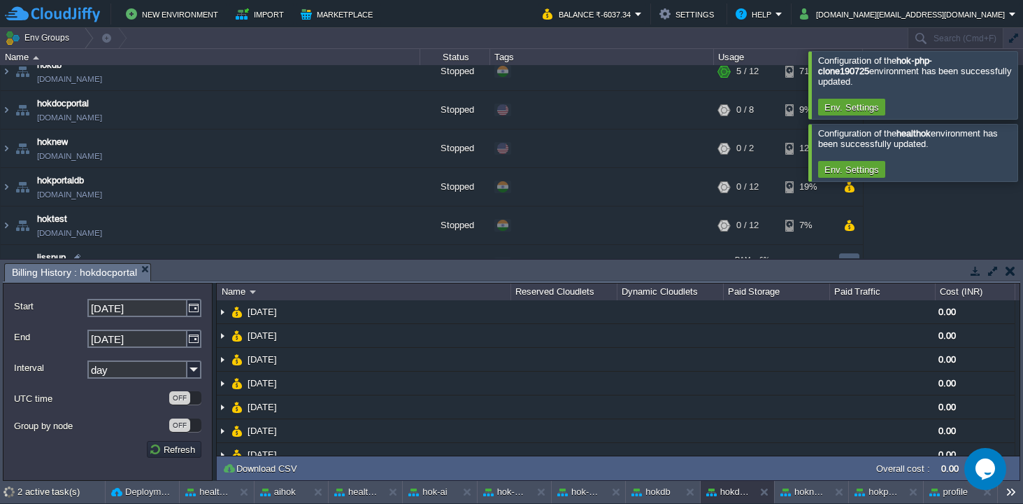
click at [854, 198] on div "RAM 0% CPU 0% 0 / 12 19%" at bounding box center [788, 187] width 149 height 38
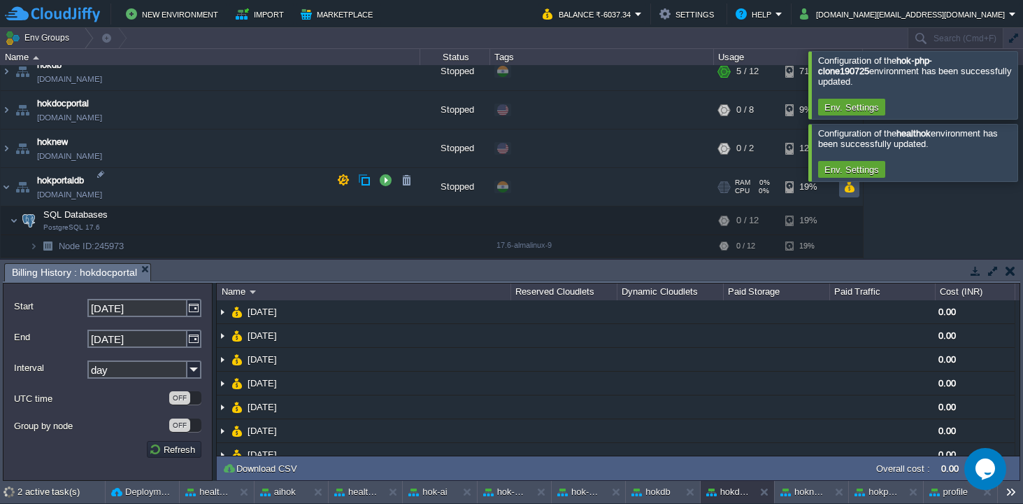
click at [847, 190] on button "button" at bounding box center [850, 186] width 12 height 13
click at [847, 187] on button "button" at bounding box center [850, 186] width 12 height 13
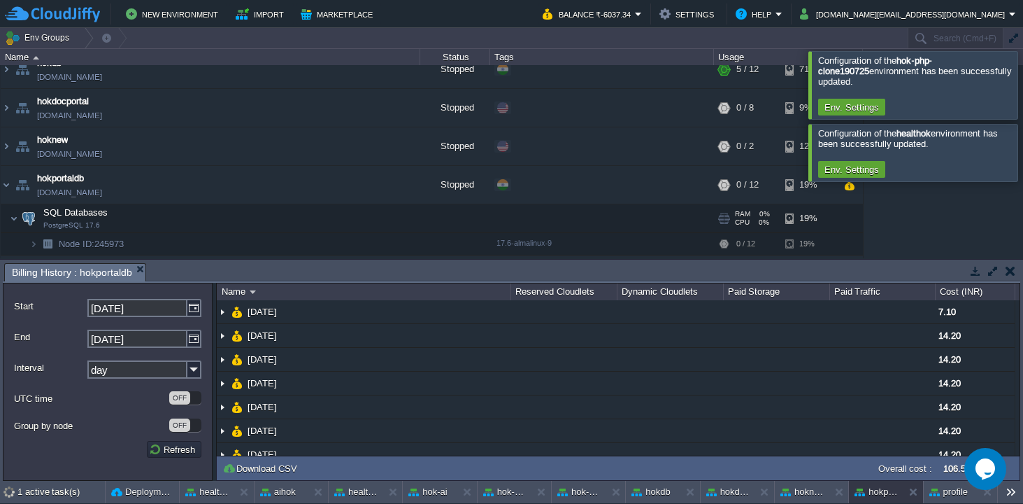
scroll to position [506, 0]
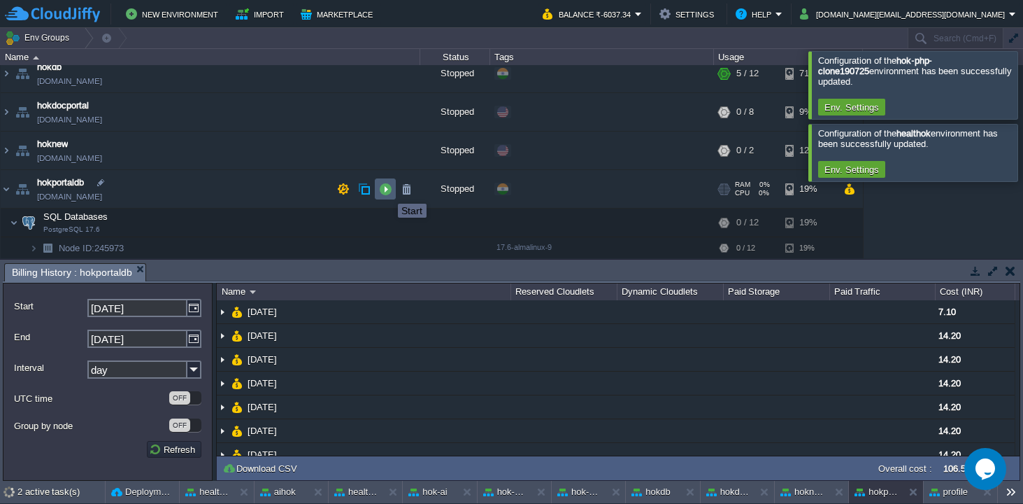
click at [390, 191] on button "button" at bounding box center [385, 189] width 13 height 13
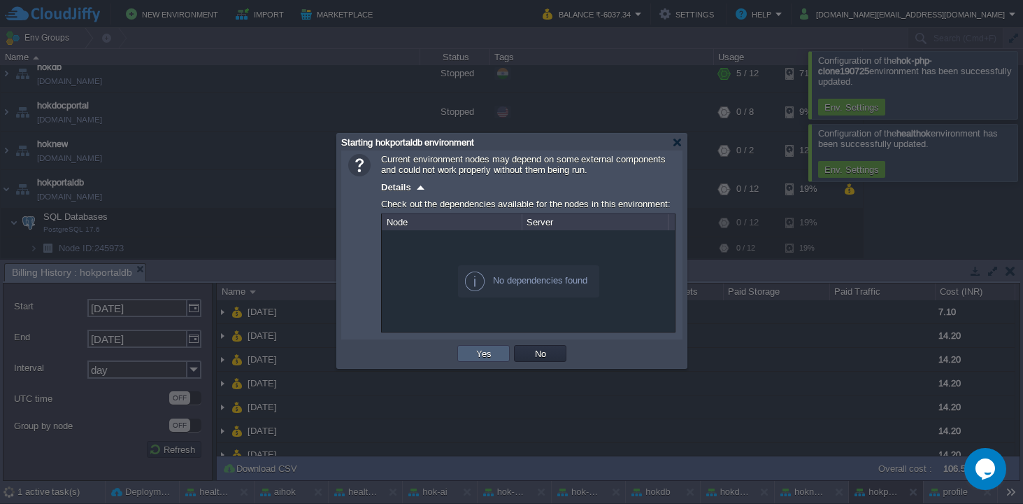
click at [497, 357] on td "Yes" at bounding box center [484, 353] width 52 height 17
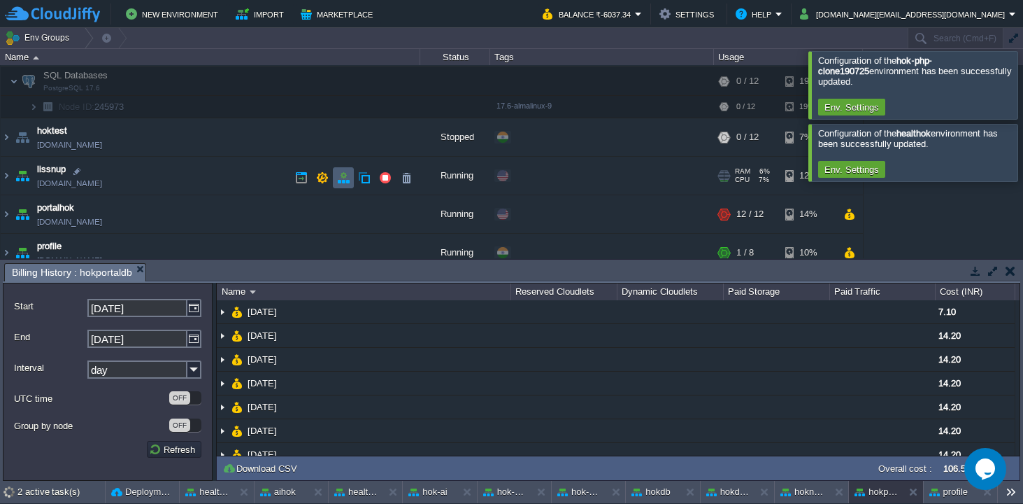
scroll to position [646, 0]
click at [327, 176] on button "button" at bounding box center [322, 177] width 13 height 13
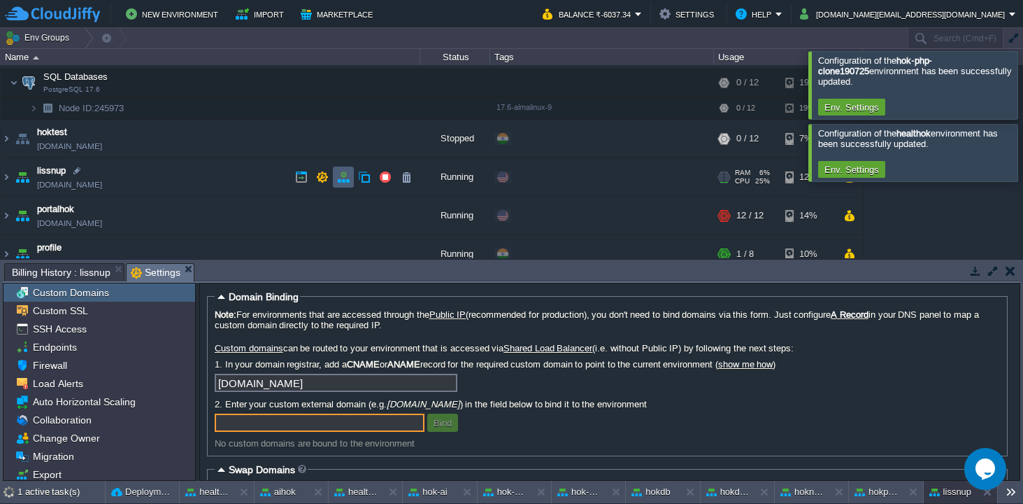
click at [350, 176] on td at bounding box center [343, 177] width 21 height 21
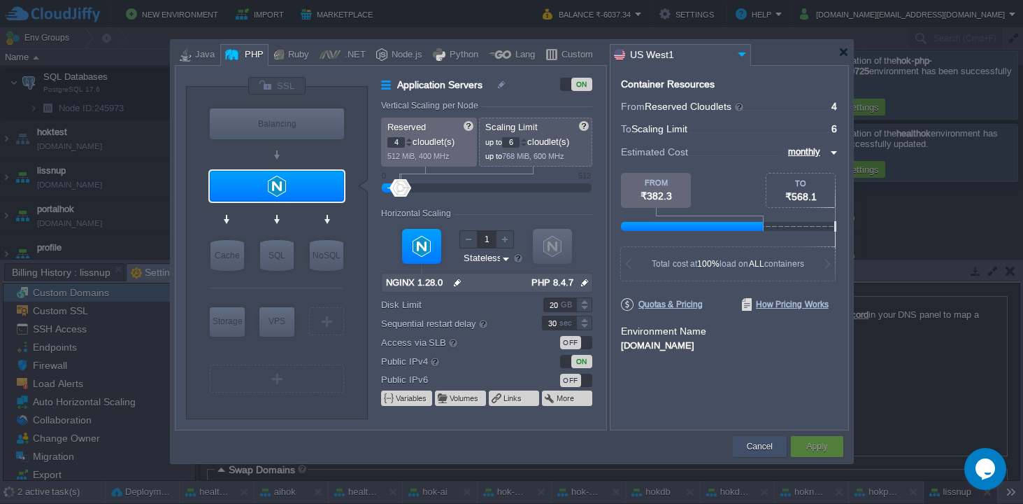
click at [751, 441] on button "Cancel" at bounding box center [760, 446] width 26 height 14
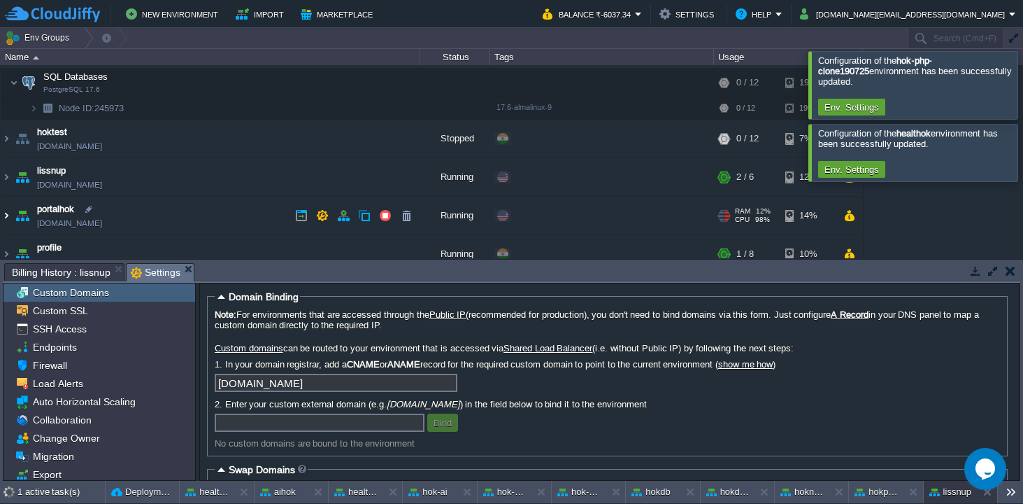
click at [9, 216] on img at bounding box center [6, 216] width 11 height 38
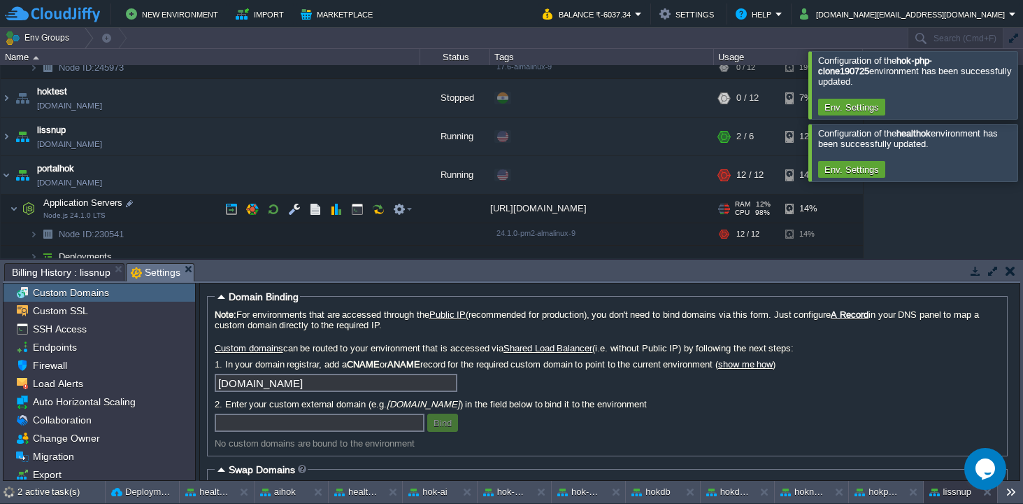
scroll to position [687, 0]
click at [853, 178] on button "button" at bounding box center [850, 175] width 12 height 13
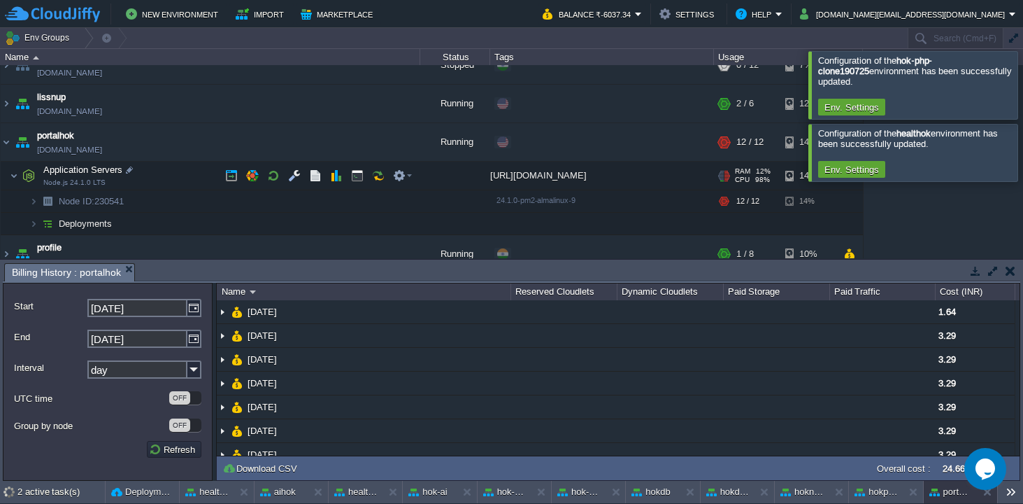
scroll to position [729, 0]
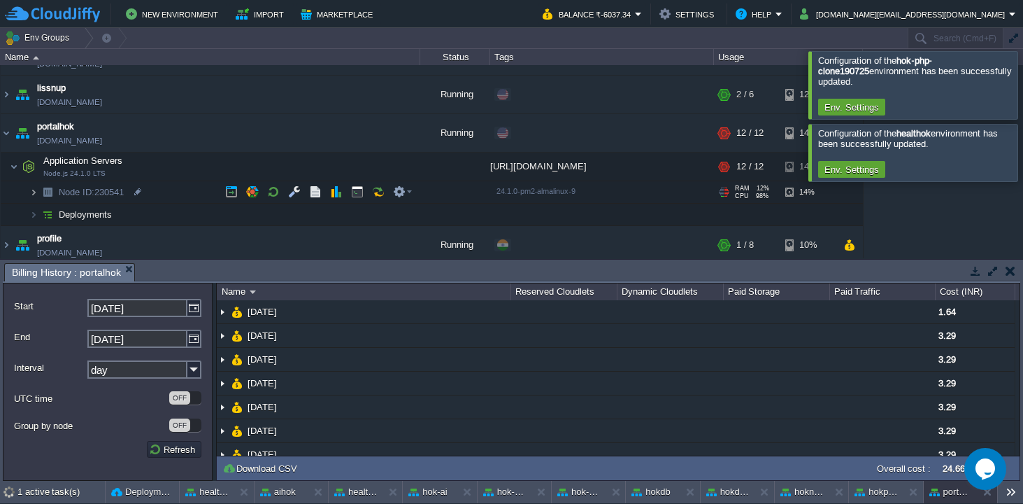
click at [34, 192] on img at bounding box center [33, 192] width 8 height 22
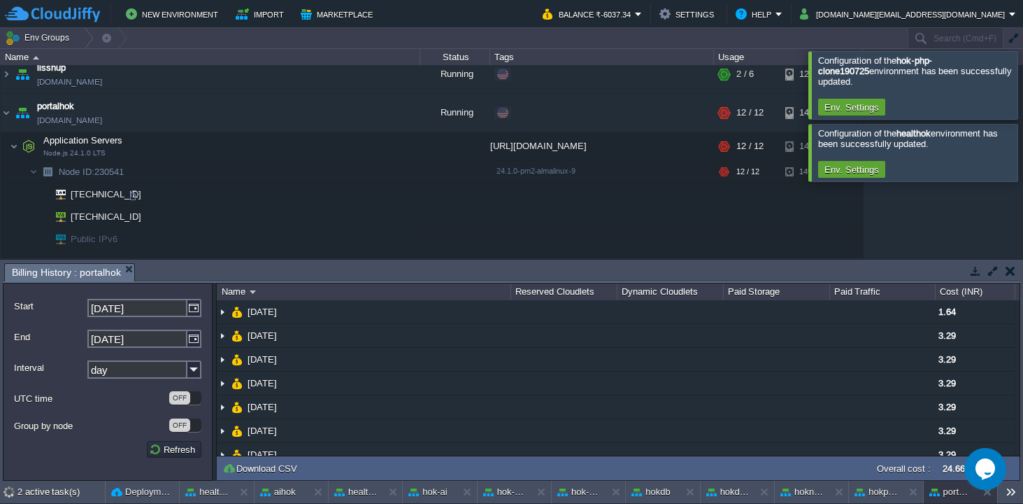
scroll to position [742, 0]
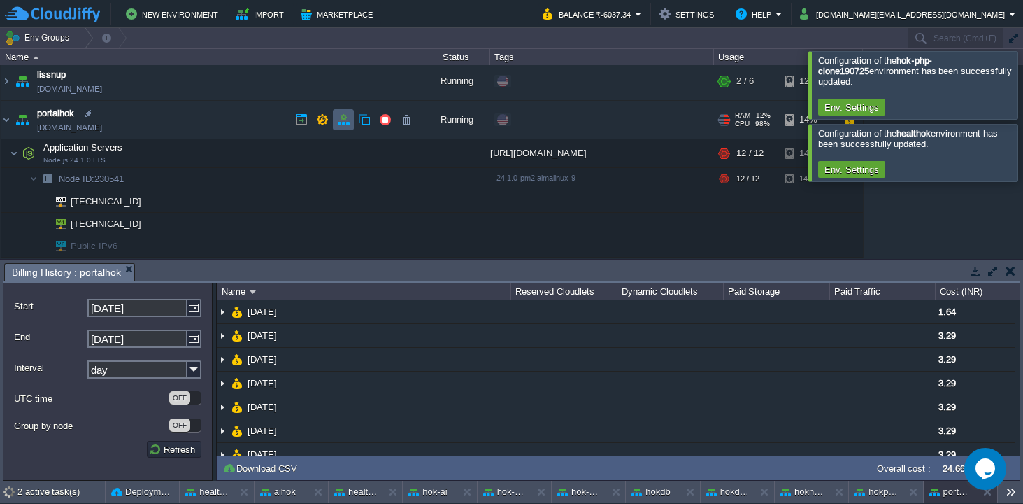
click at [350, 119] on td at bounding box center [343, 119] width 21 height 21
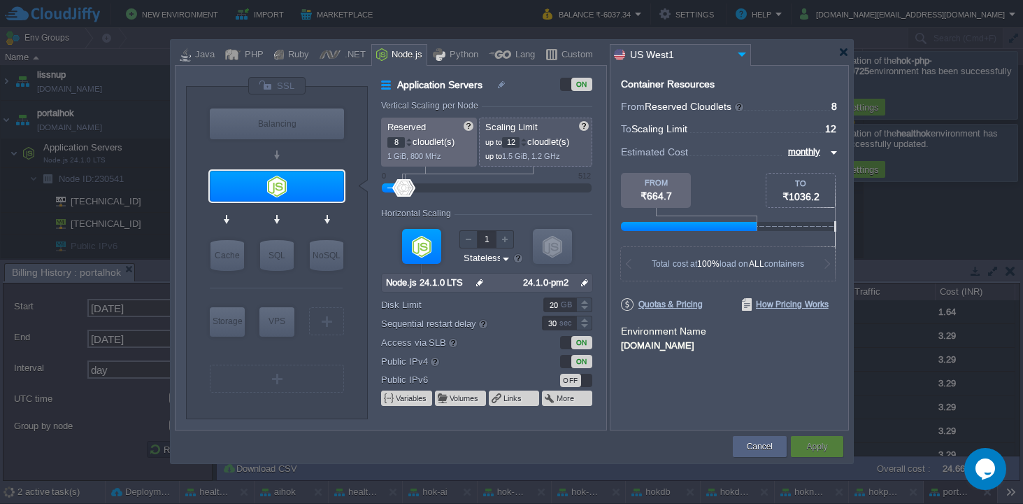
click at [566, 361] on div "ON" at bounding box center [576, 361] width 32 height 13
click at [809, 446] on button "Apply" at bounding box center [817, 446] width 21 height 14
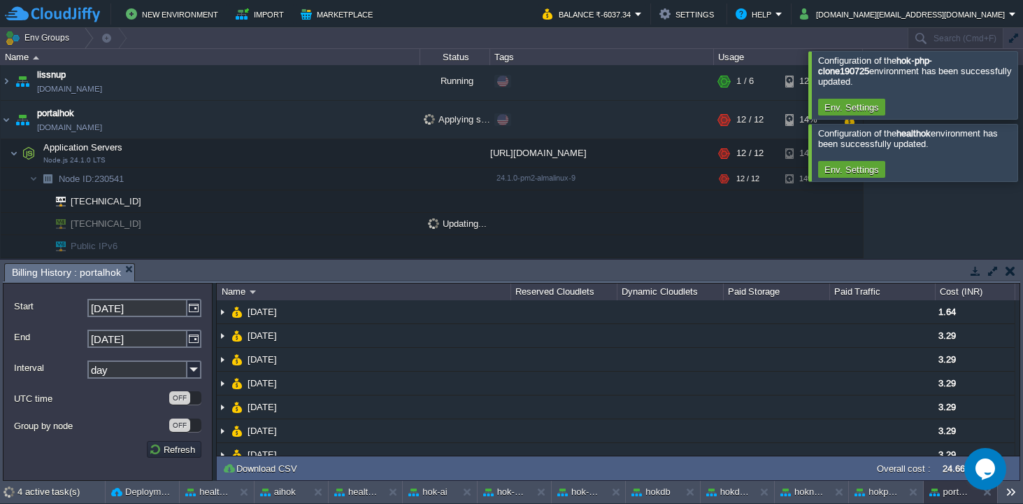
click at [1023, 79] on div at bounding box center [1040, 84] width 0 height 67
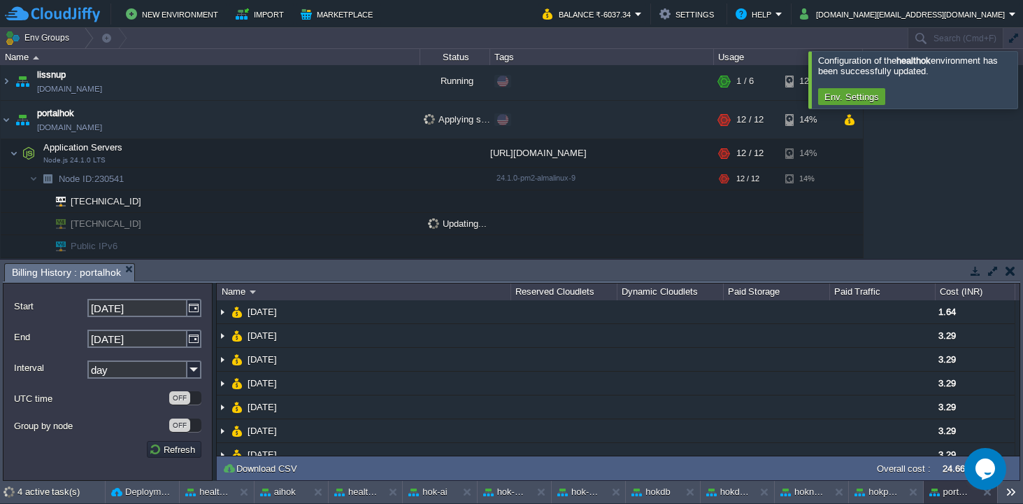
click at [1023, 79] on div at bounding box center [1040, 79] width 0 height 57
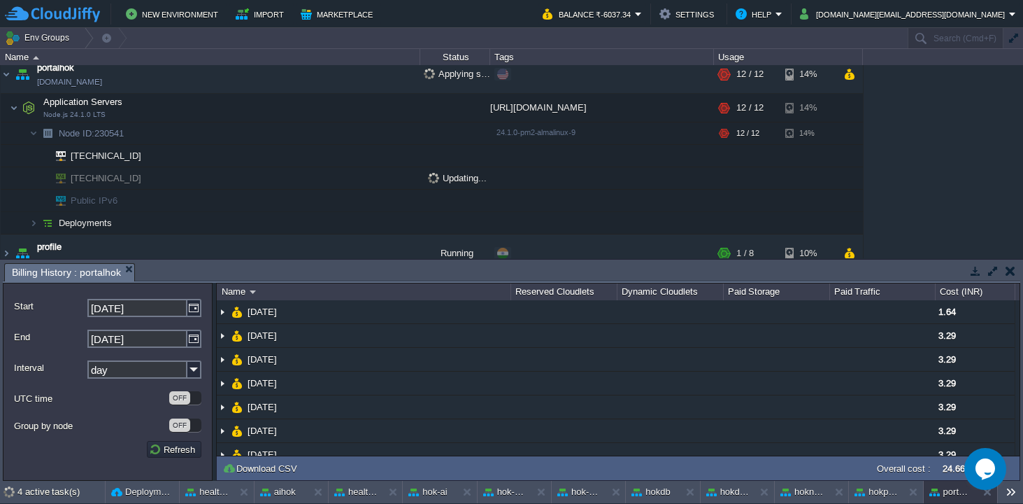
scroll to position [802, 0]
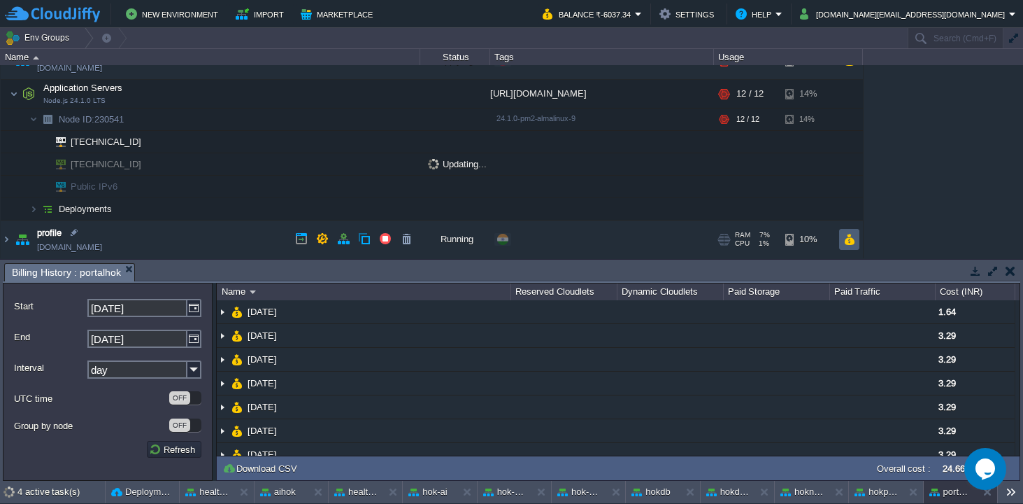
click at [857, 239] on td at bounding box center [849, 239] width 20 height 21
click at [851, 239] on button "button" at bounding box center [850, 239] width 12 height 13
click at [341, 241] on button "button" at bounding box center [343, 238] width 13 height 13
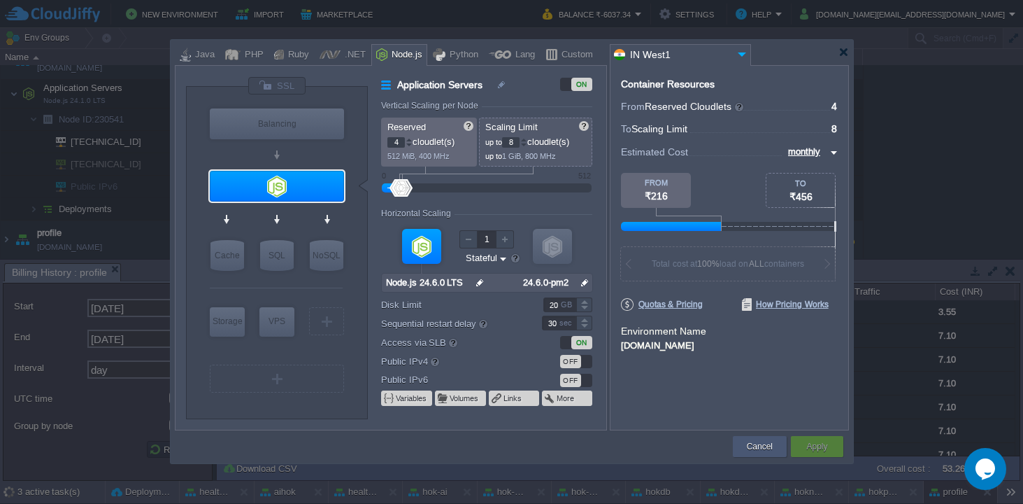
click at [771, 441] on button "Cancel" at bounding box center [760, 446] width 26 height 14
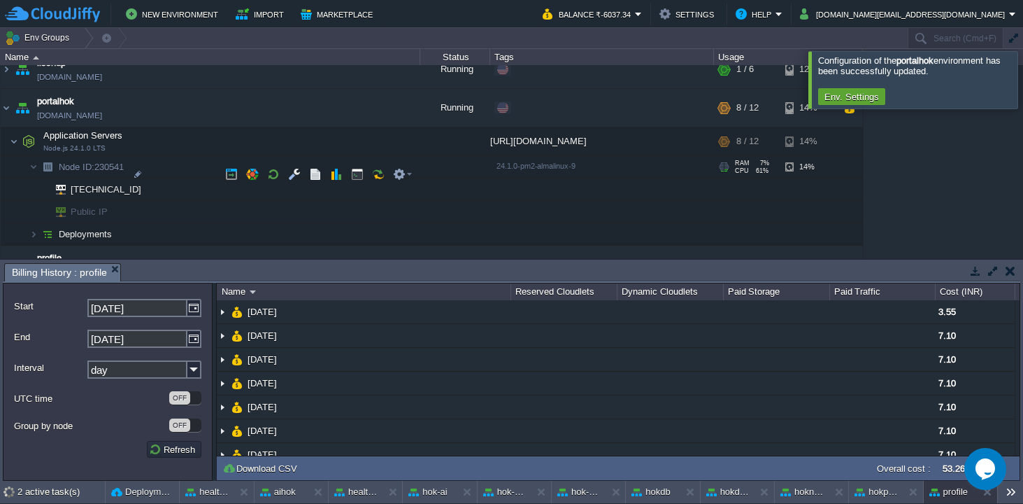
scroll to position [780, 0]
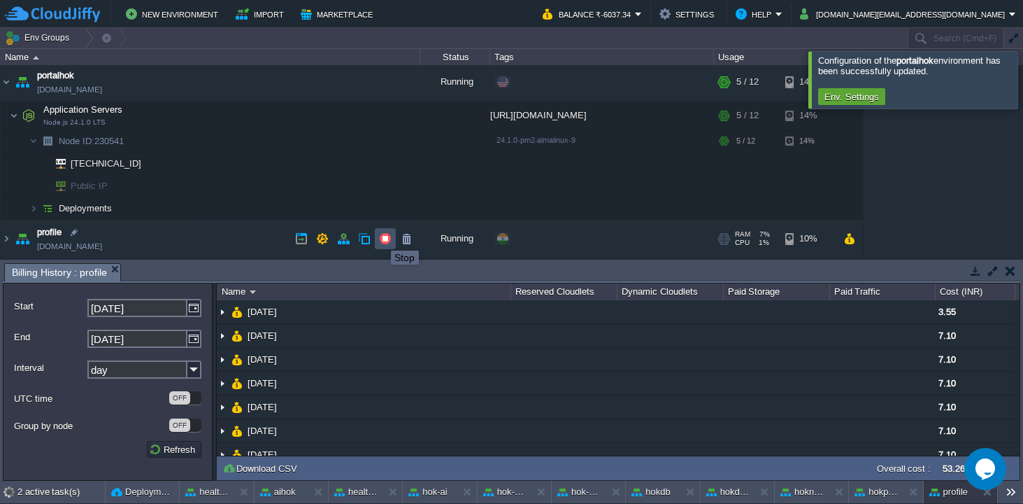
click at [381, 238] on button "button" at bounding box center [385, 238] width 13 height 13
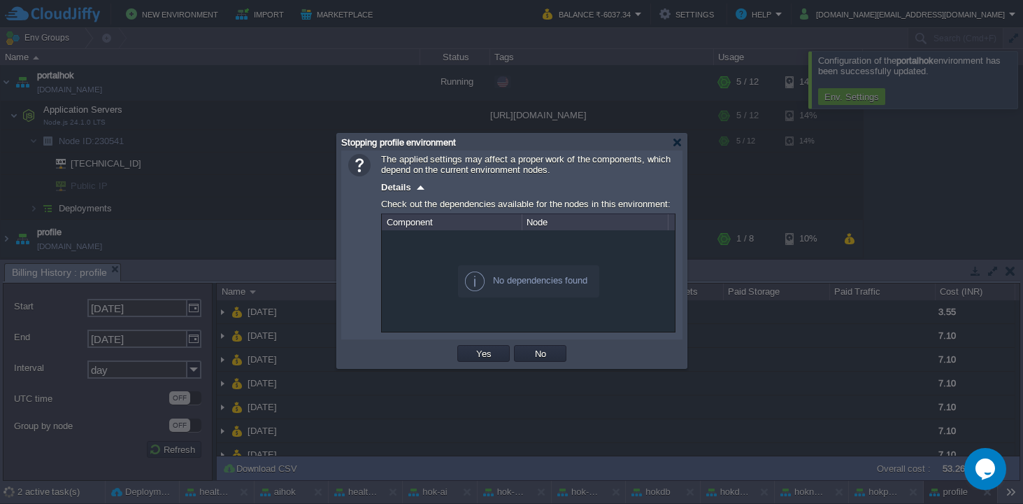
click at [483, 345] on td "Yes" at bounding box center [483, 353] width 57 height 21
click at [481, 355] on button "Yes" at bounding box center [484, 353] width 24 height 13
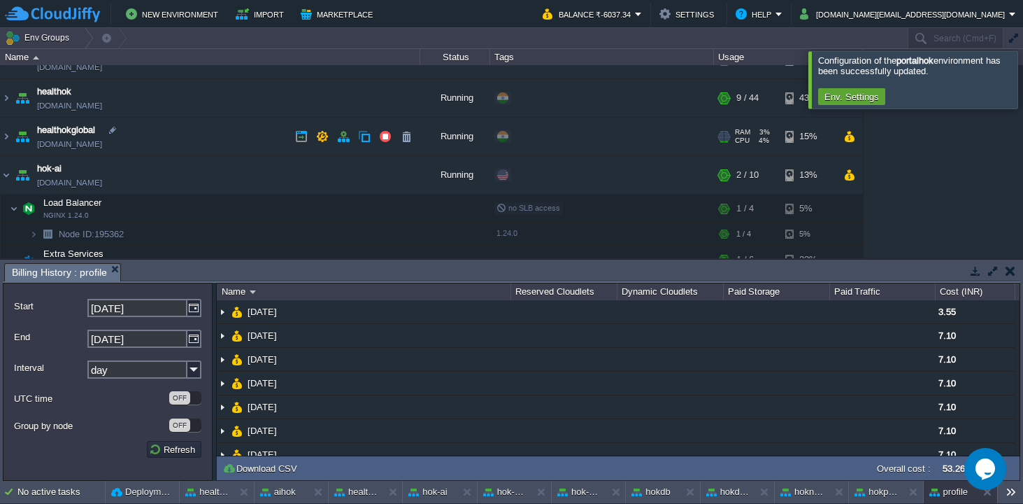
scroll to position [26, 0]
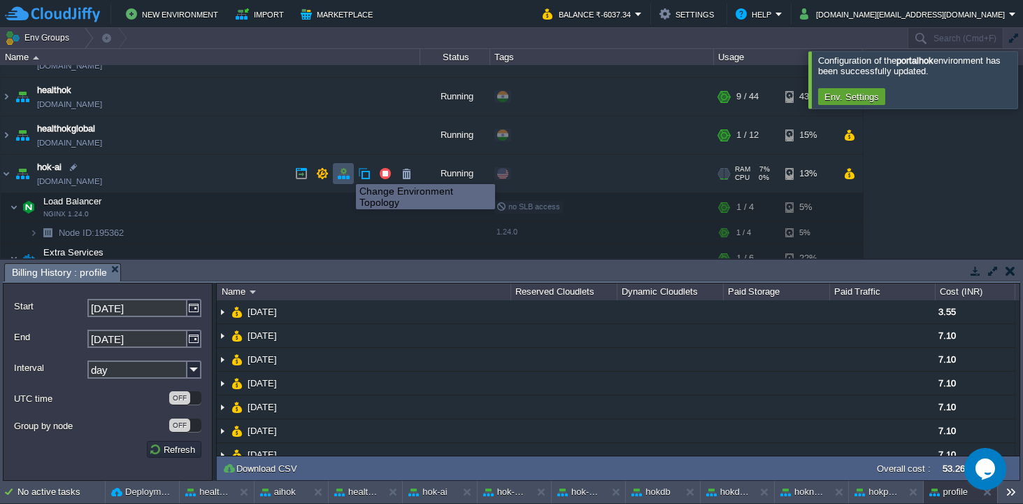
click at [346, 171] on button "button" at bounding box center [343, 173] width 13 height 13
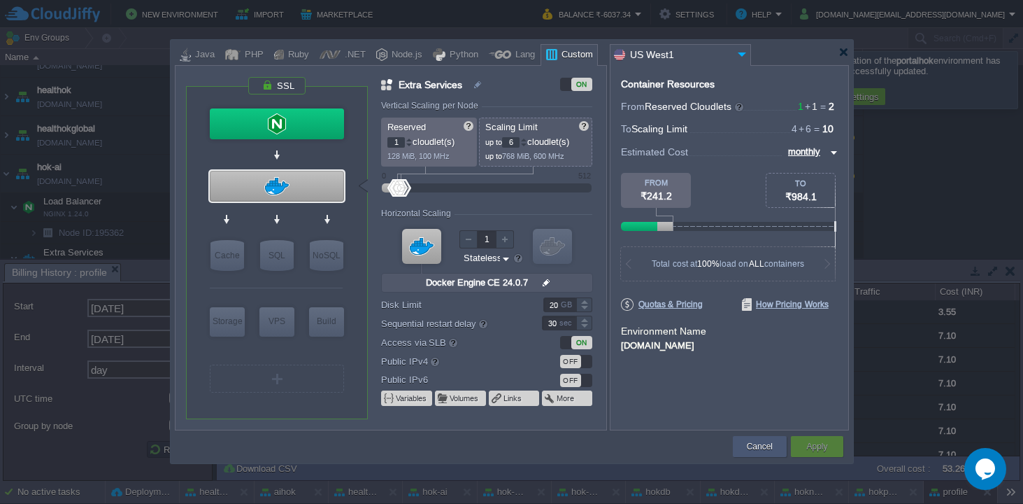
click at [758, 446] on button "Cancel" at bounding box center [760, 446] width 26 height 14
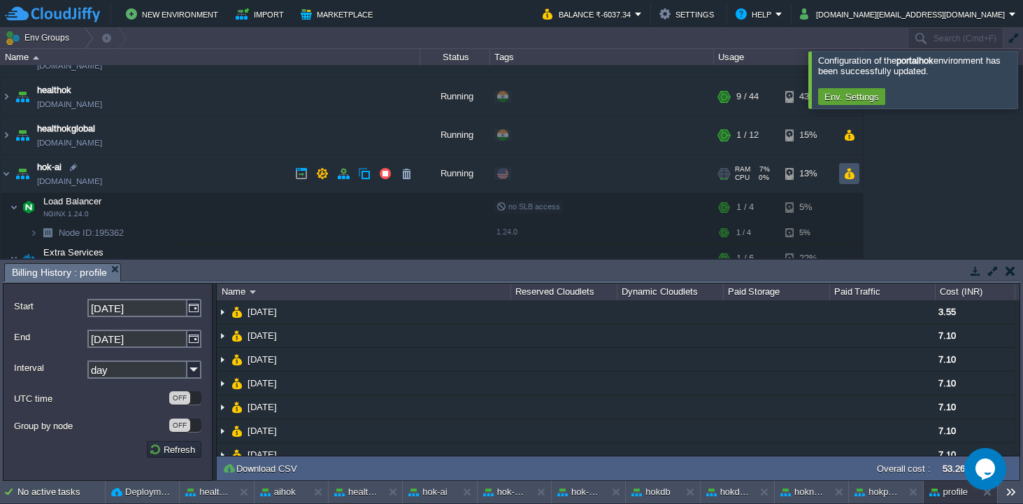
click at [854, 175] on button "button" at bounding box center [850, 173] width 12 height 13
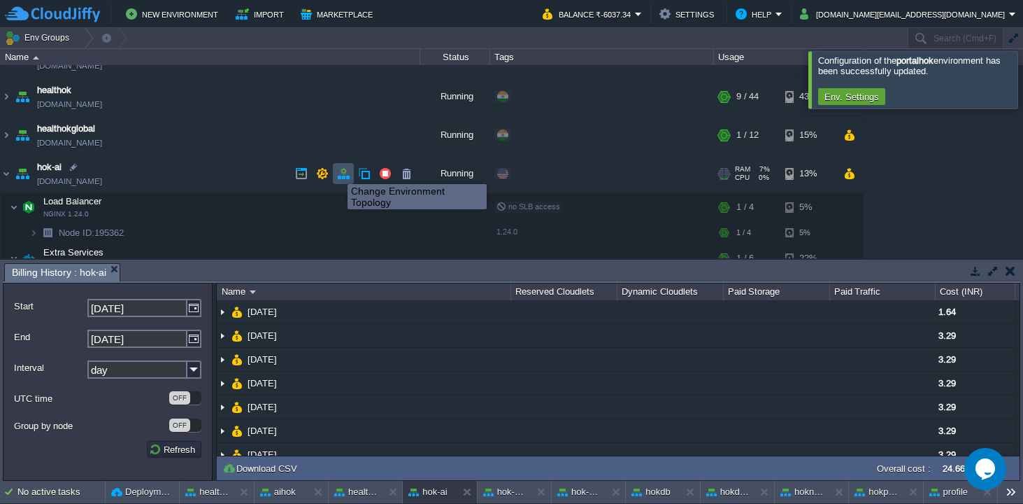
click at [337, 171] on button "button" at bounding box center [343, 173] width 13 height 13
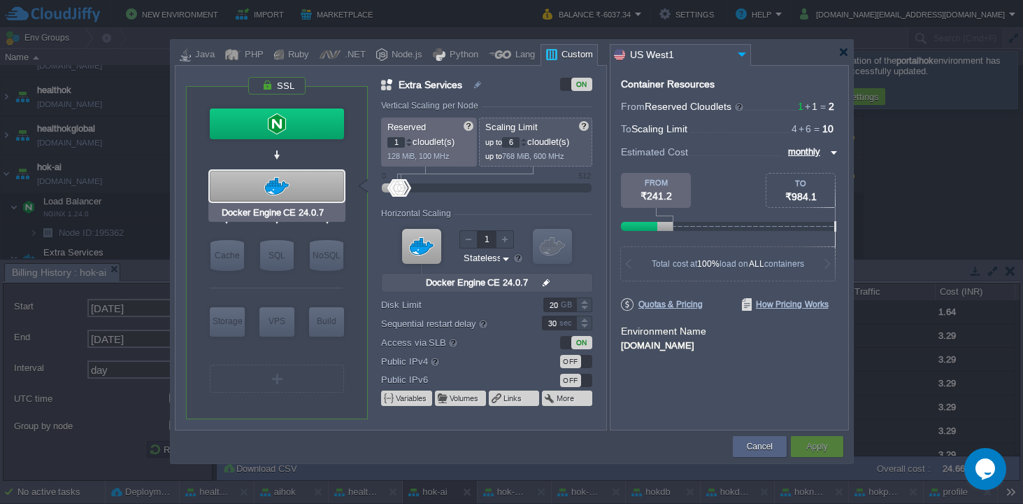
click at [289, 190] on div at bounding box center [277, 186] width 134 height 31
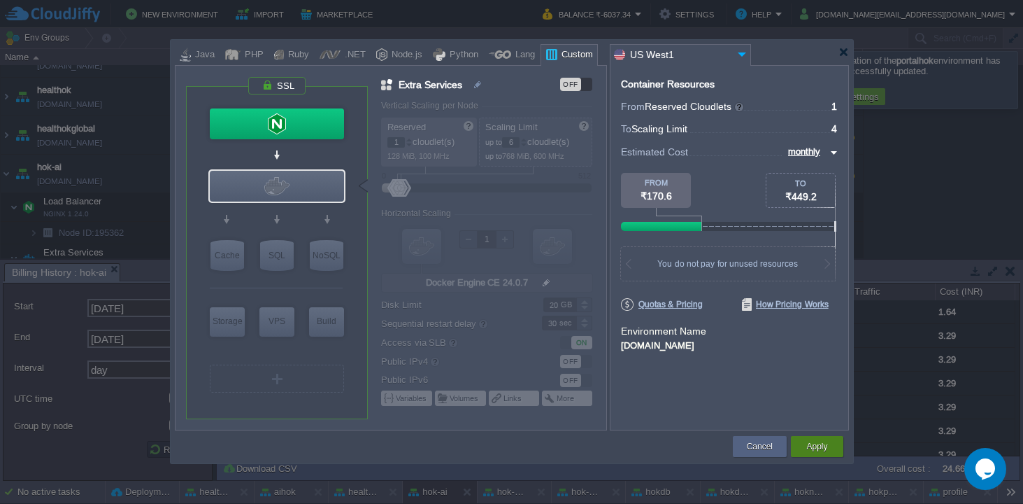
click at [814, 451] on button "Apply" at bounding box center [817, 446] width 21 height 14
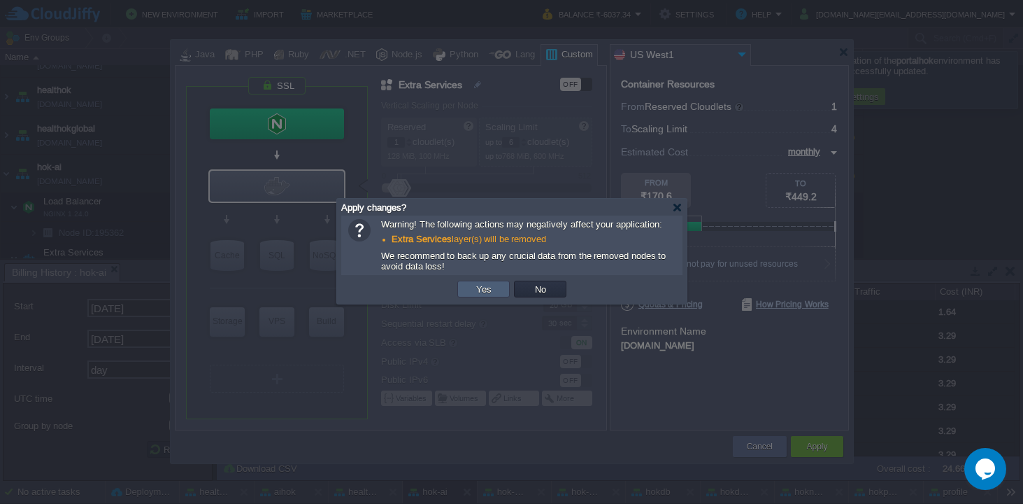
click at [485, 291] on button "Yes" at bounding box center [484, 289] width 24 height 13
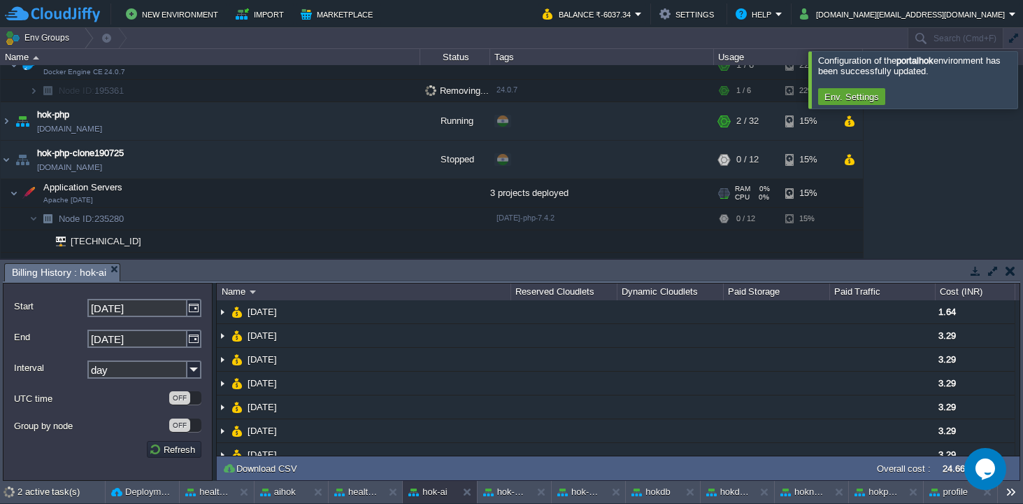
scroll to position [236, 0]
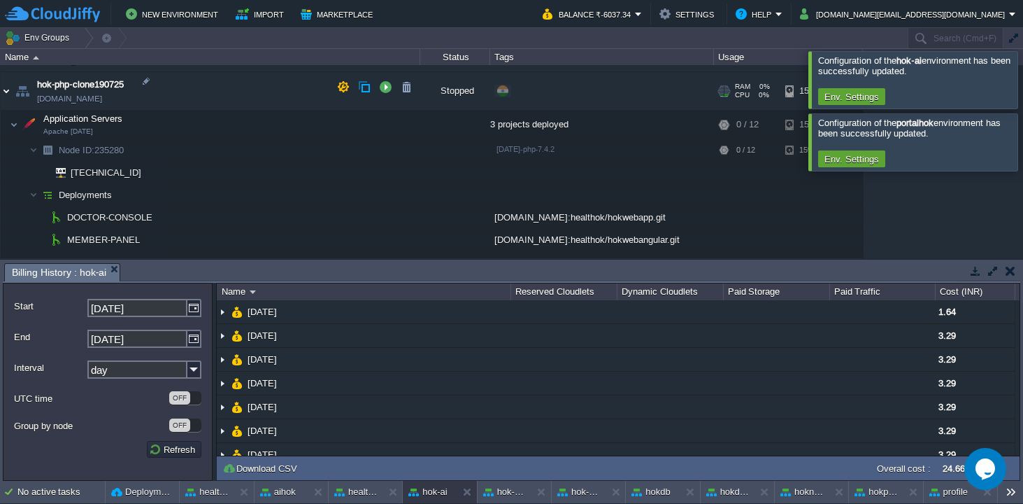
click at [8, 90] on img at bounding box center [6, 91] width 11 height 38
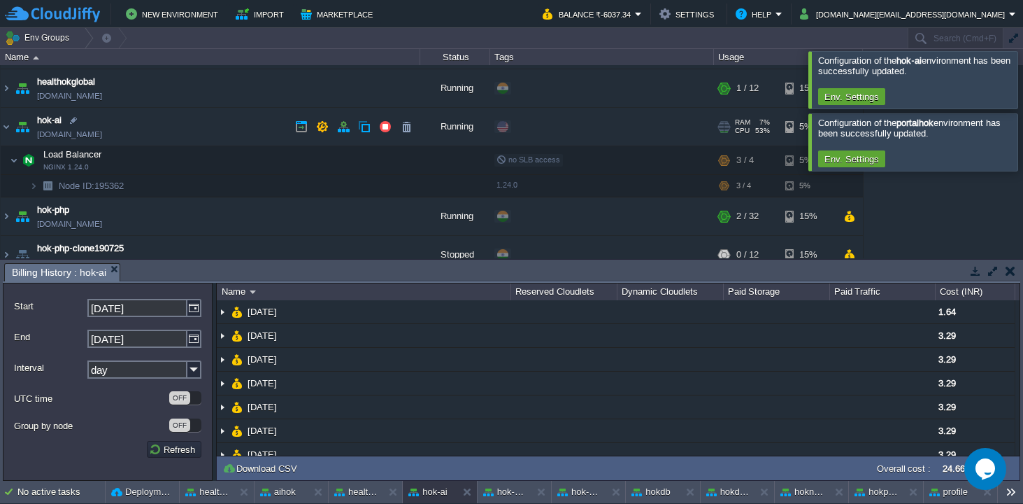
scroll to position [66, 0]
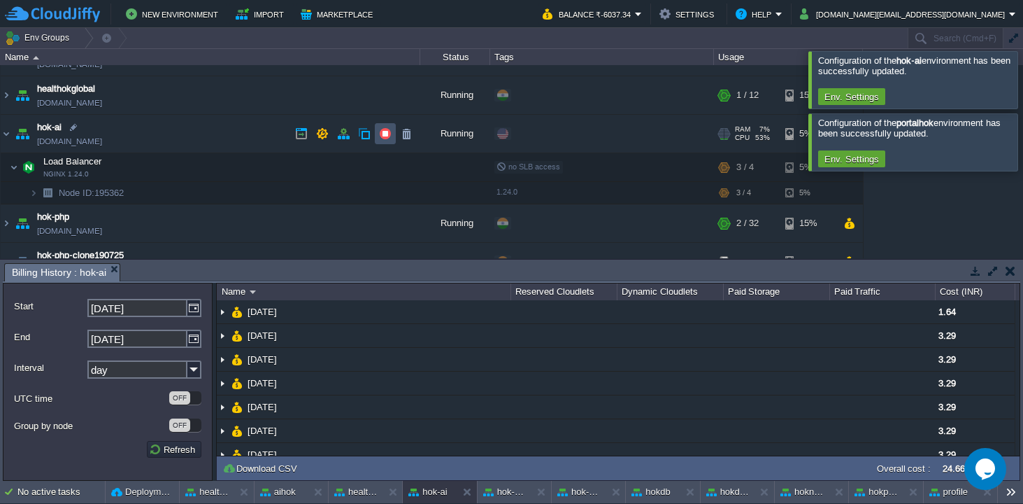
click at [382, 133] on button "button" at bounding box center [385, 133] width 13 height 13
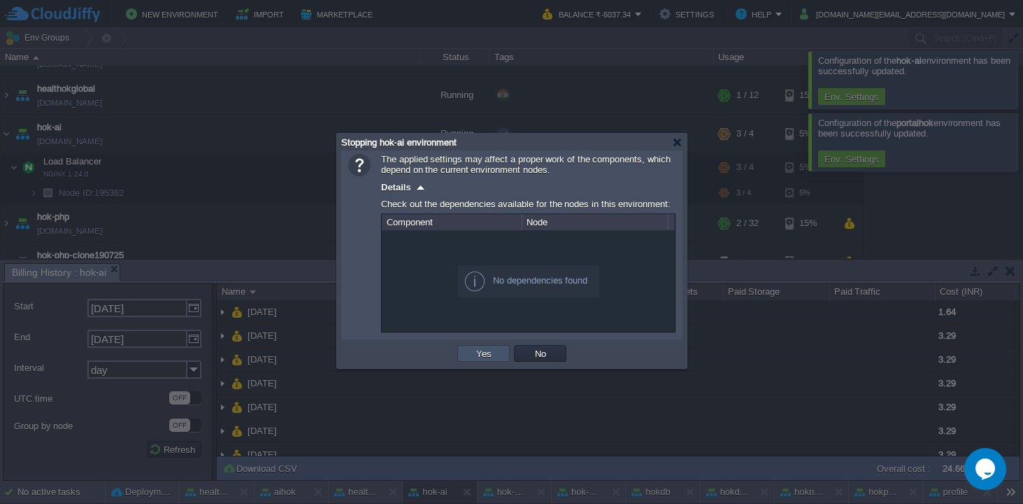
click at [479, 353] on button "Yes" at bounding box center [484, 353] width 24 height 13
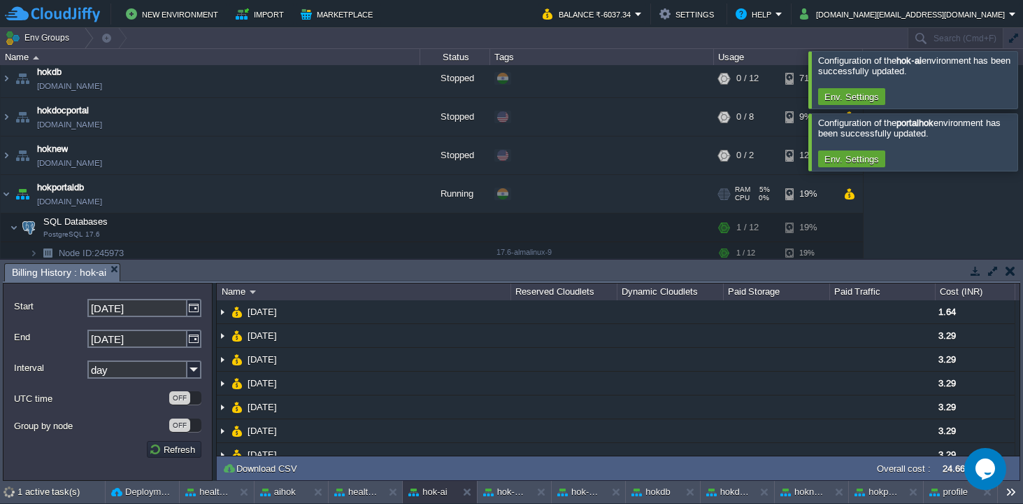
scroll to position [286, 0]
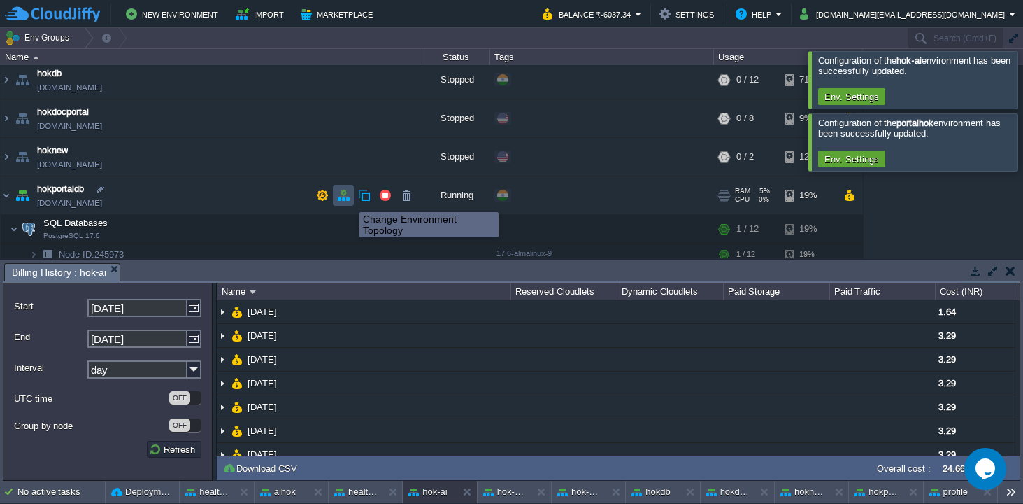
click at [339, 199] on button "button" at bounding box center [343, 195] width 13 height 13
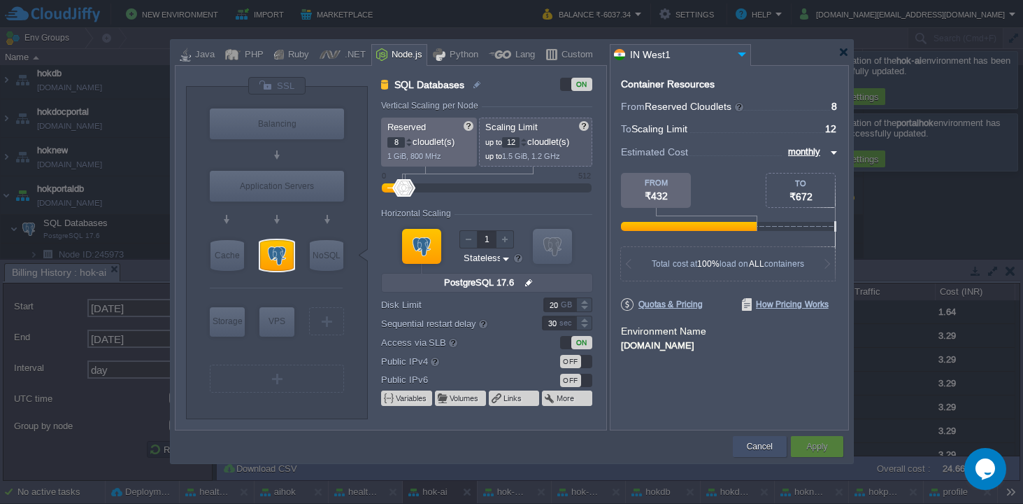
click at [756, 453] on button "Cancel" at bounding box center [760, 446] width 26 height 14
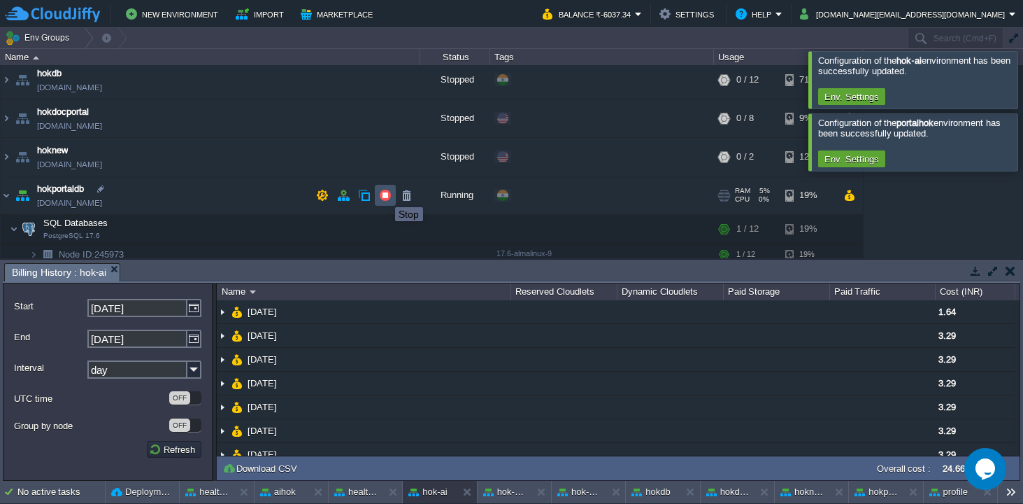
click at [385, 194] on button "button" at bounding box center [385, 195] width 13 height 13
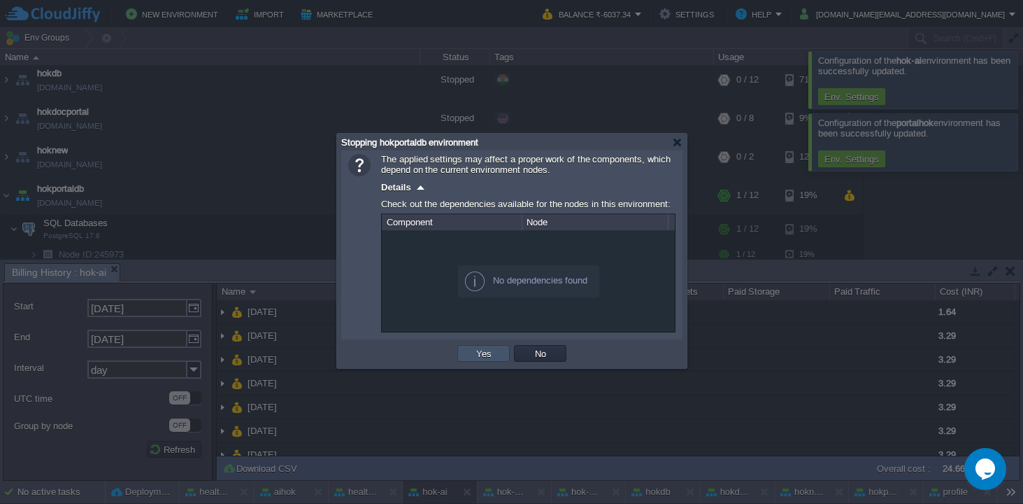
click at [476, 354] on button "Yes" at bounding box center [484, 353] width 24 height 13
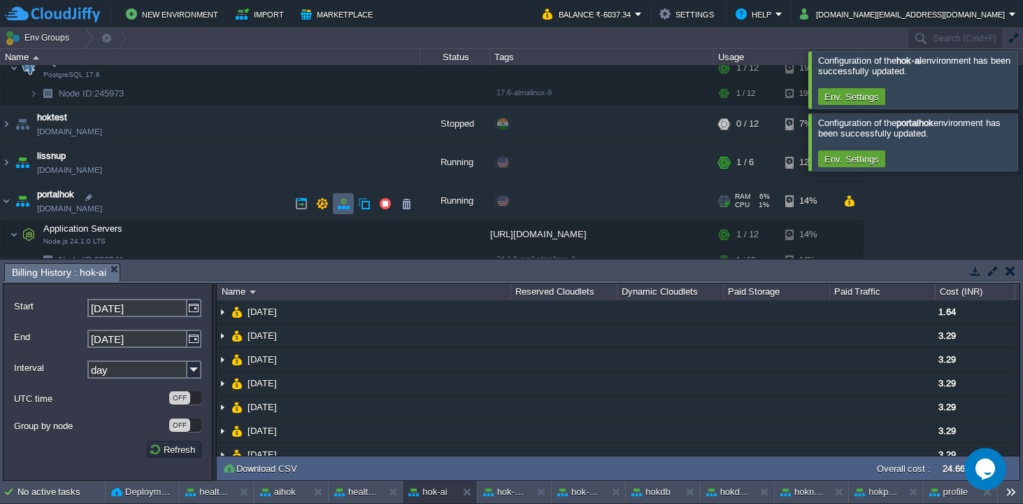
scroll to position [448, 0]
click at [851, 200] on button "button" at bounding box center [850, 200] width 12 height 13
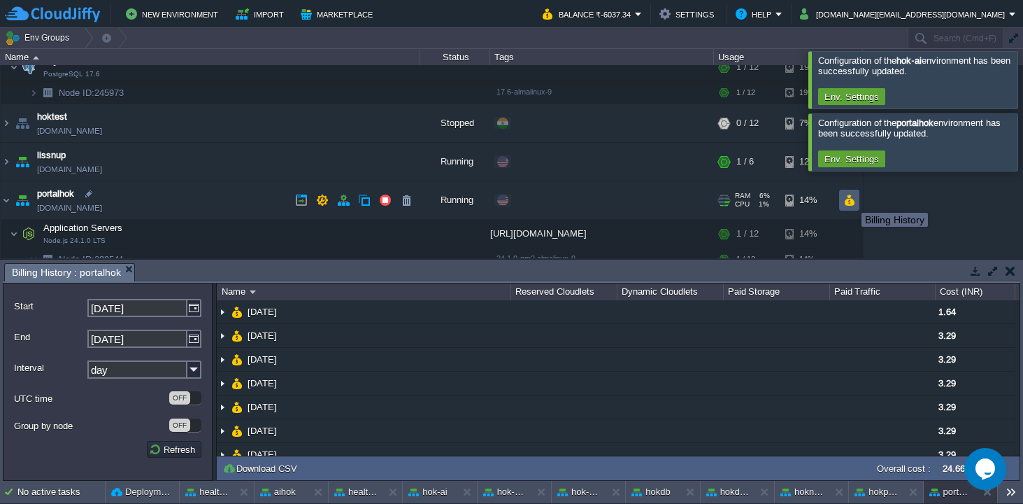
click at [849, 201] on button "button" at bounding box center [850, 200] width 12 height 13
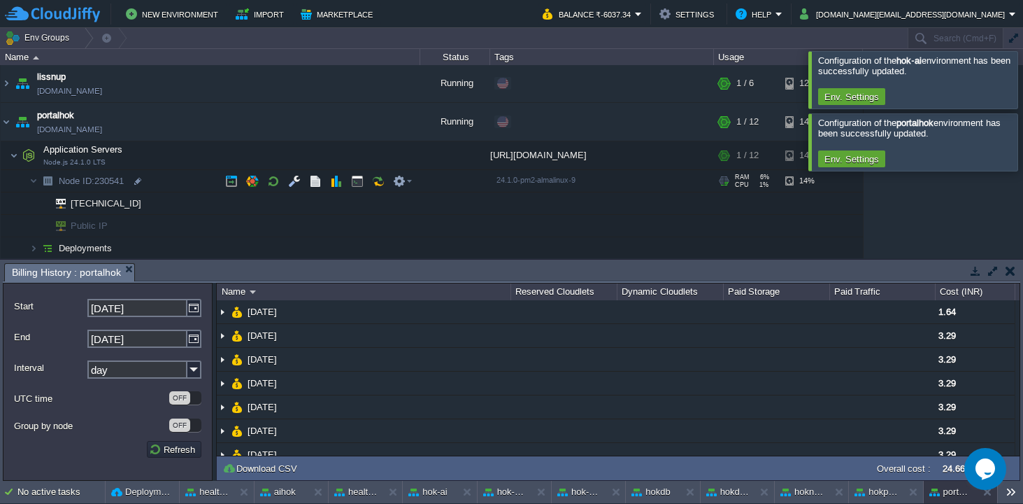
scroll to position [526, 0]
click at [343, 119] on button "button" at bounding box center [343, 121] width 13 height 13
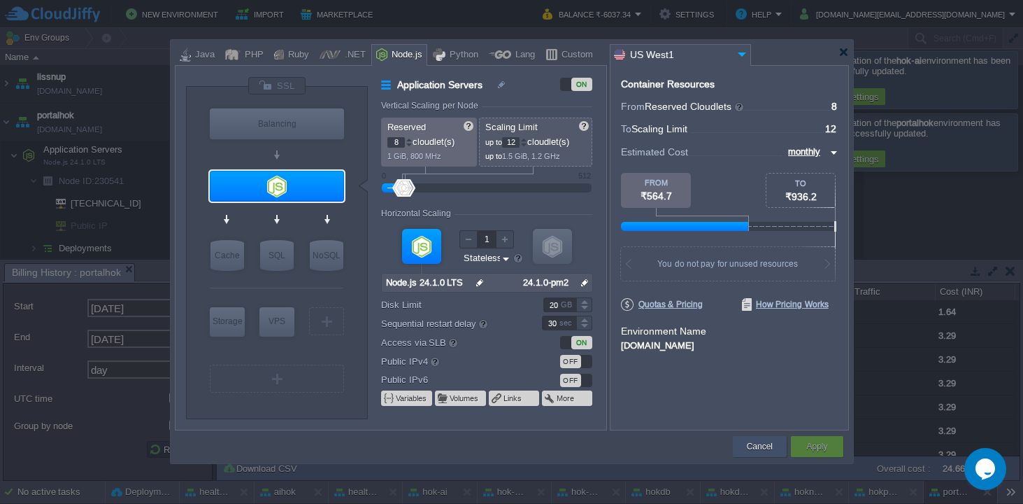
click at [770, 444] on button "Cancel" at bounding box center [760, 446] width 26 height 14
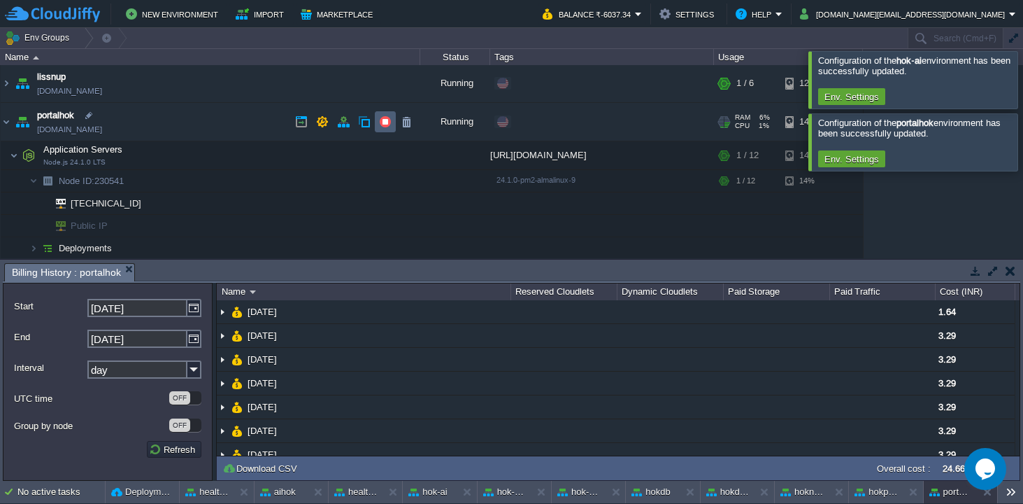
click at [395, 120] on td at bounding box center [385, 121] width 21 height 21
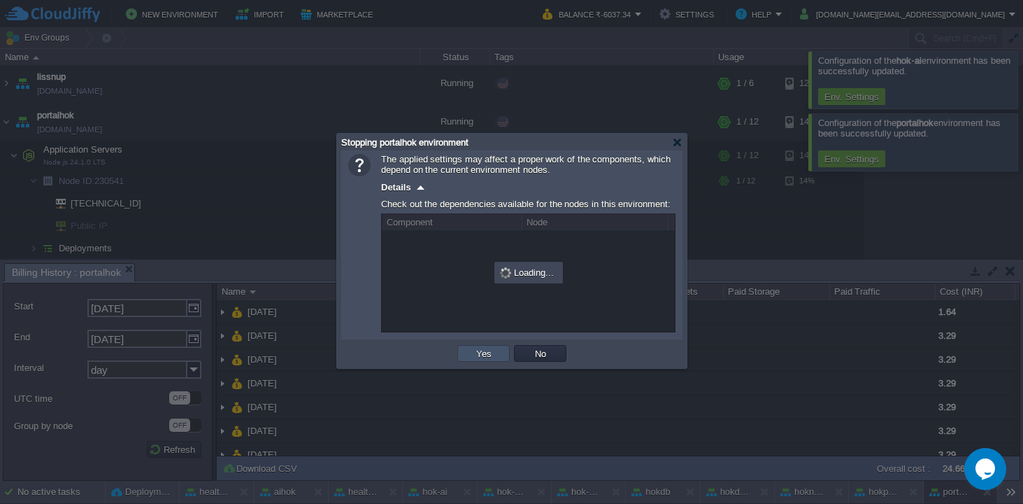
click at [490, 357] on button "Yes" at bounding box center [484, 353] width 24 height 13
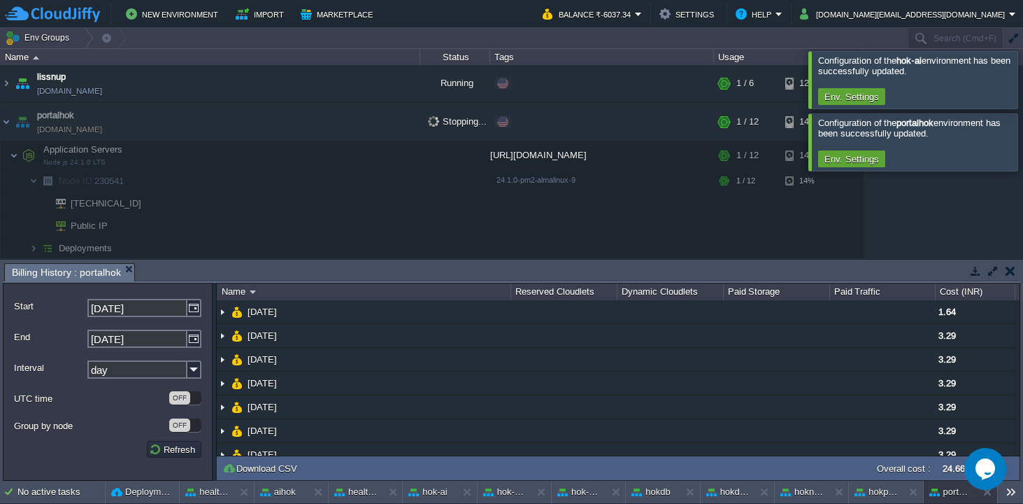
scroll to position [566, 0]
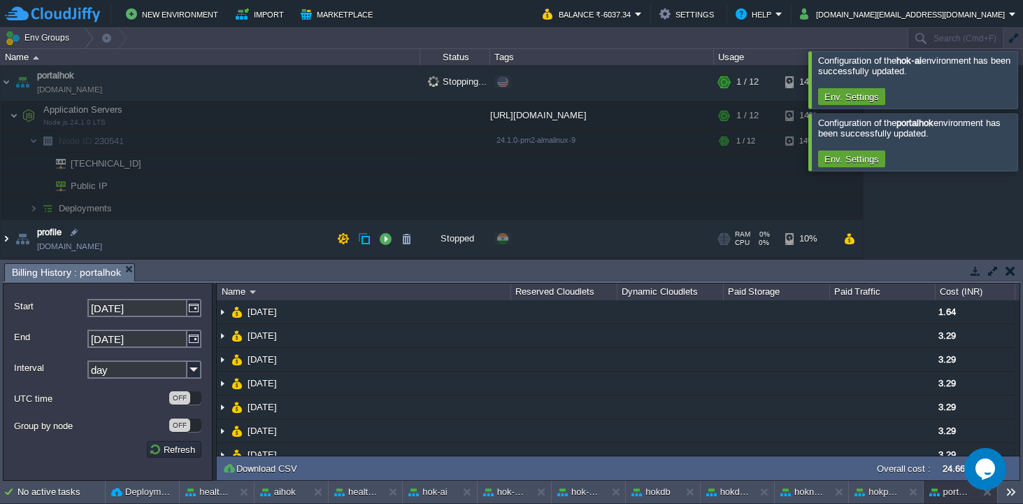
click at [5, 239] on img at bounding box center [6, 239] width 11 height 38
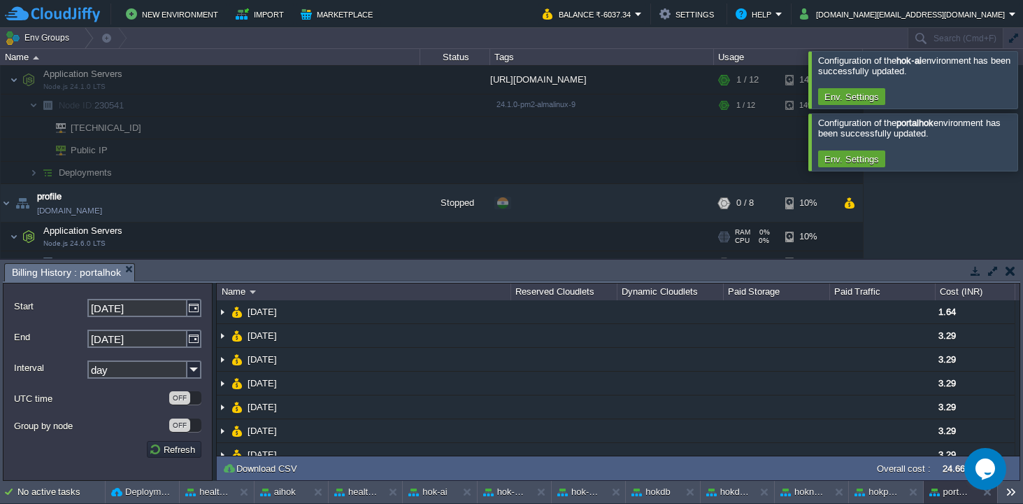
scroll to position [600, 0]
click at [6, 201] on img at bounding box center [6, 204] width 11 height 38
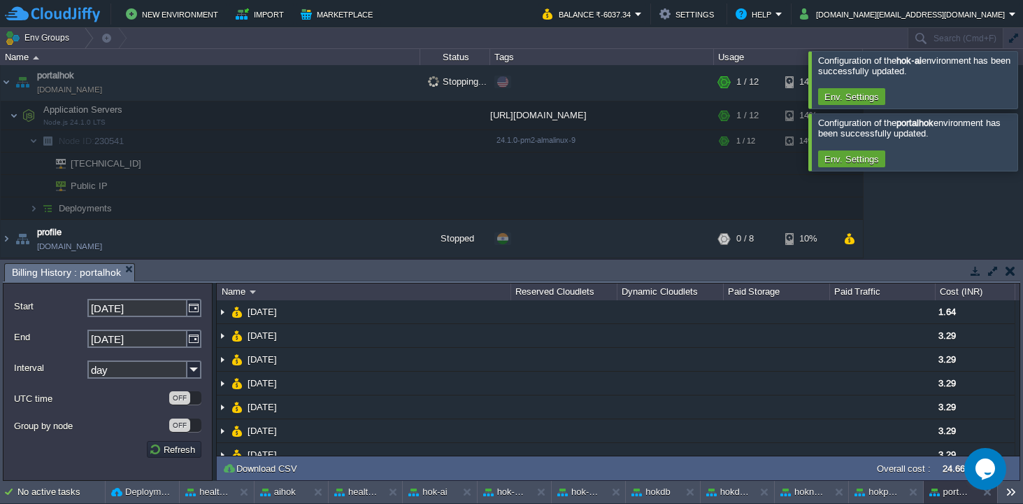
scroll to position [566, 0]
click at [884, 490] on button "hokportaldb" at bounding box center [876, 492] width 43 height 14
click at [809, 488] on button "hoknew" at bounding box center [802, 492] width 43 height 14
click at [746, 488] on button "hokdocportal" at bounding box center [728, 492] width 43 height 14
click at [1014, 270] on button "button" at bounding box center [1011, 270] width 10 height 13
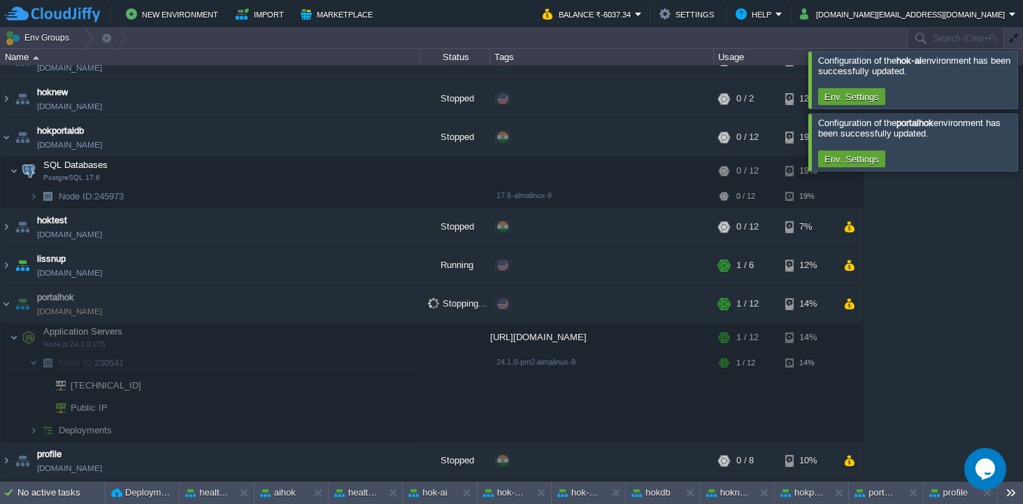
scroll to position [344, 0]
click at [208, 496] on button "healthok" at bounding box center [206, 493] width 43 height 14
click at [201, 490] on button "aihok" at bounding box center [203, 493] width 36 height 14
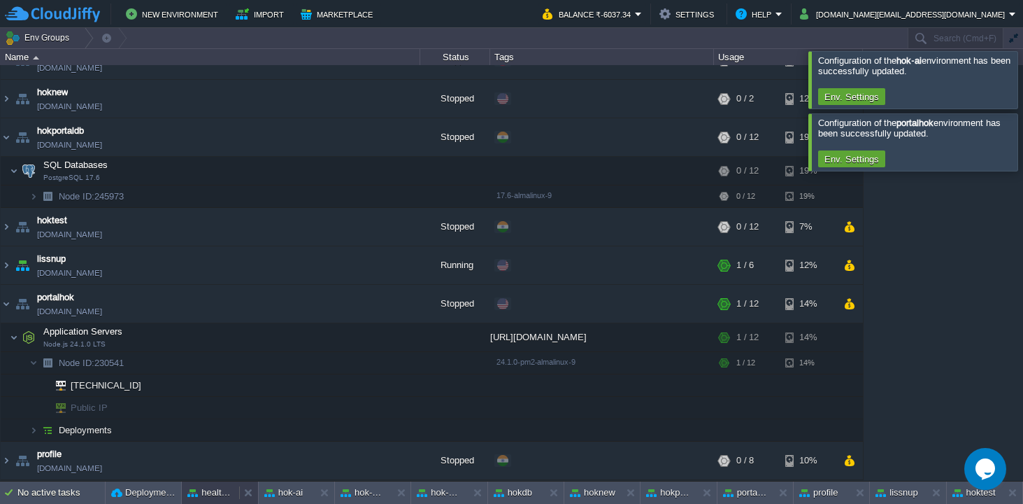
click at [215, 486] on button "healthokglobal" at bounding box center [209, 493] width 45 height 14
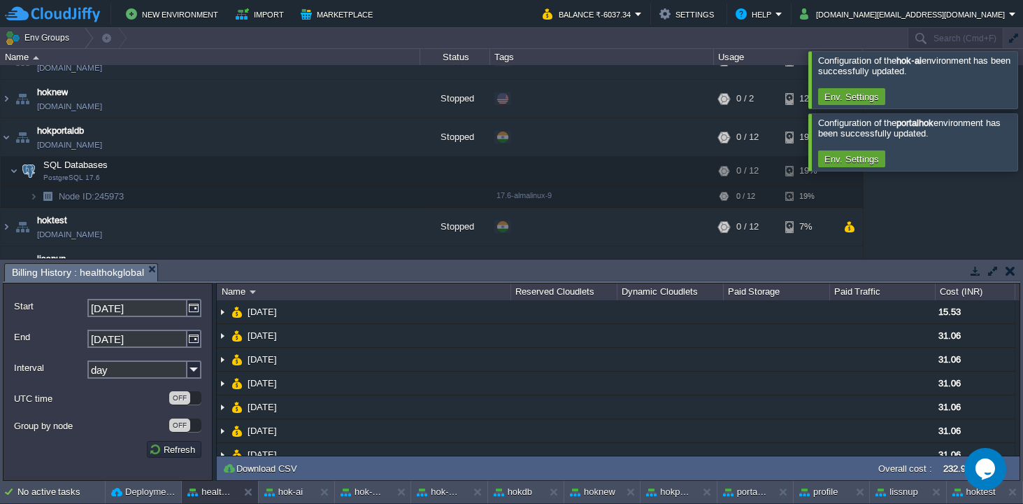
click at [155, 269] on em "Billing History : healthokglobal" at bounding box center [85, 272] width 146 height 17
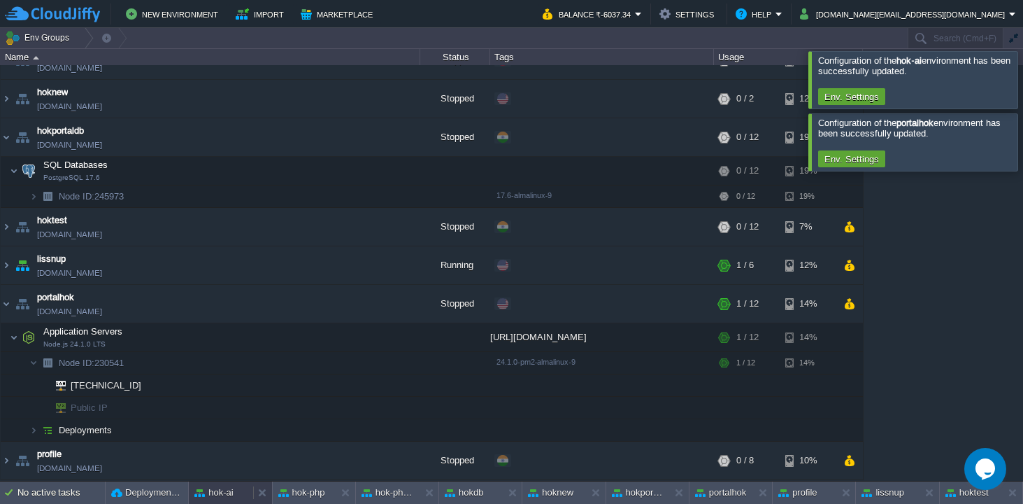
click at [227, 483] on div "hok-ai" at bounding box center [221, 492] width 64 height 22
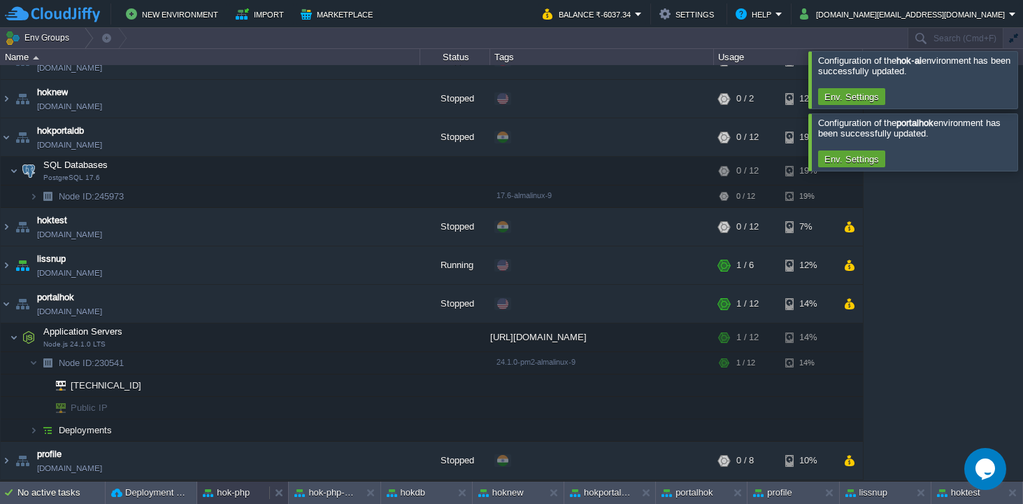
drag, startPoint x: 235, startPoint y: 490, endPoint x: 230, endPoint y: 484, distance: 8.0
click at [235, 489] on button "hok-php" at bounding box center [226, 493] width 47 height 14
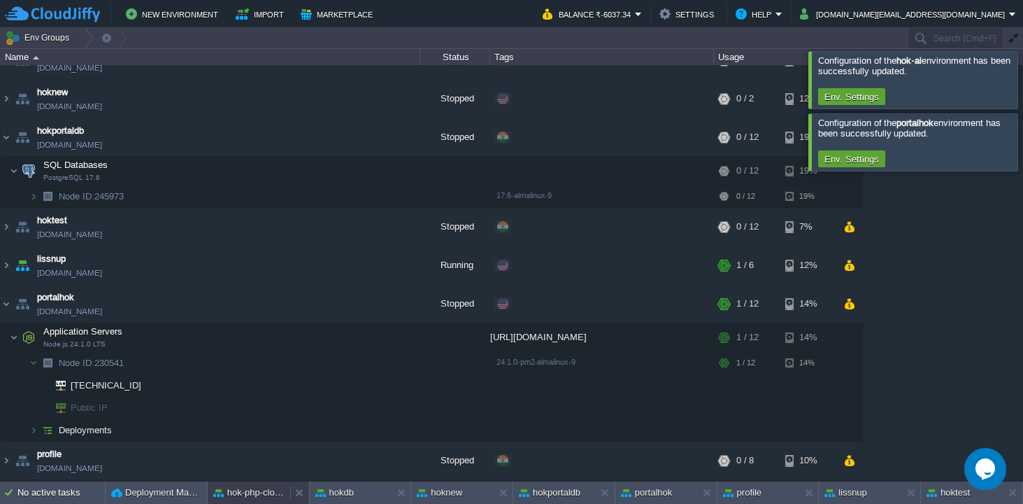
drag, startPoint x: 239, startPoint y: 491, endPoint x: 236, endPoint y: 484, distance: 7.3
click at [238, 487] on button "hok-php-clone190725" at bounding box center [248, 493] width 71 height 14
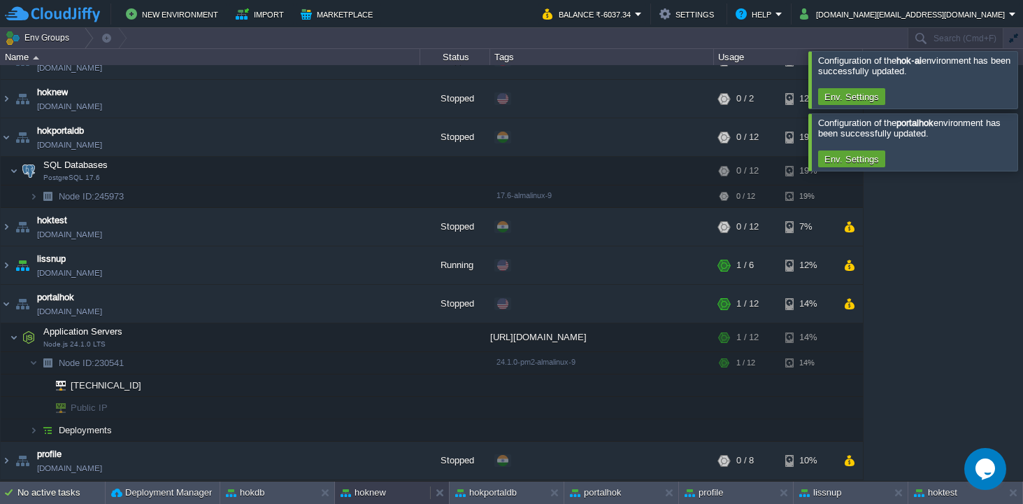
click at [367, 492] on button "hoknew" at bounding box center [363, 493] width 45 height 14
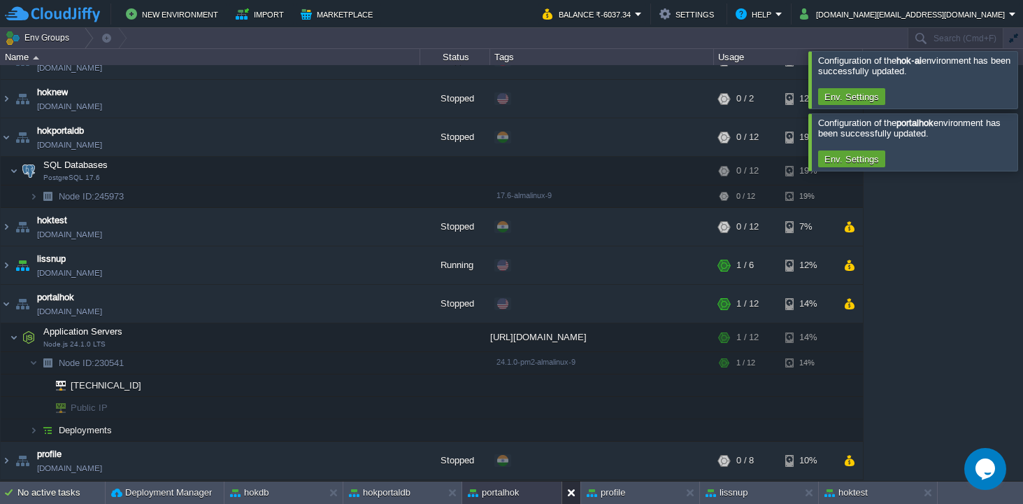
click at [573, 489] on button at bounding box center [574, 493] width 14 height 14
click at [574, 489] on button at bounding box center [574, 493] width 14 height 14
click at [453, 488] on button at bounding box center [455, 493] width 14 height 14
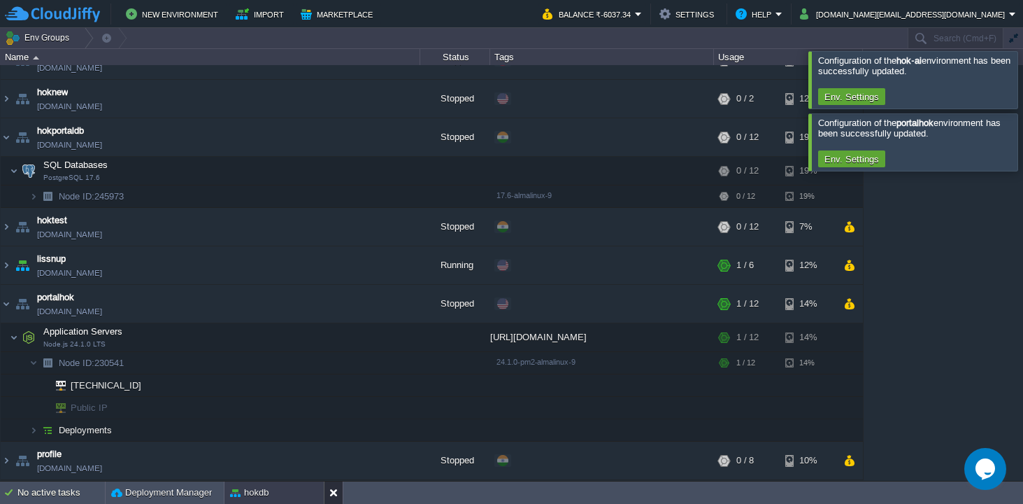
click at [336, 488] on button at bounding box center [337, 493] width 14 height 14
click at [7, 304] on img at bounding box center [6, 304] width 11 height 38
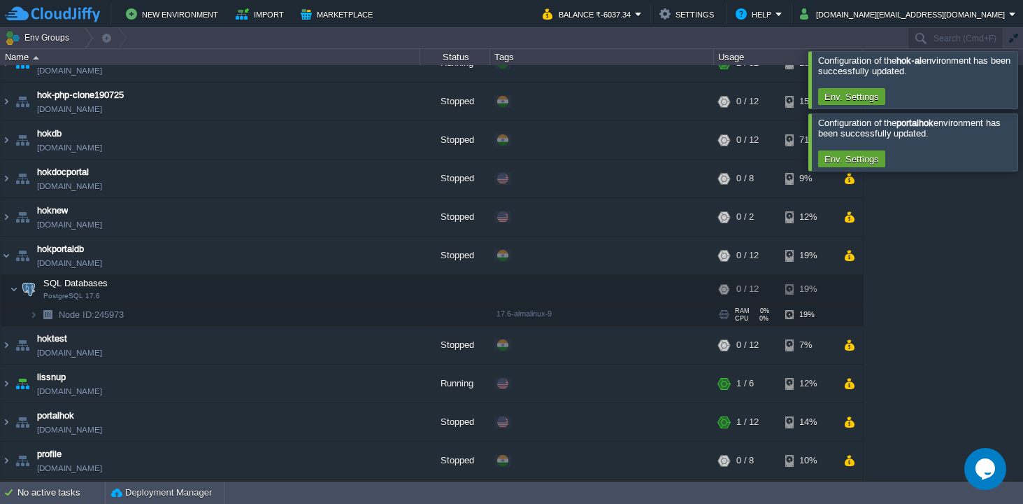
scroll to position [226, 0]
click at [851, 423] on button "button" at bounding box center [850, 422] width 12 height 13
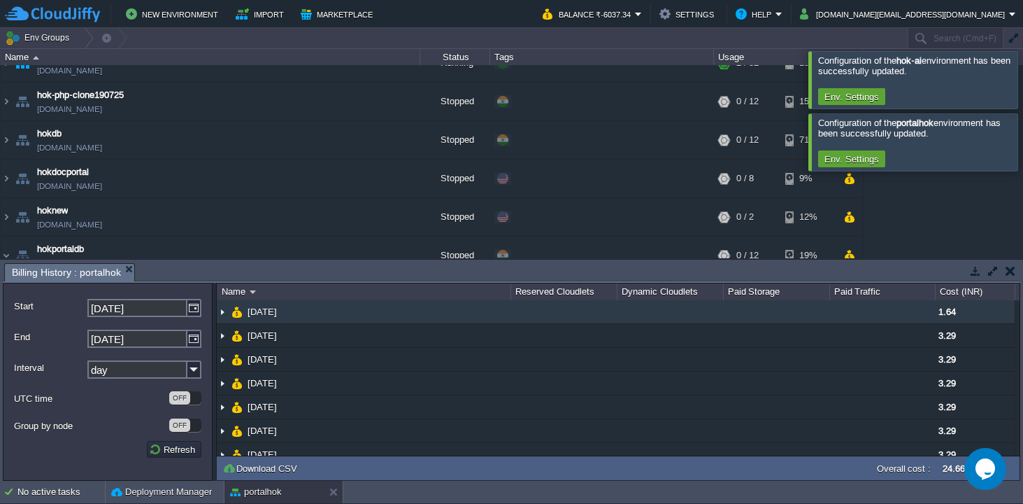
click at [222, 310] on img at bounding box center [222, 311] width 11 height 23
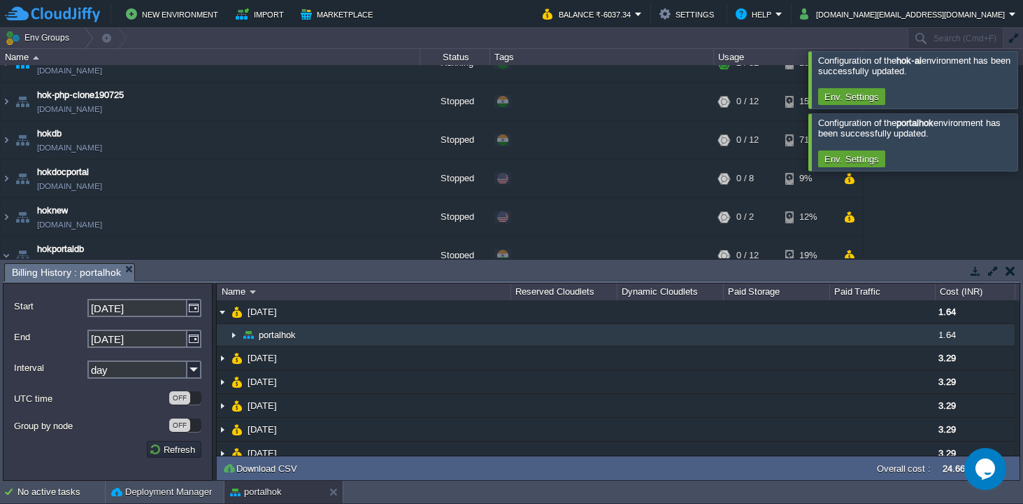
click at [239, 336] on img at bounding box center [233, 335] width 11 height 22
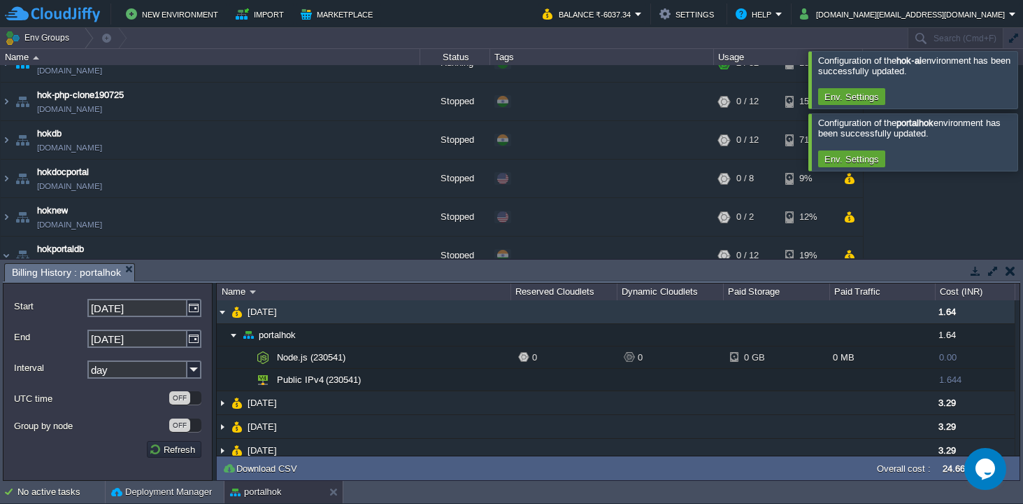
click at [223, 313] on img at bounding box center [222, 311] width 11 height 23
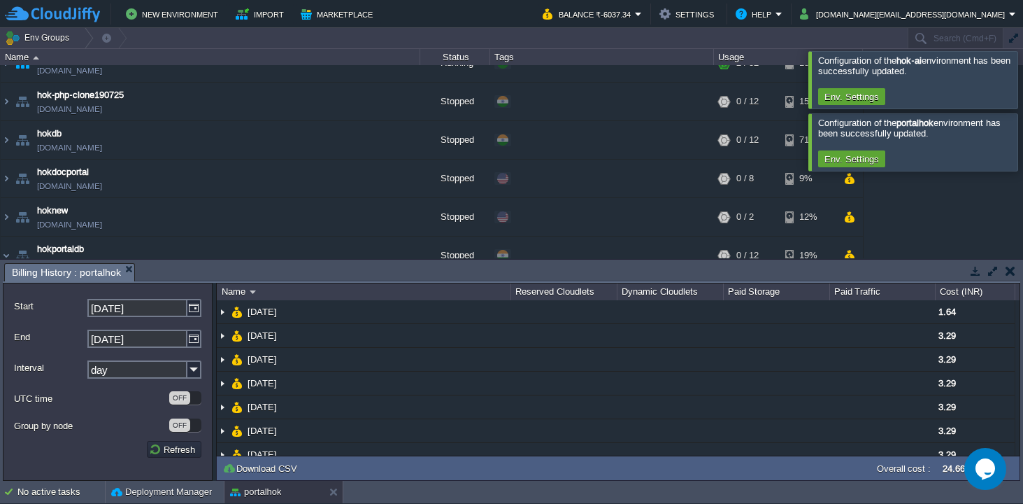
click at [1010, 270] on button "button" at bounding box center [1011, 270] width 10 height 13
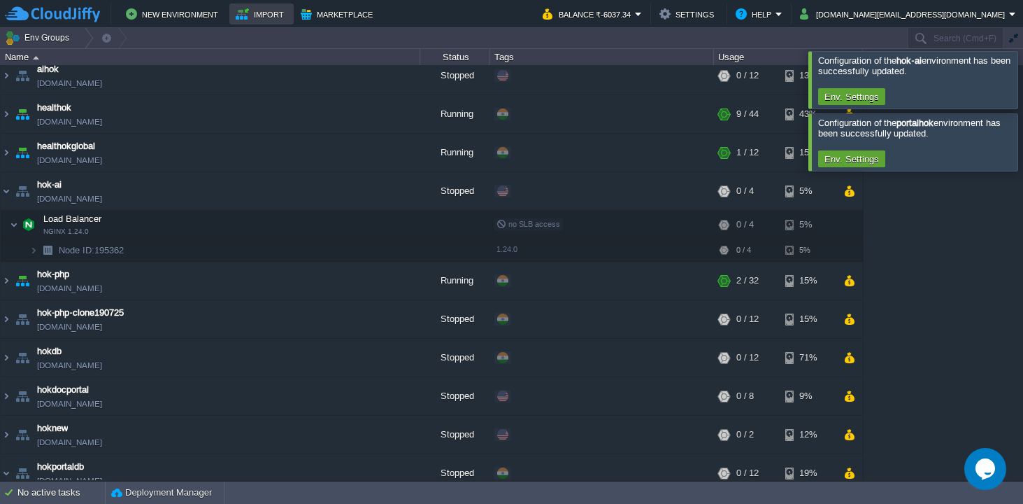
scroll to position [8, 0]
click at [8, 115] on img at bounding box center [6, 115] width 11 height 38
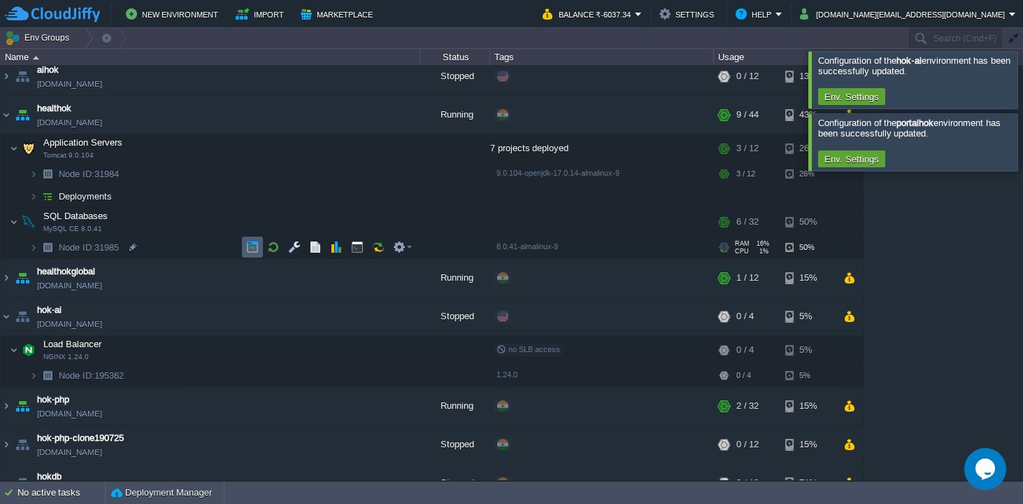
click at [257, 245] on button "button" at bounding box center [252, 247] width 13 height 13
